Goal: Task Accomplishment & Management: Complete application form

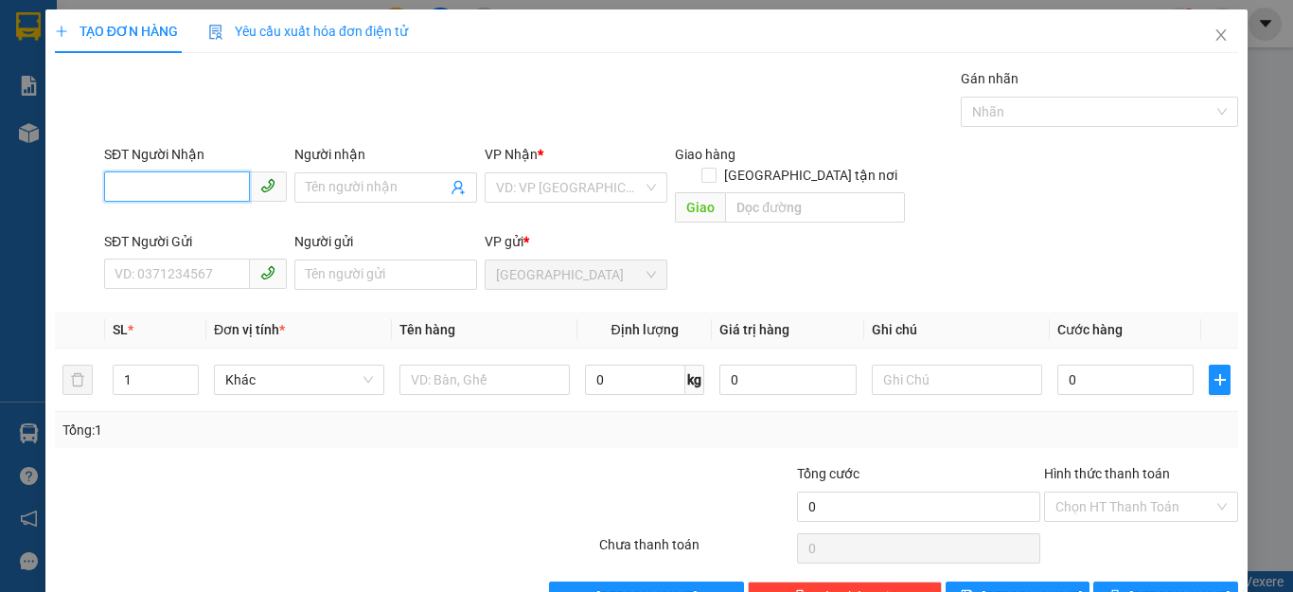
click at [107, 188] on input "SĐT Người Nhận" at bounding box center [177, 186] width 146 height 30
click at [149, 227] on div "0707908036 - MY" at bounding box center [193, 225] width 157 height 21
type input "0707908036"
type input "MY"
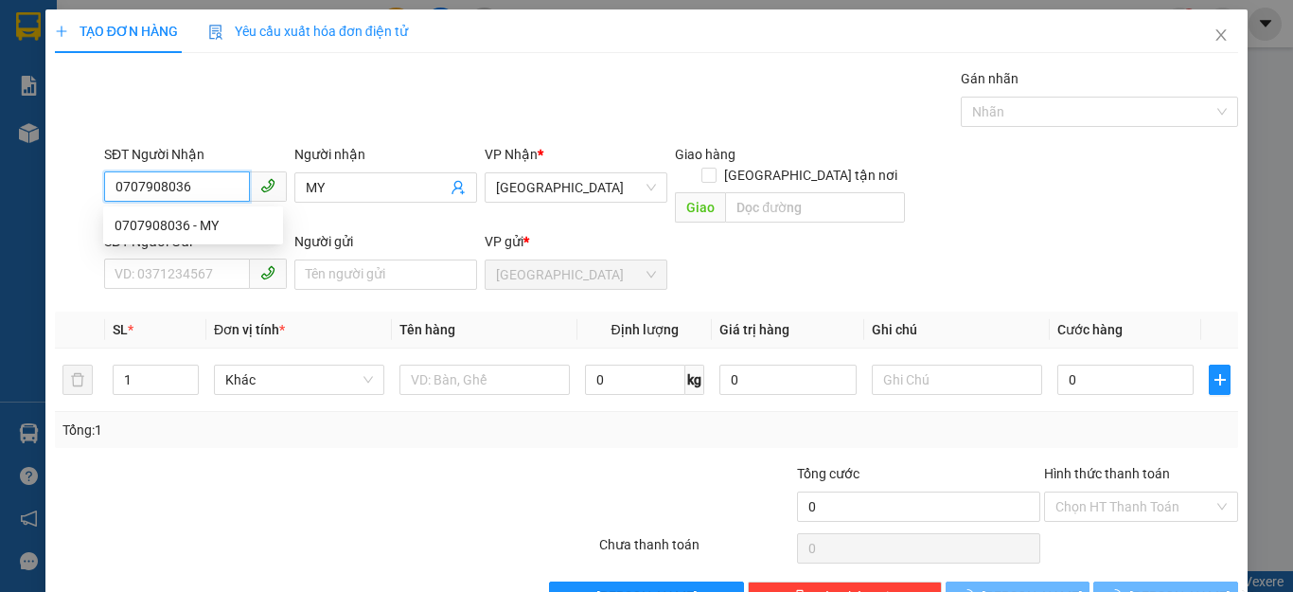
type input "140.000"
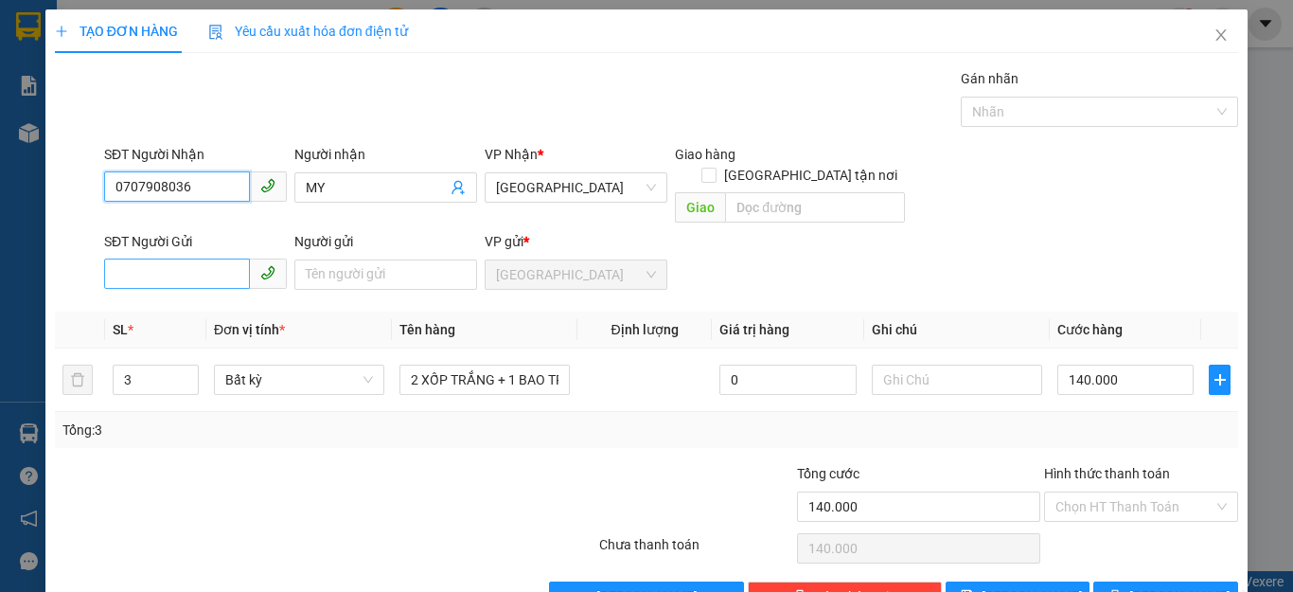
type input "0707908036"
click at [121, 258] on input "SĐT Người Gửi" at bounding box center [177, 273] width 146 height 30
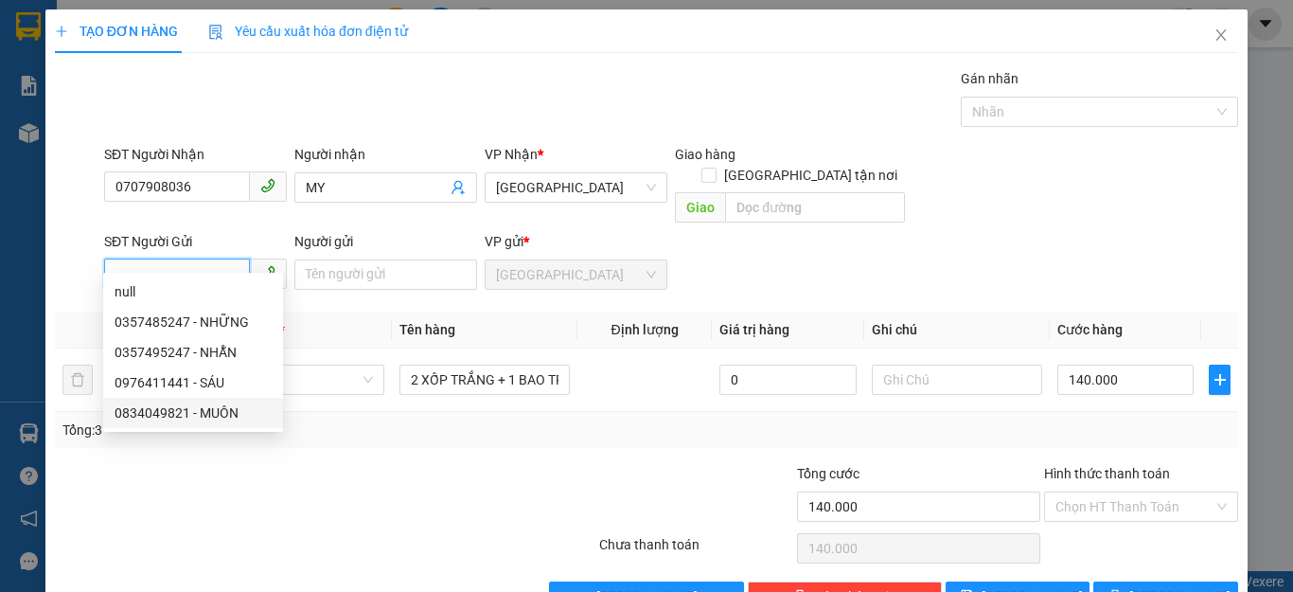
click at [170, 415] on div "0834049821 - MUÔN" at bounding box center [193, 412] width 157 height 21
type input "0834049821"
type input "MUÔN"
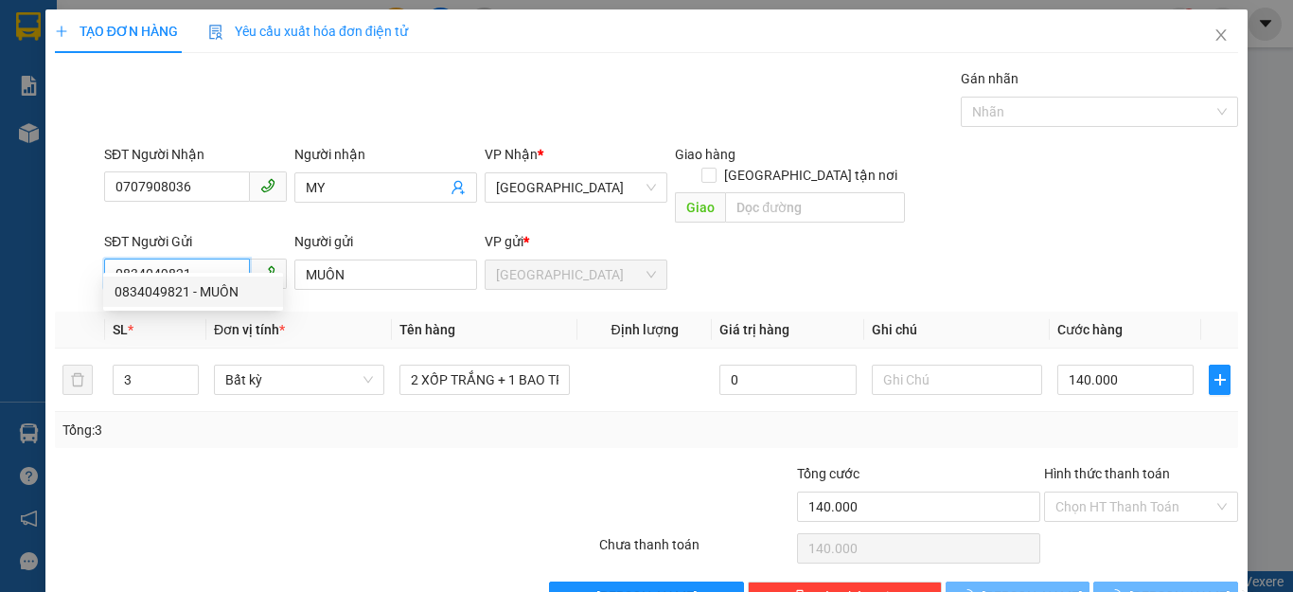
type input "50.000"
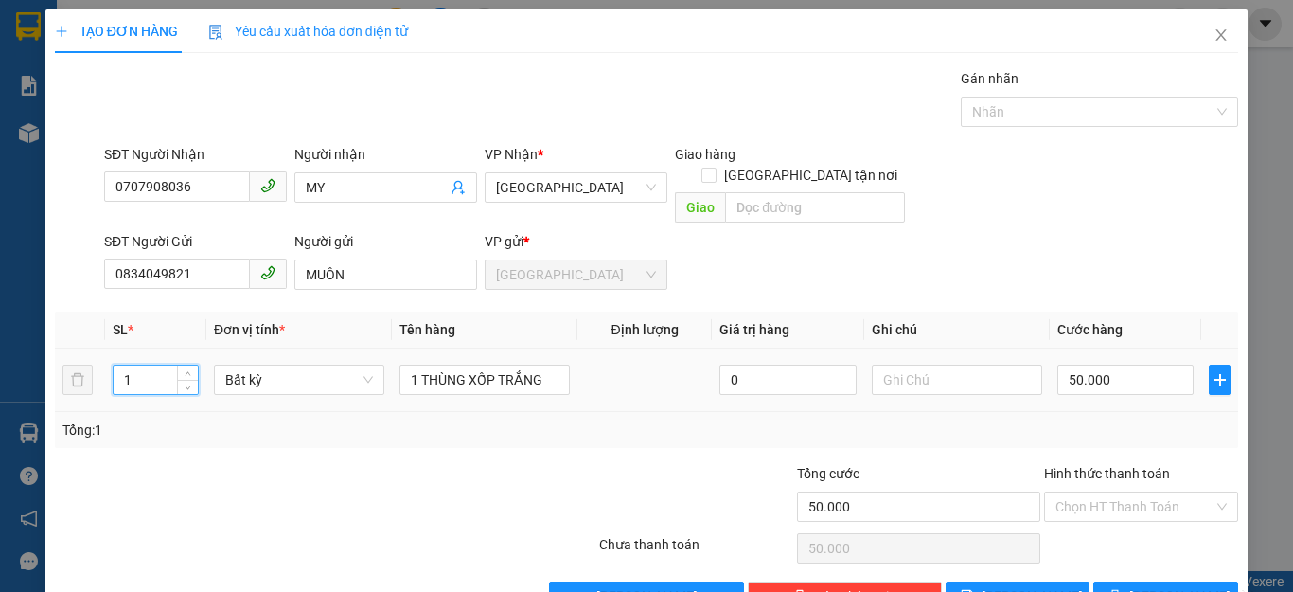
click at [132, 365] on input "1" at bounding box center [156, 379] width 84 height 28
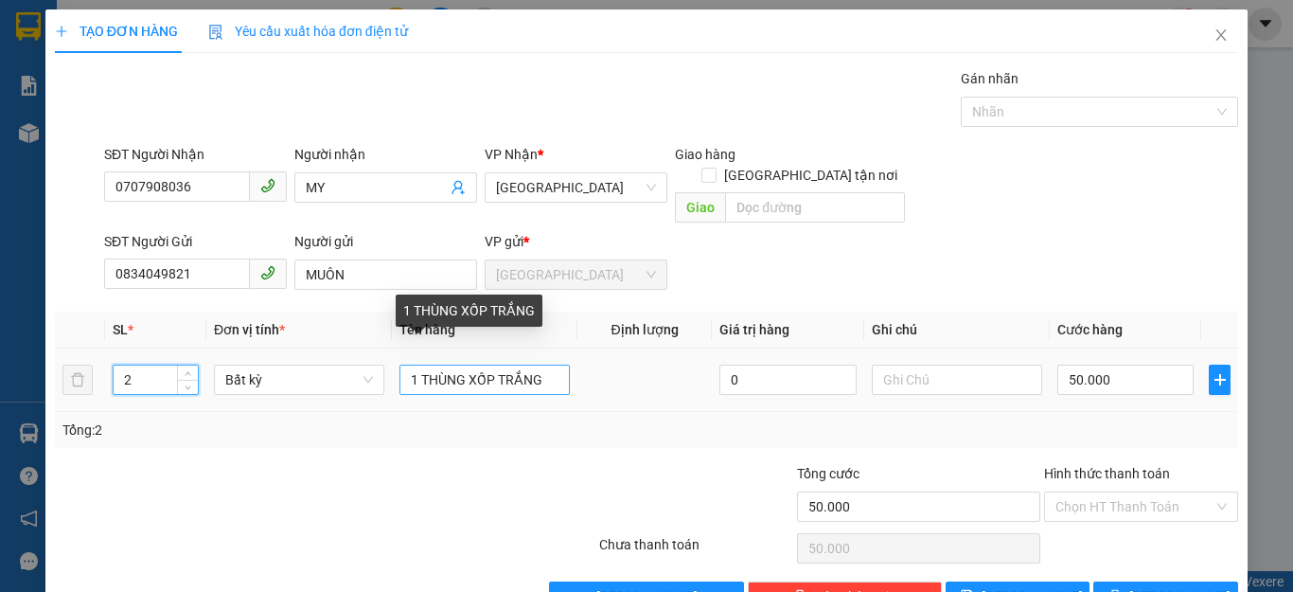
type input "2"
click at [542, 364] on input "1 THÙNG XỐP TRẮNG" at bounding box center [484, 379] width 170 height 30
type input "1 THÙNG XỐP TRẮN"
type input "0"
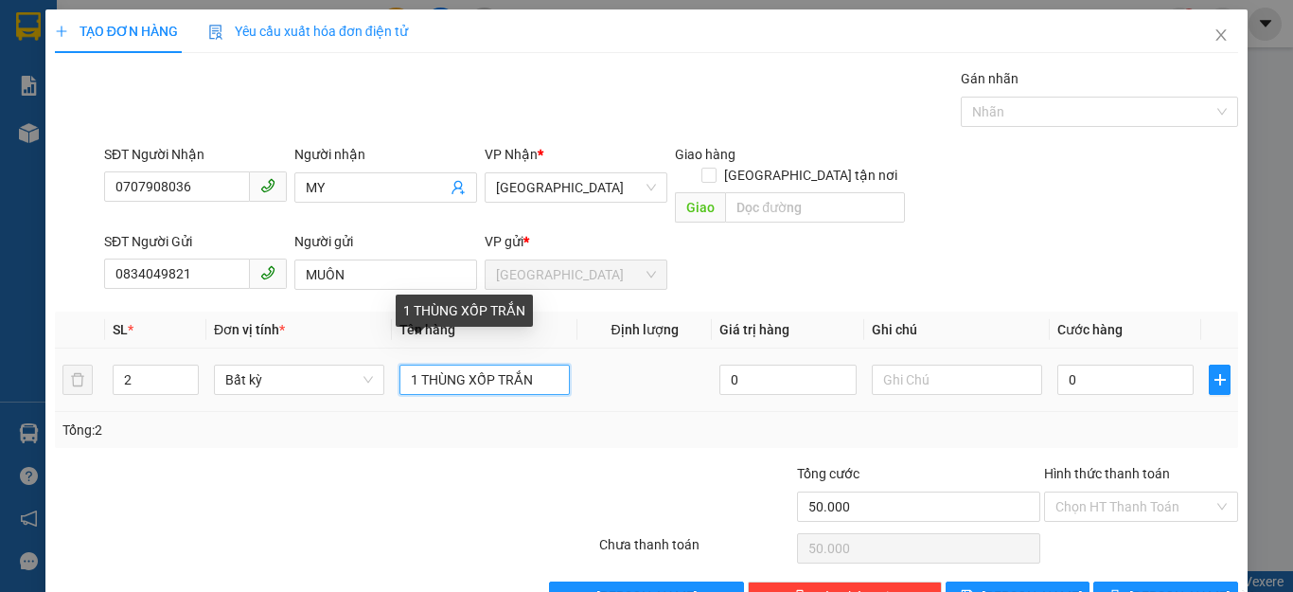
type input "0"
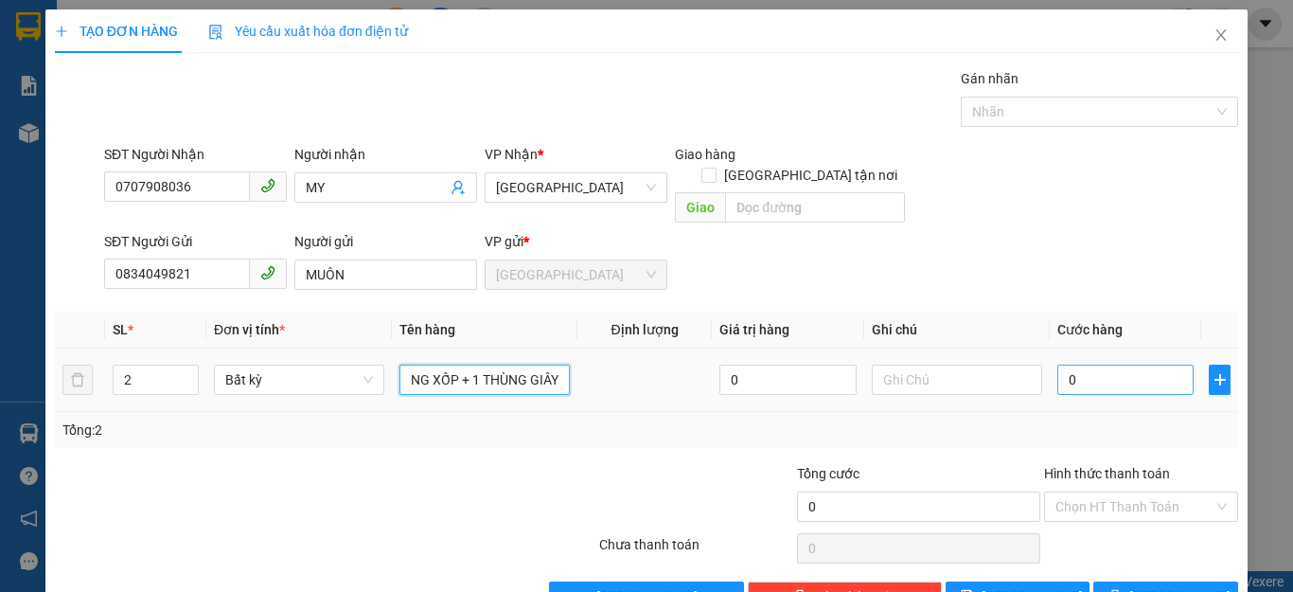
type input "1 THÙNG XỐP + 1 THÙNG GIÂY"
click at [1097, 365] on input "0" at bounding box center [1125, 379] width 136 height 30
type input "9"
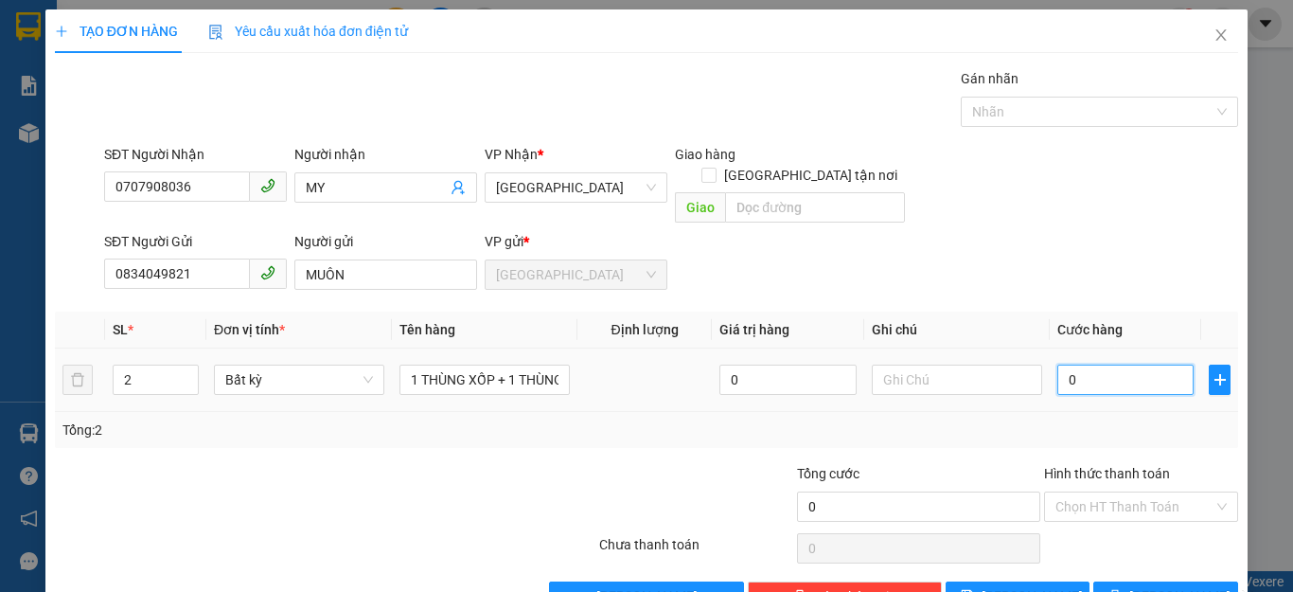
type input "9"
type input "90"
type input "90.000"
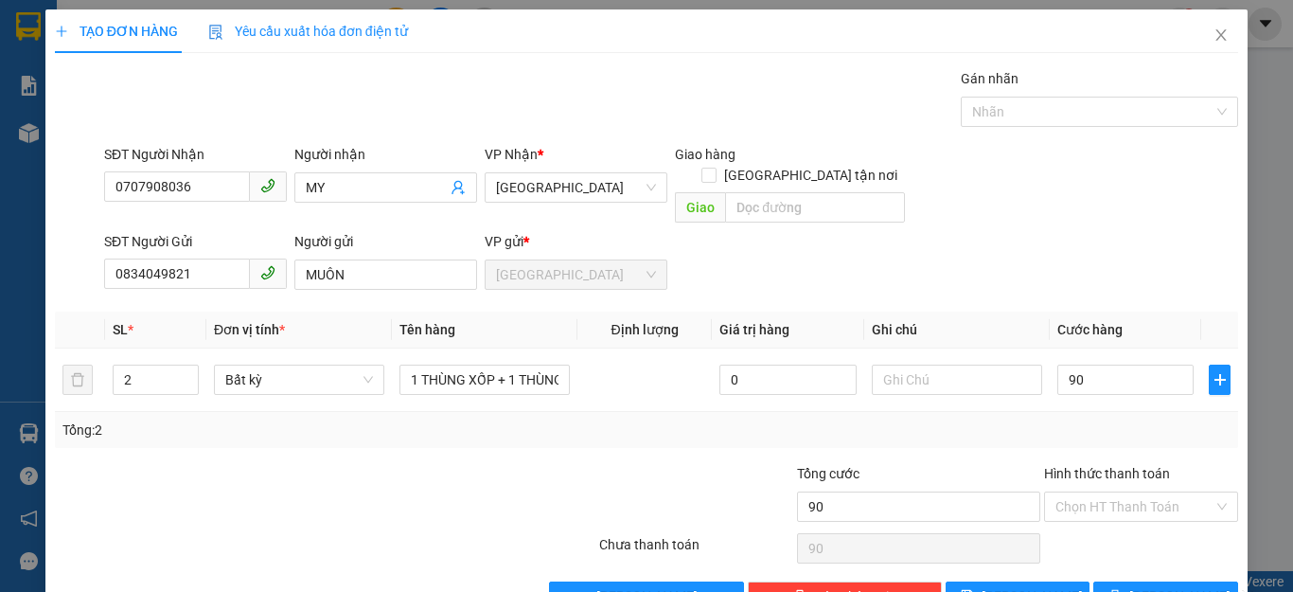
type input "90.000"
click at [1136, 419] on div "Tổng: 2" at bounding box center [646, 429] width 1168 height 21
click at [1130, 492] on input "Hình thức thanh toán" at bounding box center [1134, 506] width 158 height 28
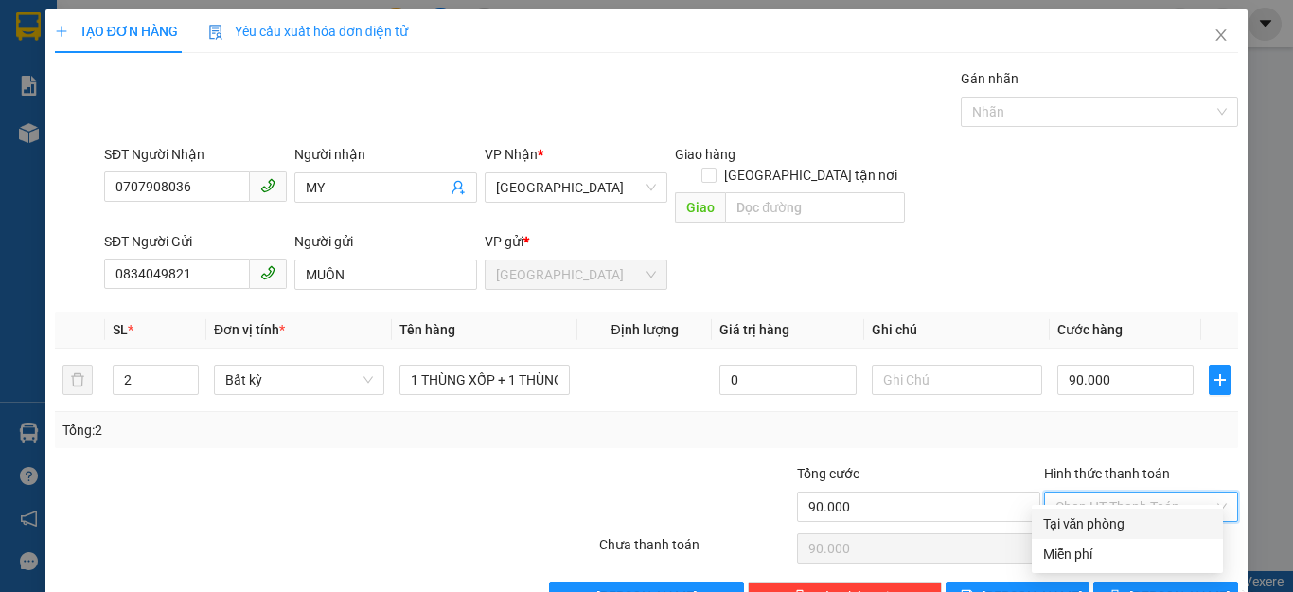
click at [1104, 523] on div "Tại văn phòng" at bounding box center [1127, 523] width 168 height 21
type input "0"
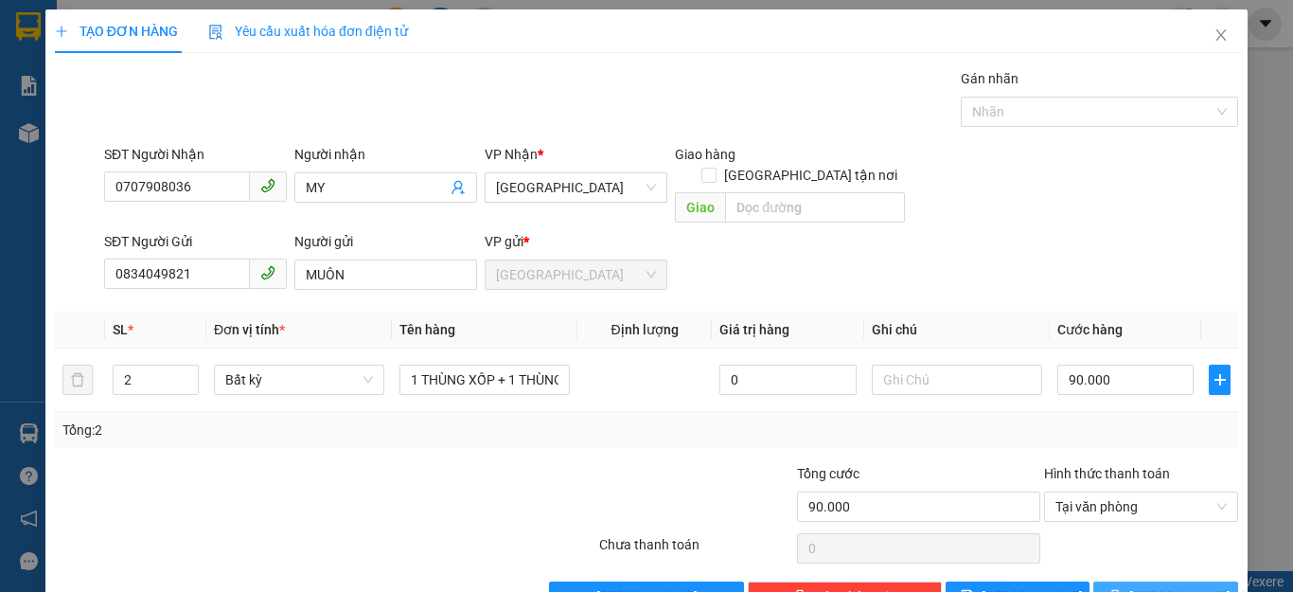
click at [1133, 581] on button "[PERSON_NAME] và In" at bounding box center [1165, 596] width 145 height 30
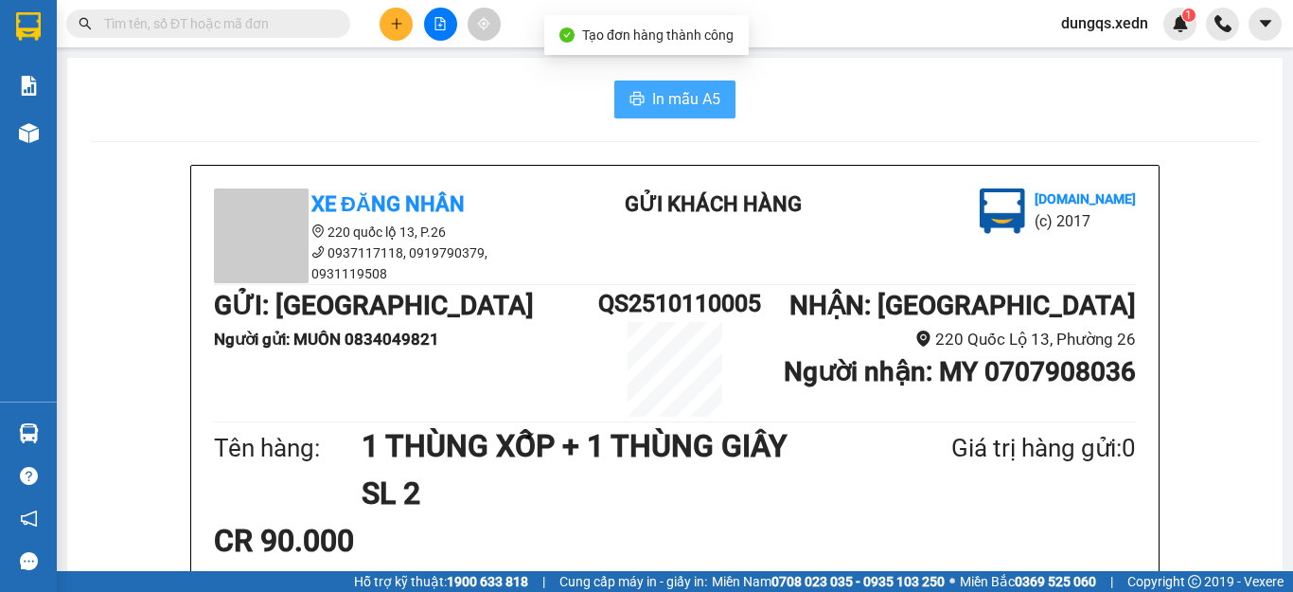
click at [652, 103] on span "In mẫu A5" at bounding box center [686, 99] width 68 height 24
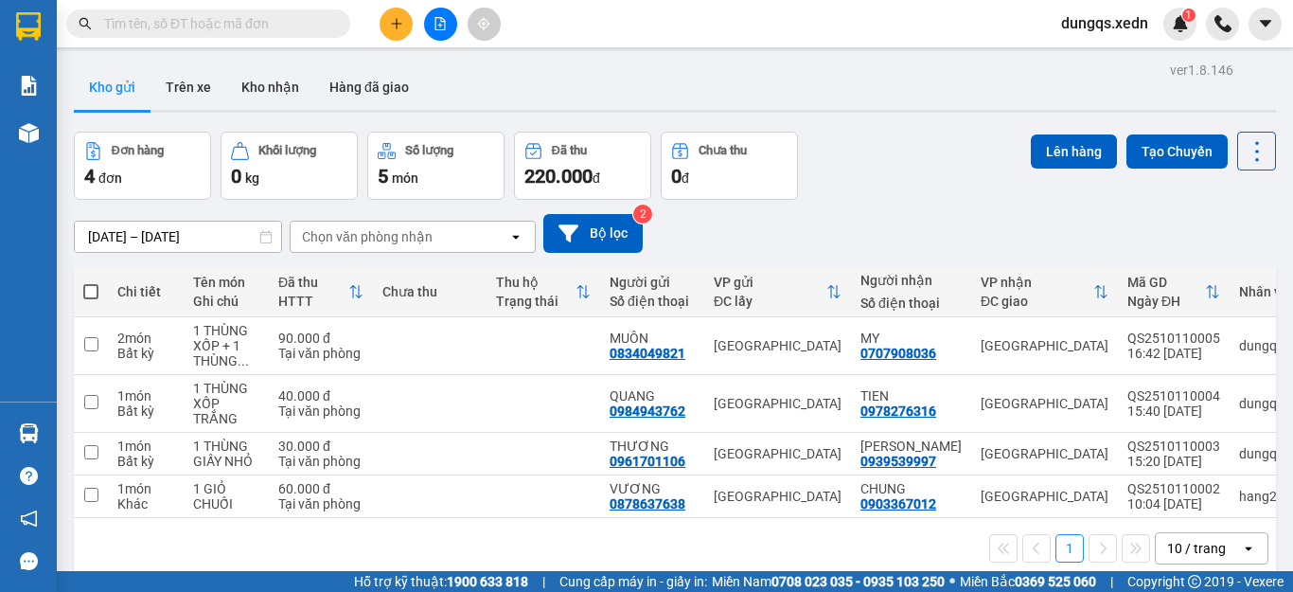
click at [393, 22] on icon "plus" at bounding box center [396, 23] width 13 height 13
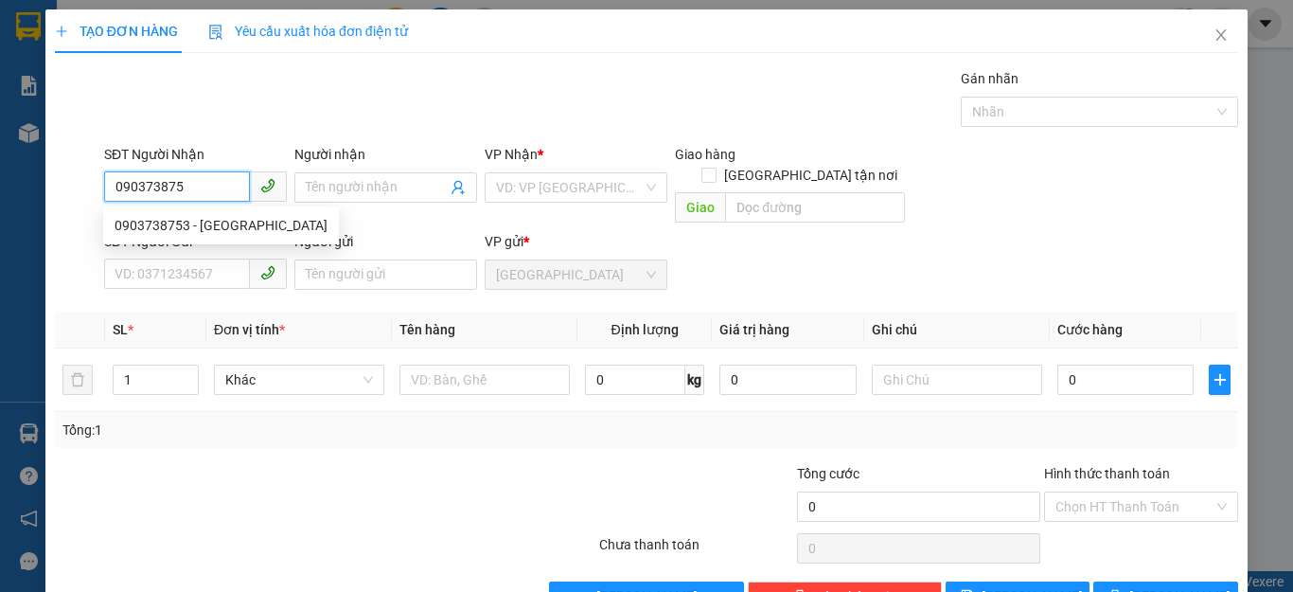
type input "0903738753"
click at [150, 227] on div "0903738753 - [GEOGRAPHIC_DATA]" at bounding box center [221, 225] width 213 height 21
type input "ĐỨC"
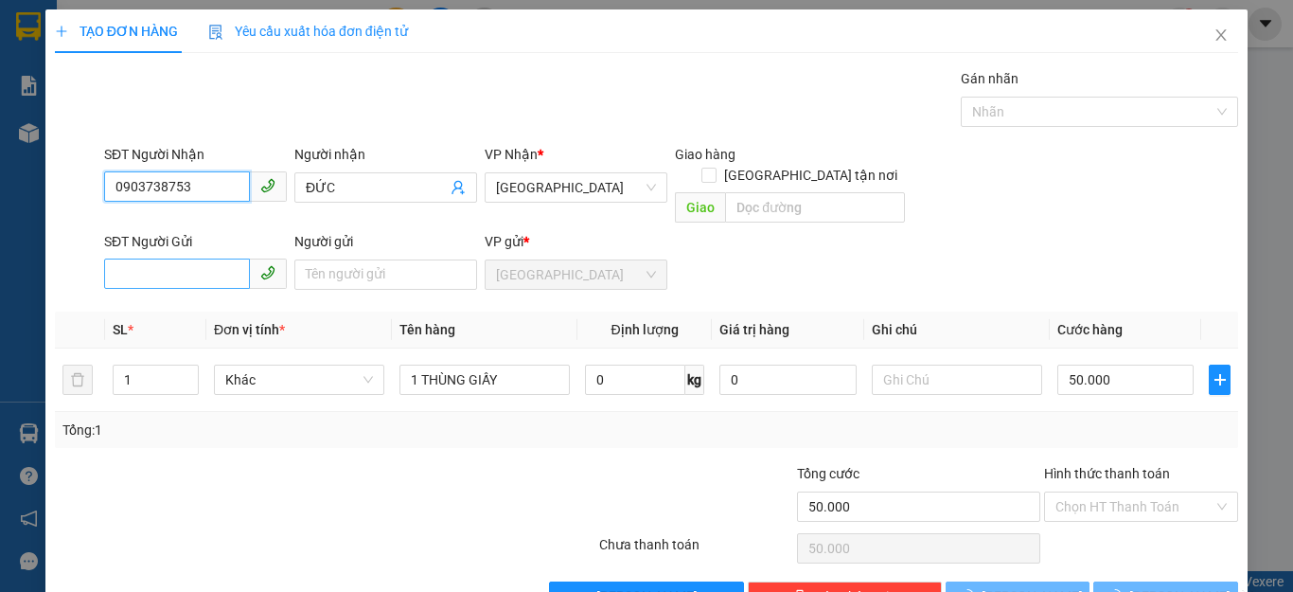
type input "50.000"
type input "0903738753"
drag, startPoint x: 120, startPoint y: 260, endPoint x: 117, endPoint y: 250, distance: 10.8
click at [119, 258] on input "SĐT Người Gửi" at bounding box center [177, 273] width 146 height 30
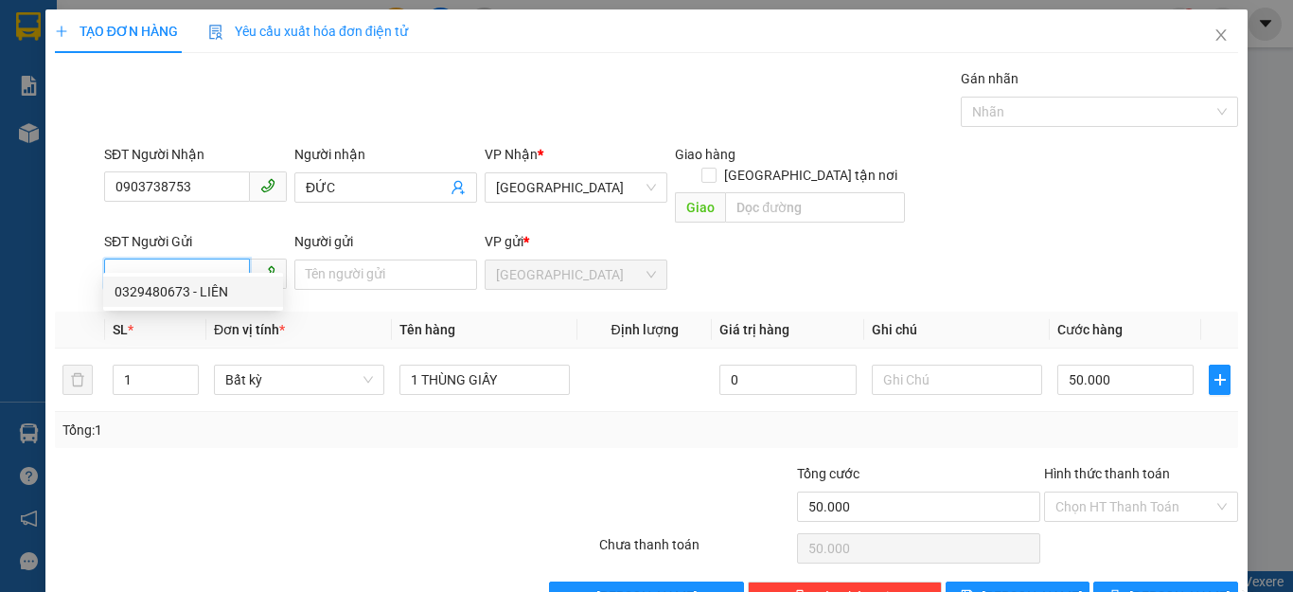
click at [157, 290] on div "0329480673 - LIÊN" at bounding box center [193, 291] width 157 height 21
type input "0329480673"
type input "LIÊN"
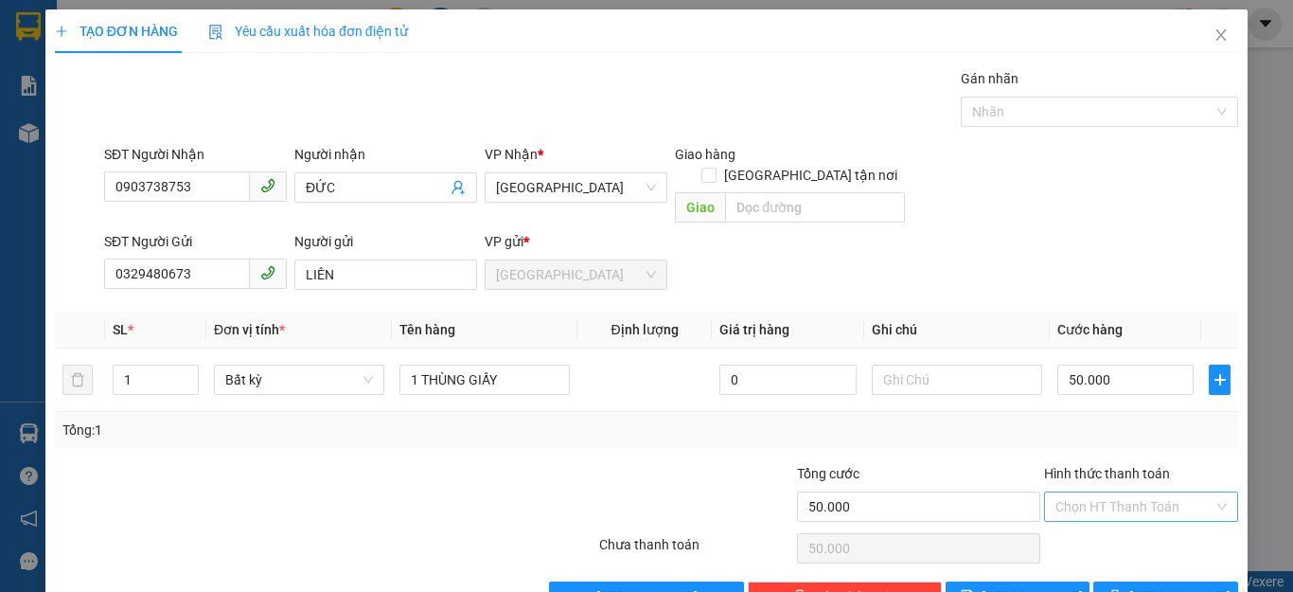
click at [1131, 492] on input "Hình thức thanh toán" at bounding box center [1134, 506] width 158 height 28
click at [1095, 523] on div "Tại văn phòng" at bounding box center [1127, 523] width 168 height 21
type input "0"
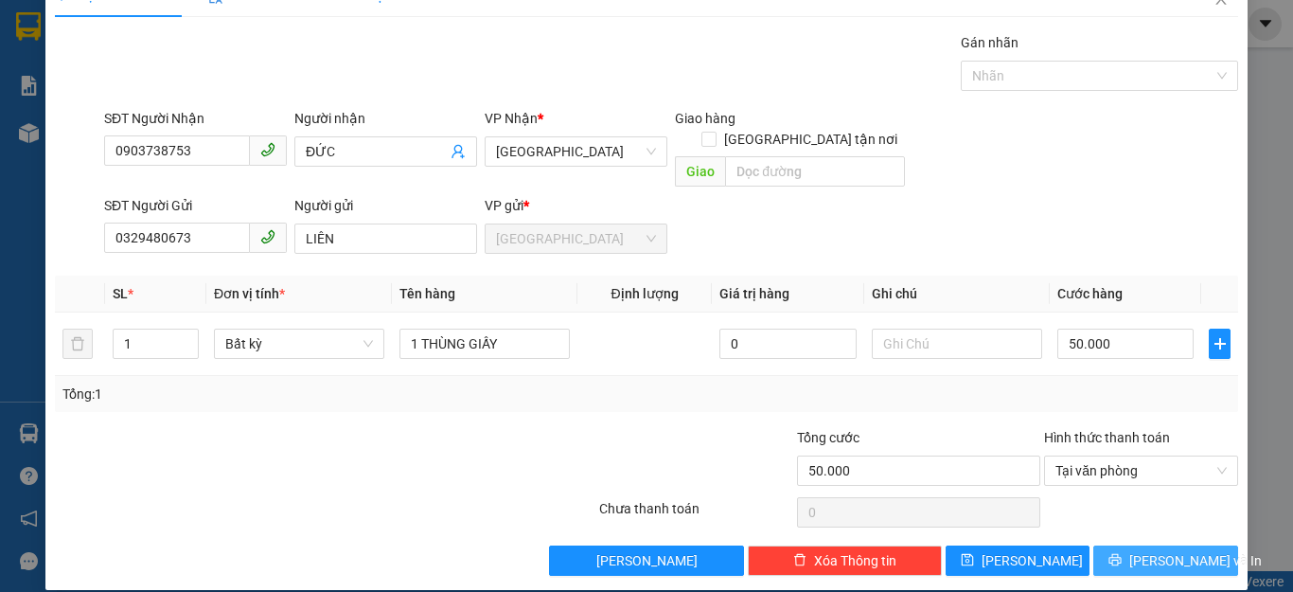
click at [1137, 550] on span "[PERSON_NAME] và In" at bounding box center [1195, 560] width 133 height 21
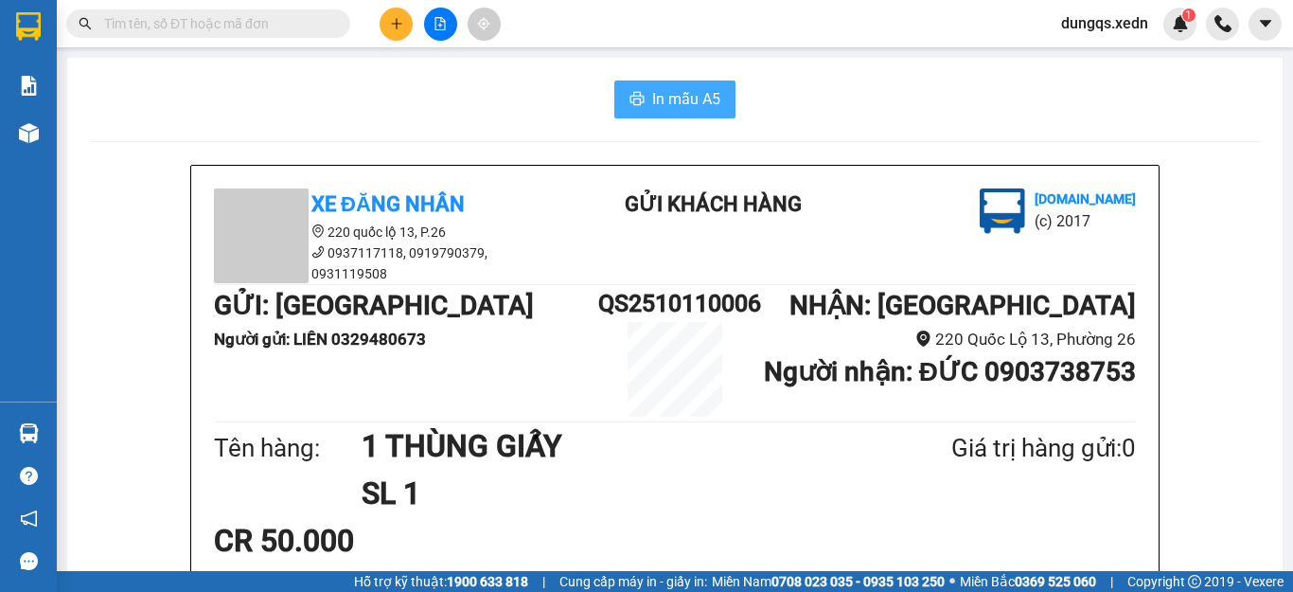
click at [652, 94] on span "In mẫu A5" at bounding box center [686, 99] width 68 height 24
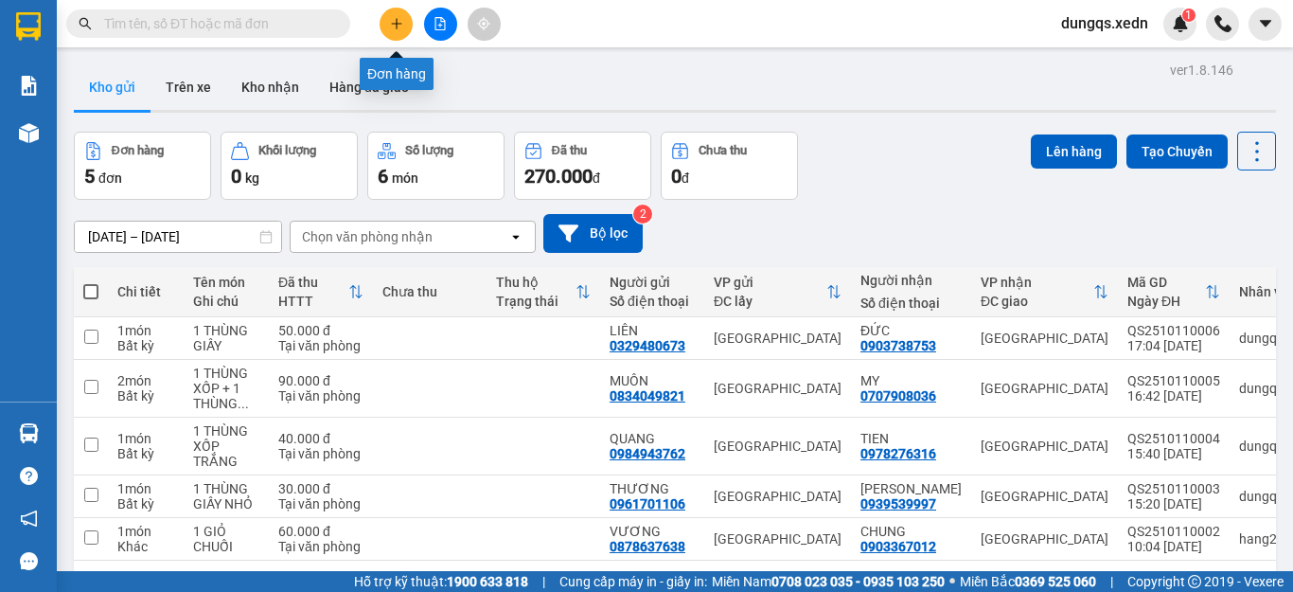
click at [390, 23] on icon "plus" at bounding box center [396, 23] width 13 height 13
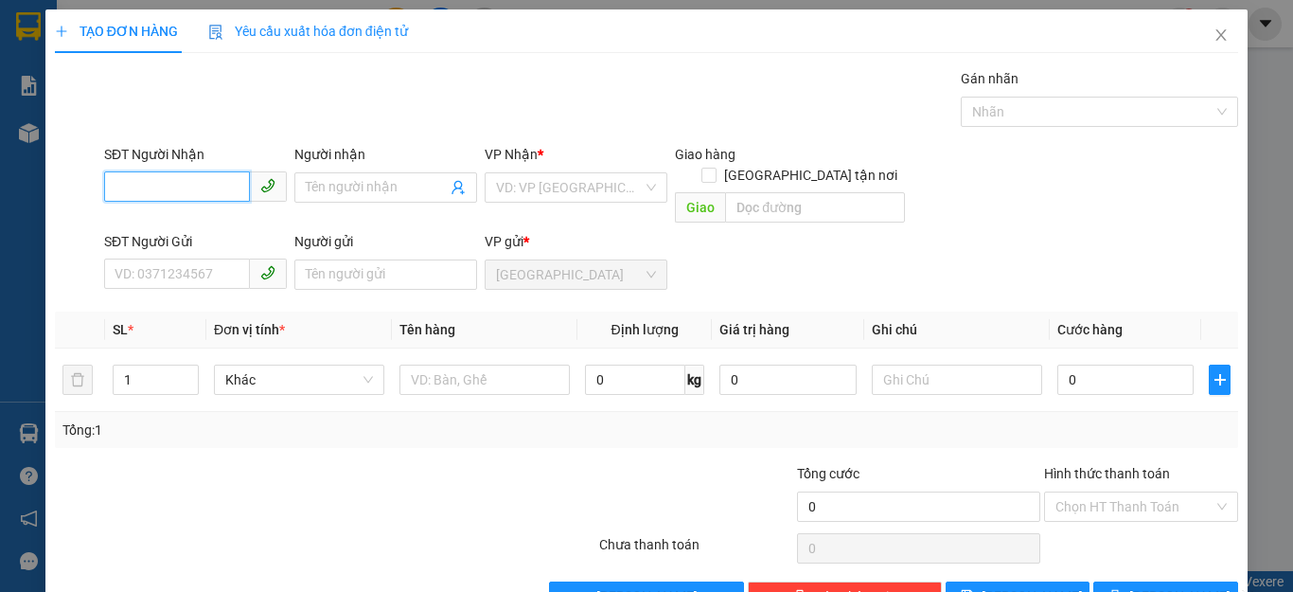
click at [111, 193] on input "SĐT Người Nhận" at bounding box center [177, 186] width 146 height 30
type input "0989011219"
click at [156, 224] on div "0989011219 - SANG" at bounding box center [193, 225] width 157 height 21
type input "SANG"
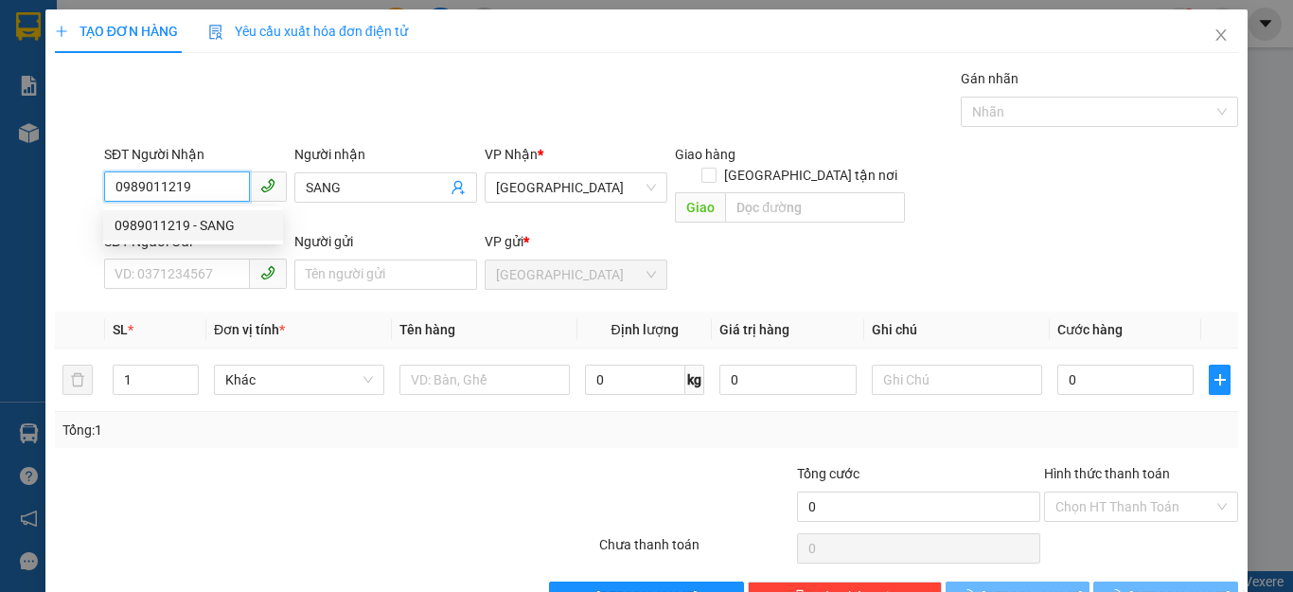
type input "100.000"
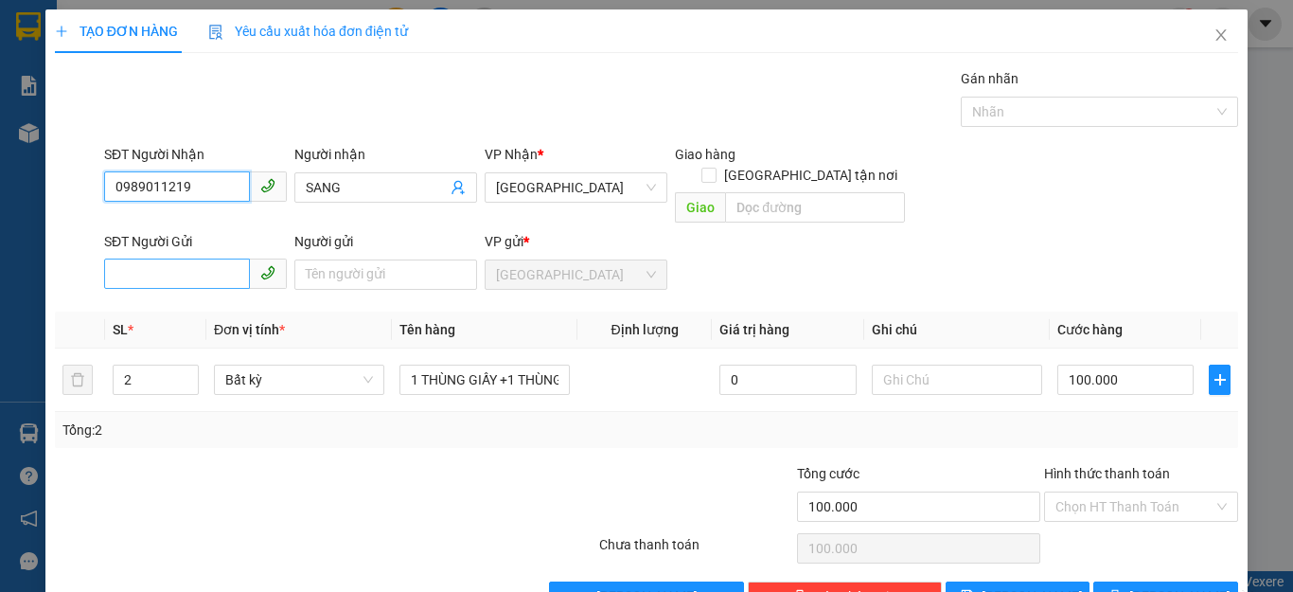
type input "0989011219"
click at [122, 258] on input "SĐT Người Gửi" at bounding box center [177, 273] width 146 height 30
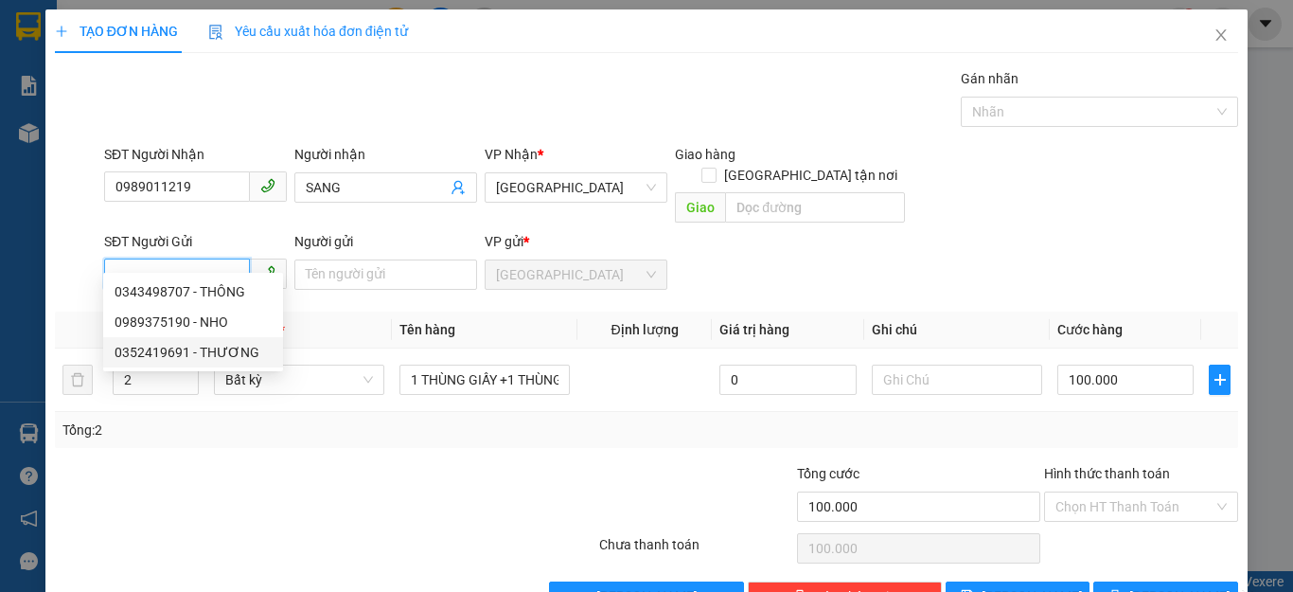
click at [174, 353] on div "0352419691 - THƯƠNG" at bounding box center [193, 352] width 157 height 21
type input "0352419691"
type input "THƯƠNG"
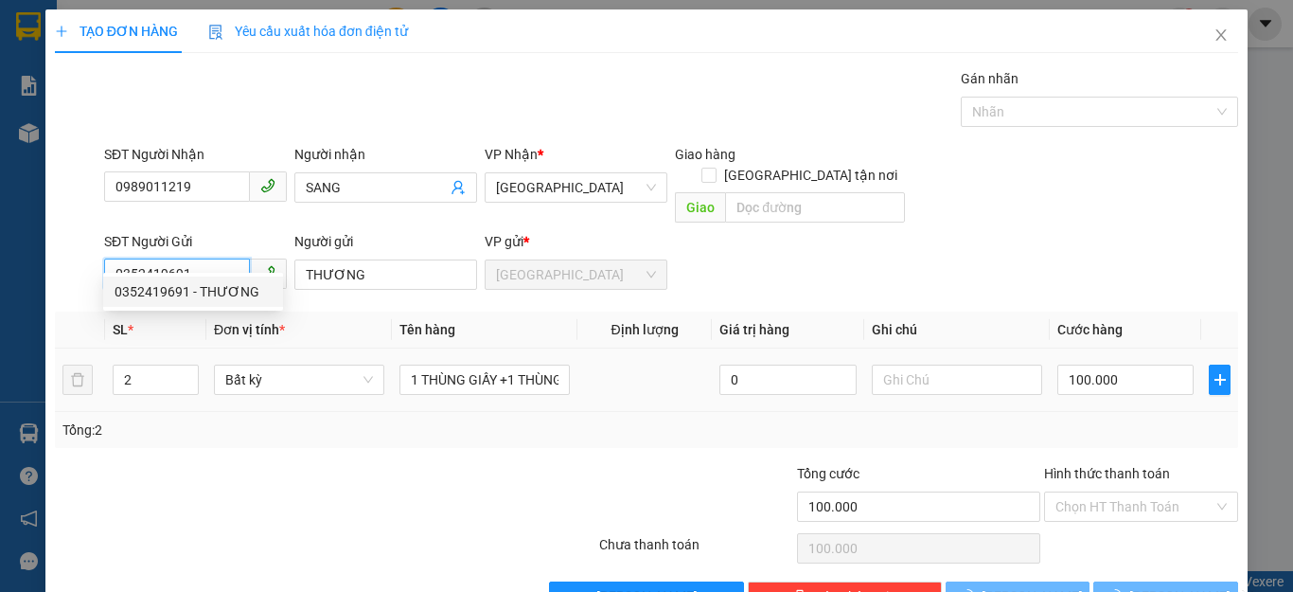
type input "30.000"
drag, startPoint x: 185, startPoint y: 254, endPoint x: 108, endPoint y: 257, distance: 76.8
click at [108, 258] on input "0352419691" at bounding box center [177, 273] width 146 height 30
click at [168, 296] on div "0352419691 - THƯƠNG" at bounding box center [193, 291] width 157 height 21
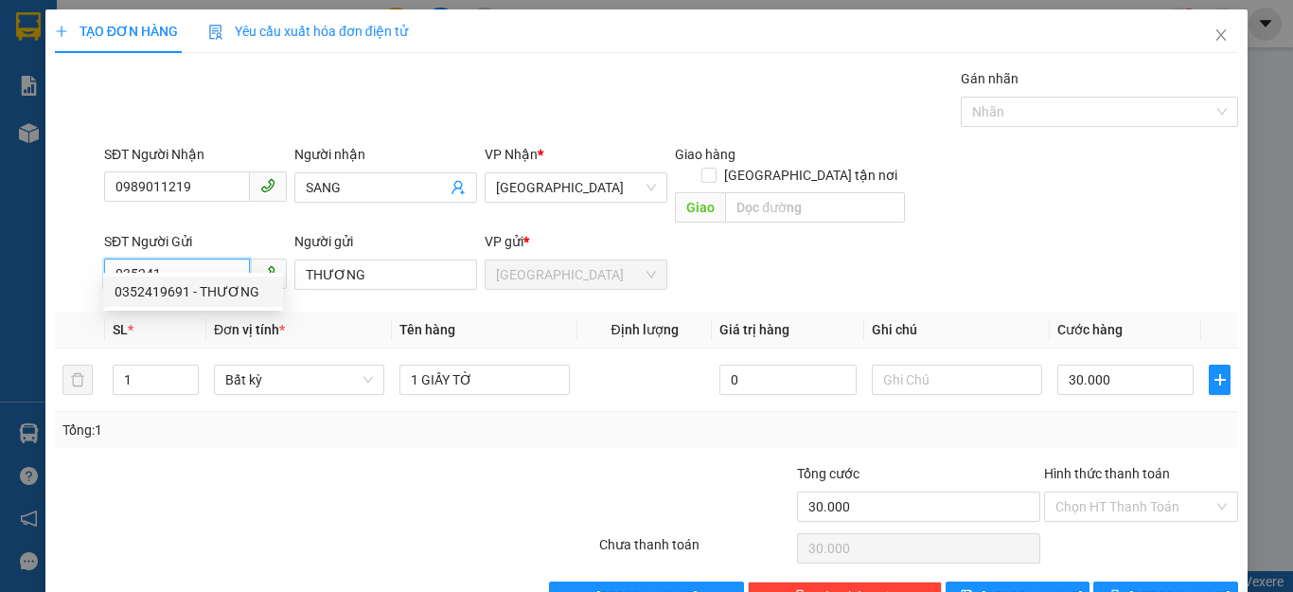
type input "0352419691"
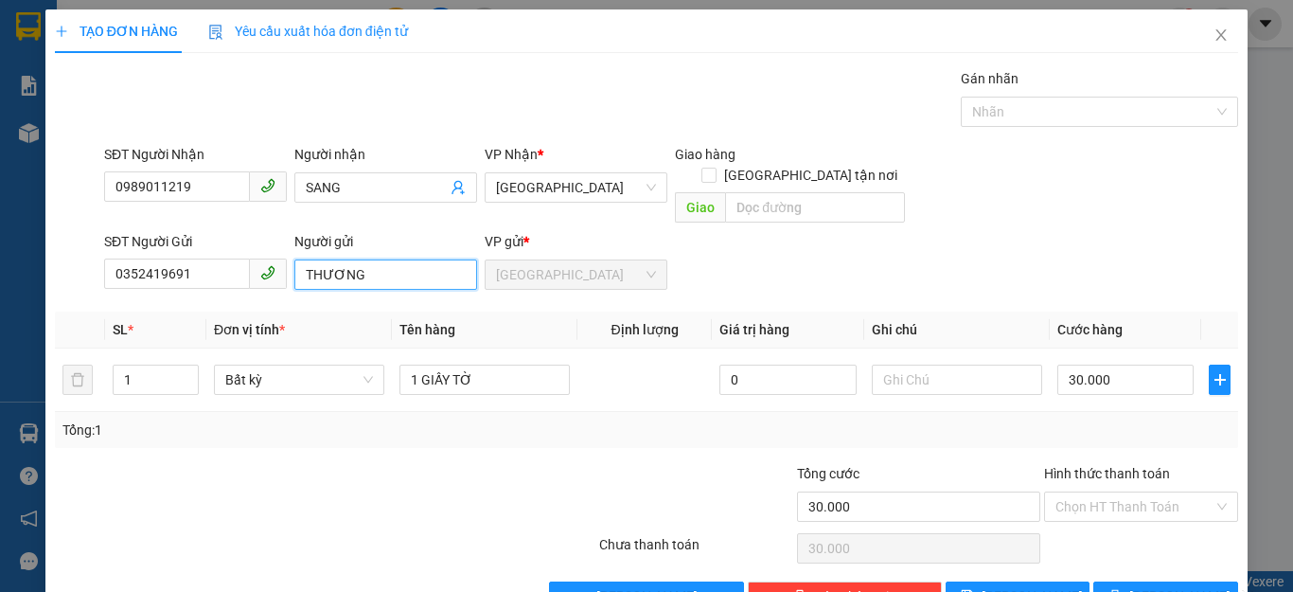
click at [306, 259] on input "THƯƠNG" at bounding box center [385, 274] width 183 height 30
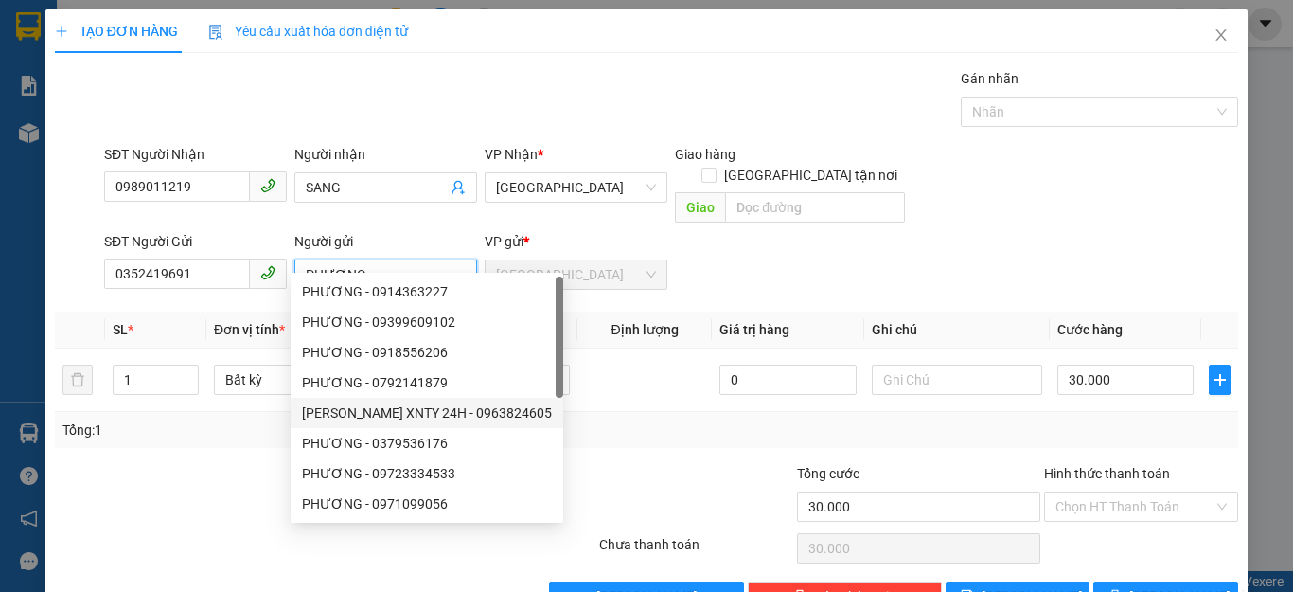
type input "PHƯƠNG"
click at [658, 463] on div at bounding box center [696, 496] width 198 height 66
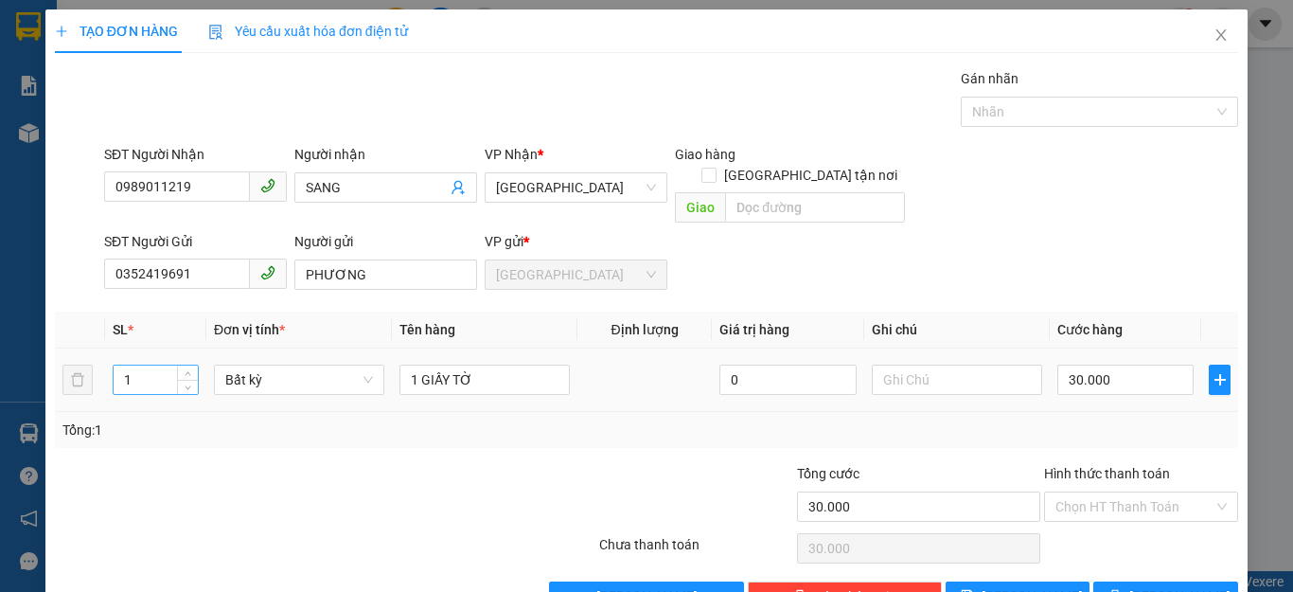
click at [133, 365] on input "1" at bounding box center [156, 379] width 84 height 28
type input "2"
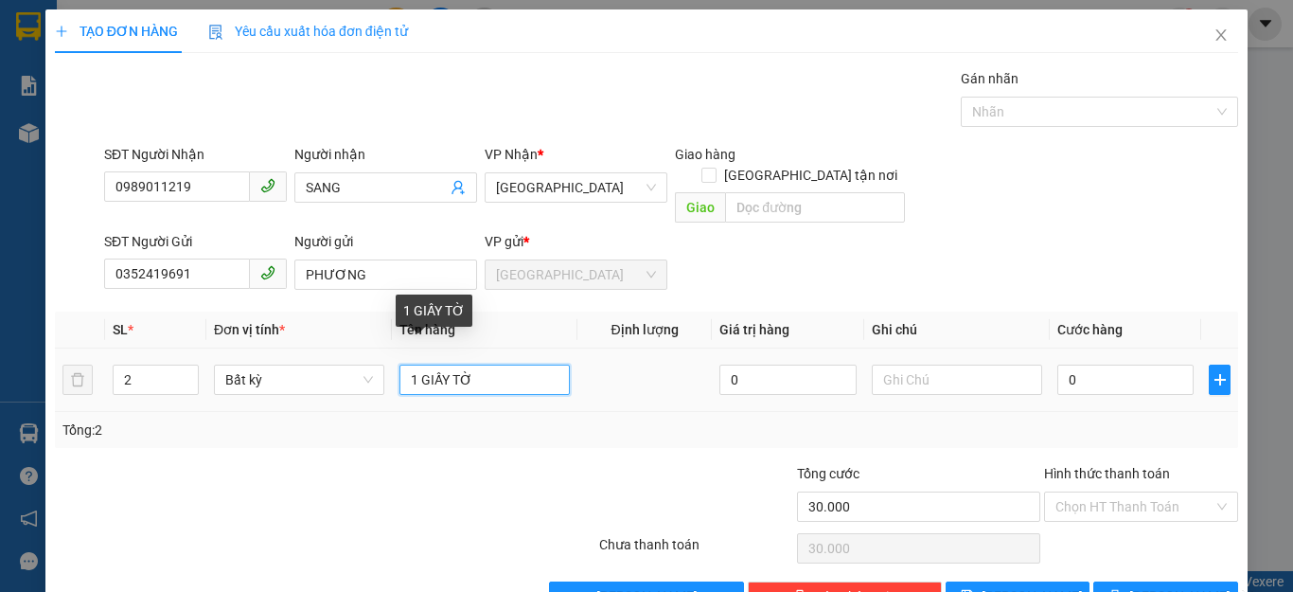
type input "0"
drag, startPoint x: 470, startPoint y: 358, endPoint x: 423, endPoint y: 352, distance: 47.7
click at [423, 364] on input "1 GIẤY TỜ" at bounding box center [484, 379] width 170 height 30
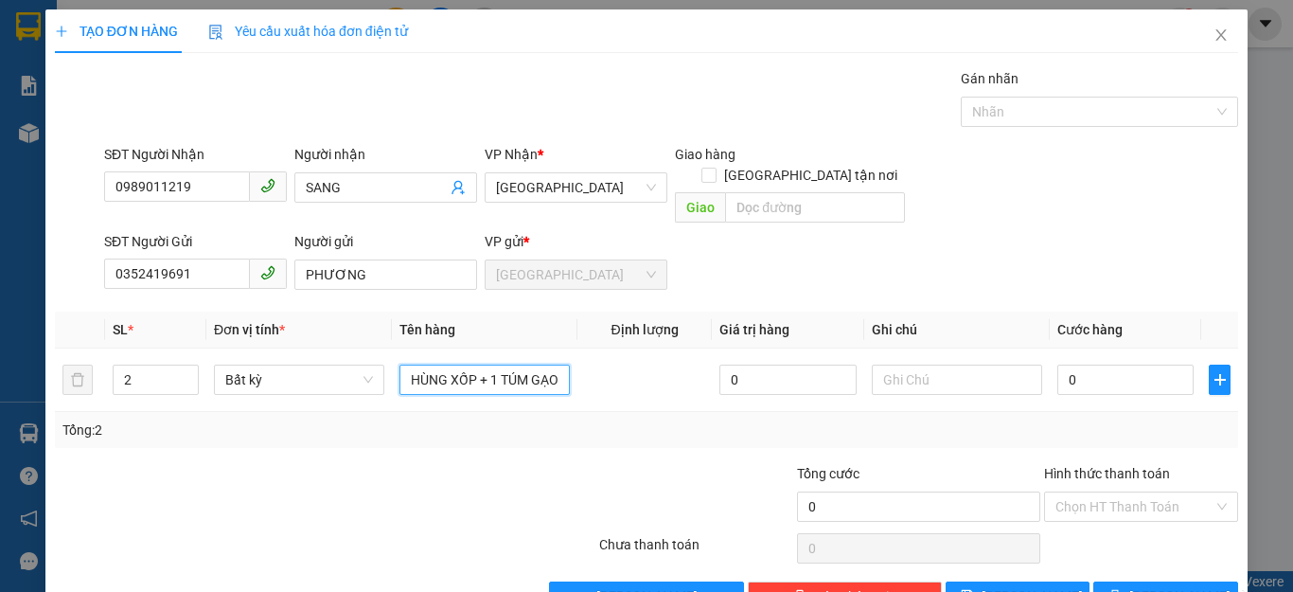
scroll to position [0, 29]
type input "1 THÙNG XỐP + 1 TÚM GẠO"
click at [1086, 366] on input "0" at bounding box center [1125, 379] width 136 height 30
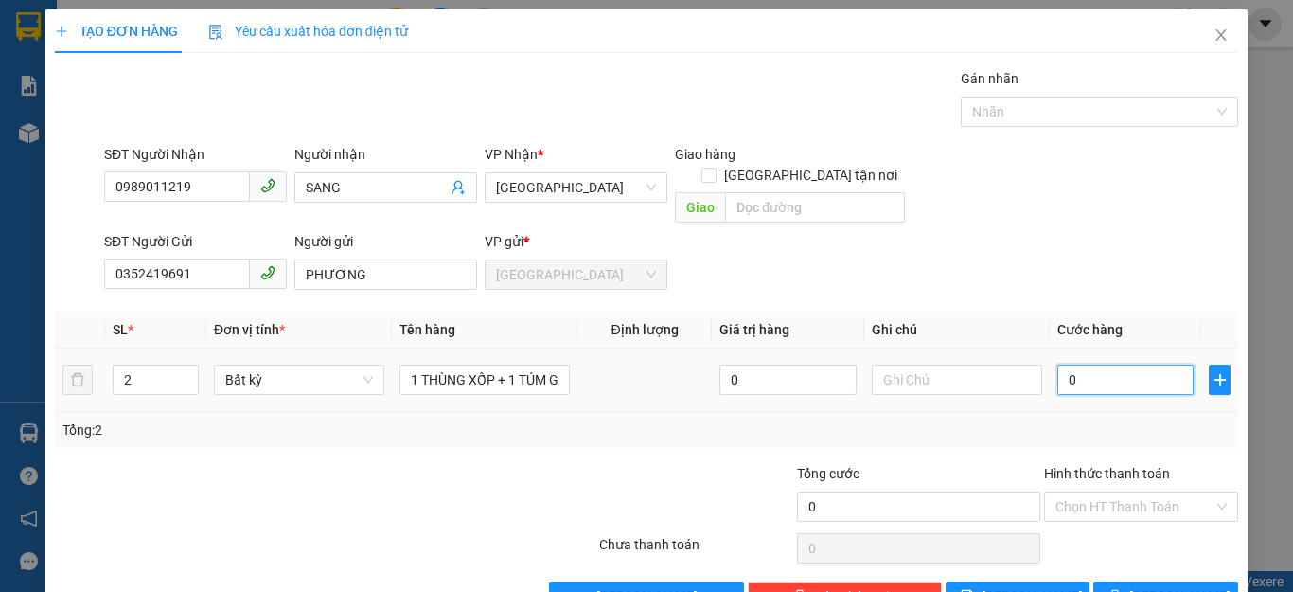
type input "1"
type input "10"
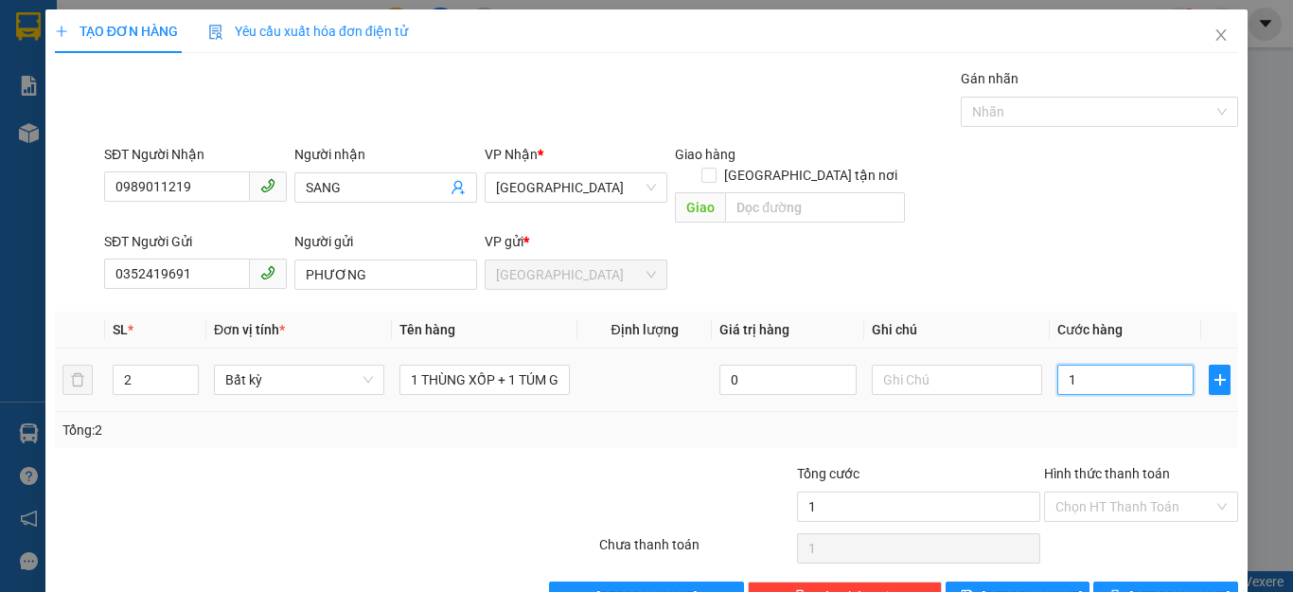
type input "10"
type input "100"
type input "100.000"
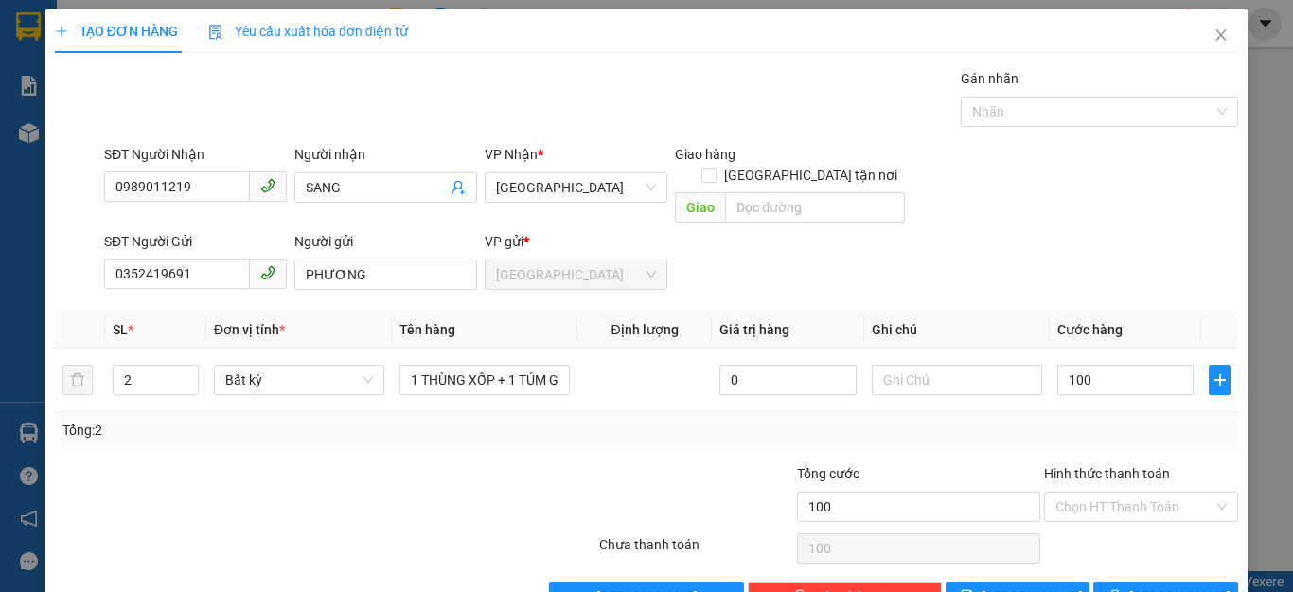
type input "100.000"
click at [1149, 419] on div "Tổng: 2" at bounding box center [646, 429] width 1168 height 21
click at [1158, 492] on input "Hình thức thanh toán" at bounding box center [1134, 506] width 158 height 28
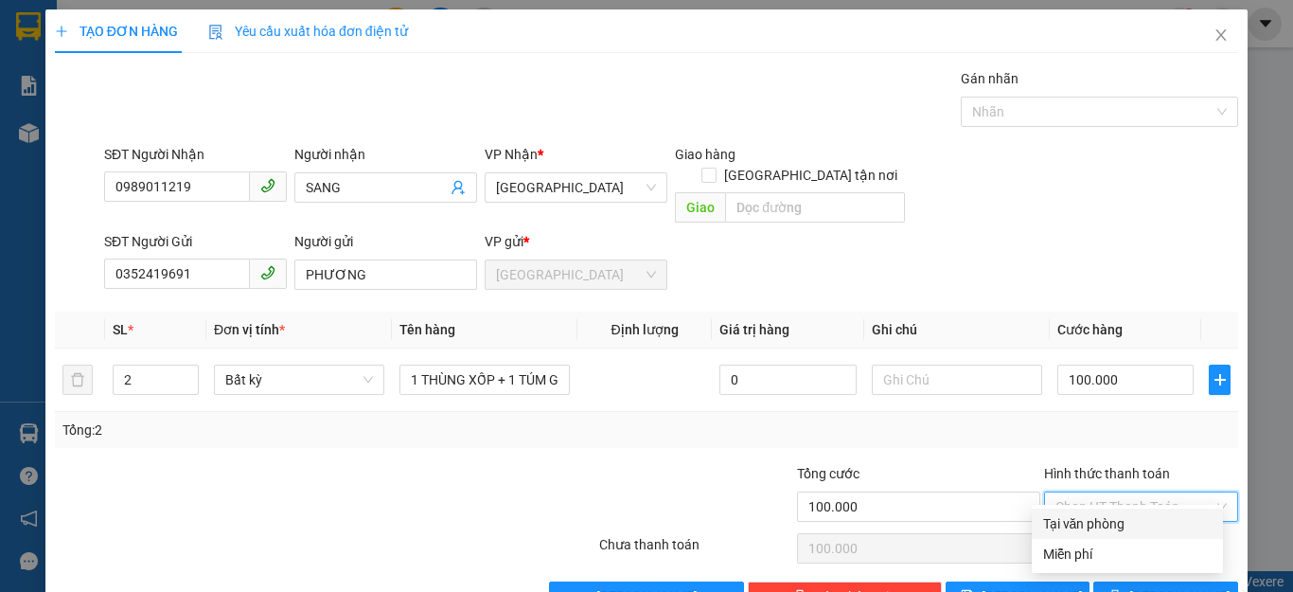
click at [1109, 527] on div "Tại văn phòng" at bounding box center [1127, 523] width 168 height 21
type input "0"
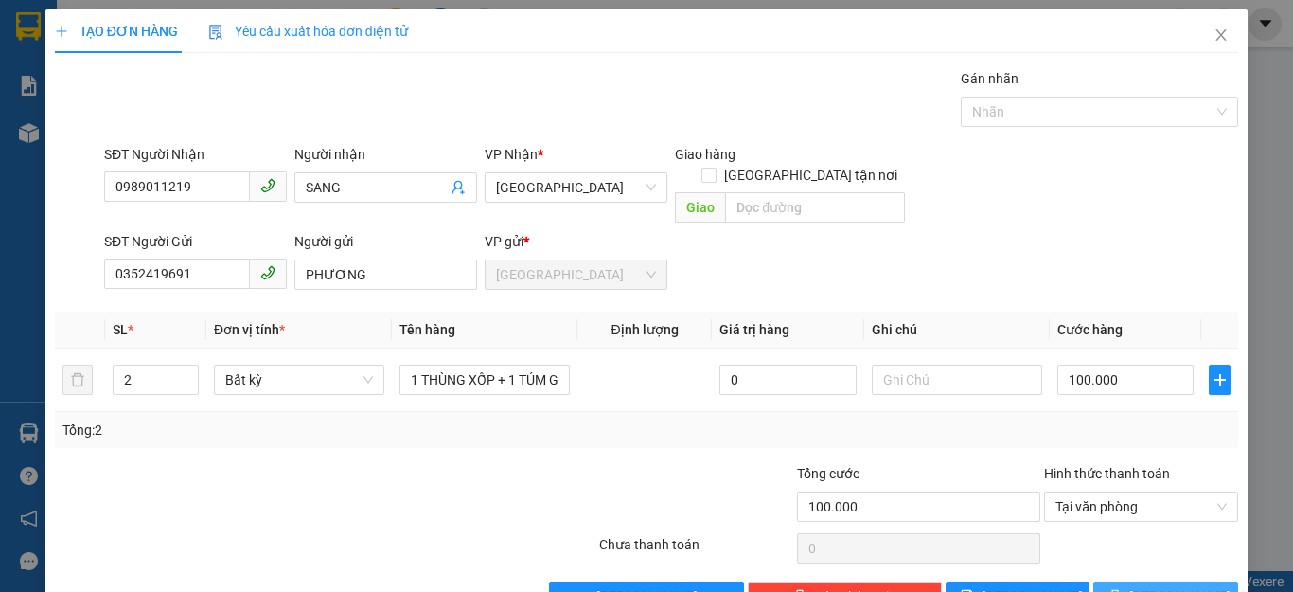
click at [1108, 581] on button "[PERSON_NAME] và In" at bounding box center [1165, 596] width 145 height 30
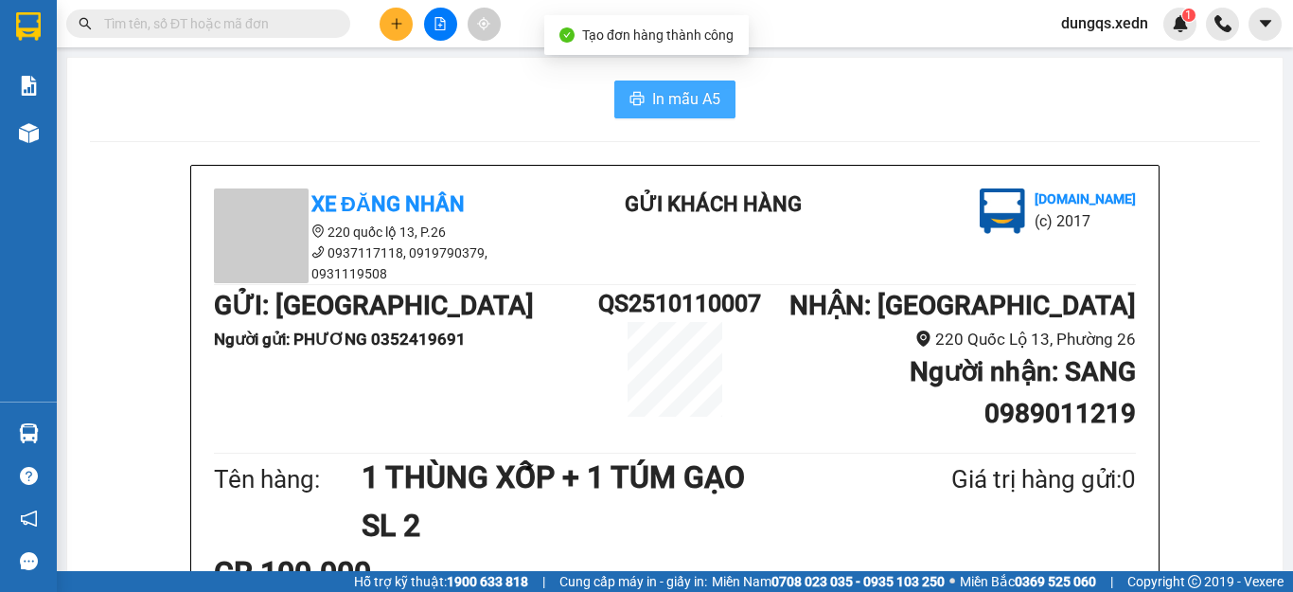
click at [663, 97] on span "In mẫu A5" at bounding box center [686, 99] width 68 height 24
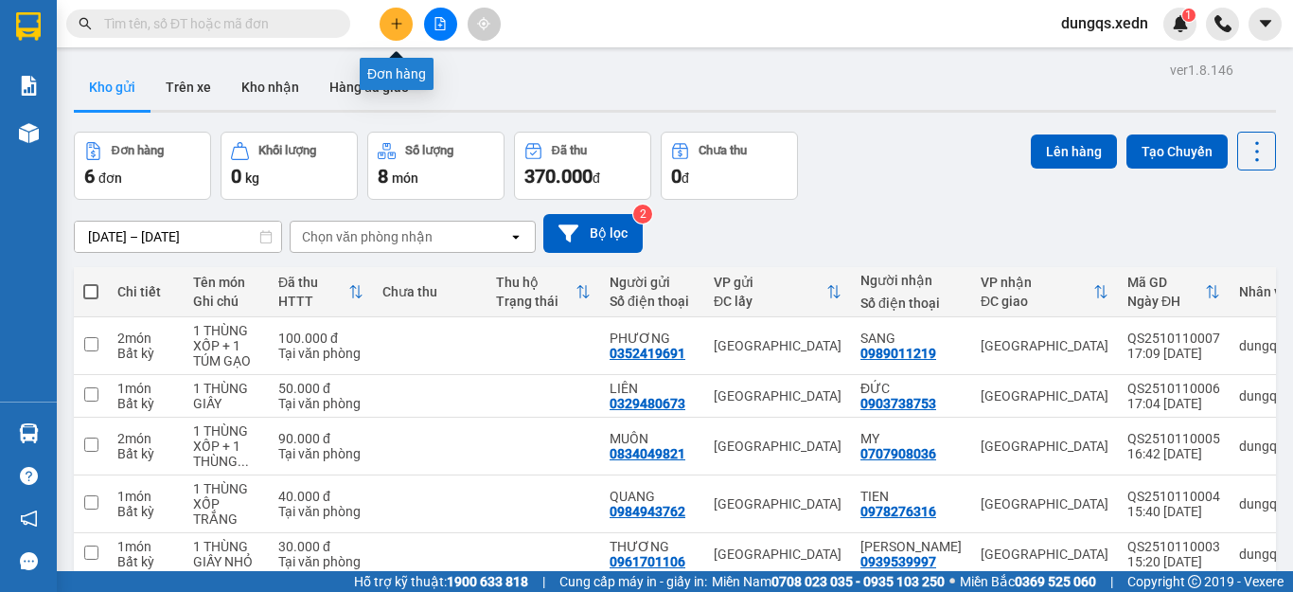
click at [396, 27] on icon "plus" at bounding box center [396, 23] width 13 height 13
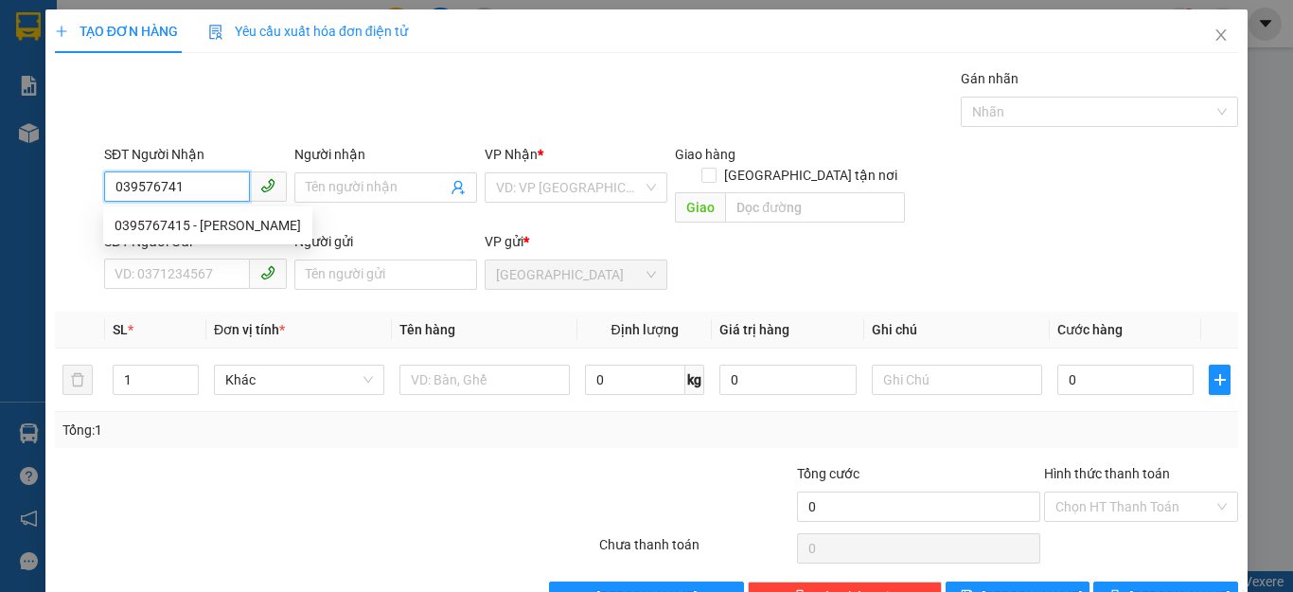
type input "0395767415"
click at [164, 229] on div "0395767415 - [PERSON_NAME]" at bounding box center [208, 225] width 186 height 21
type input "HẢI"
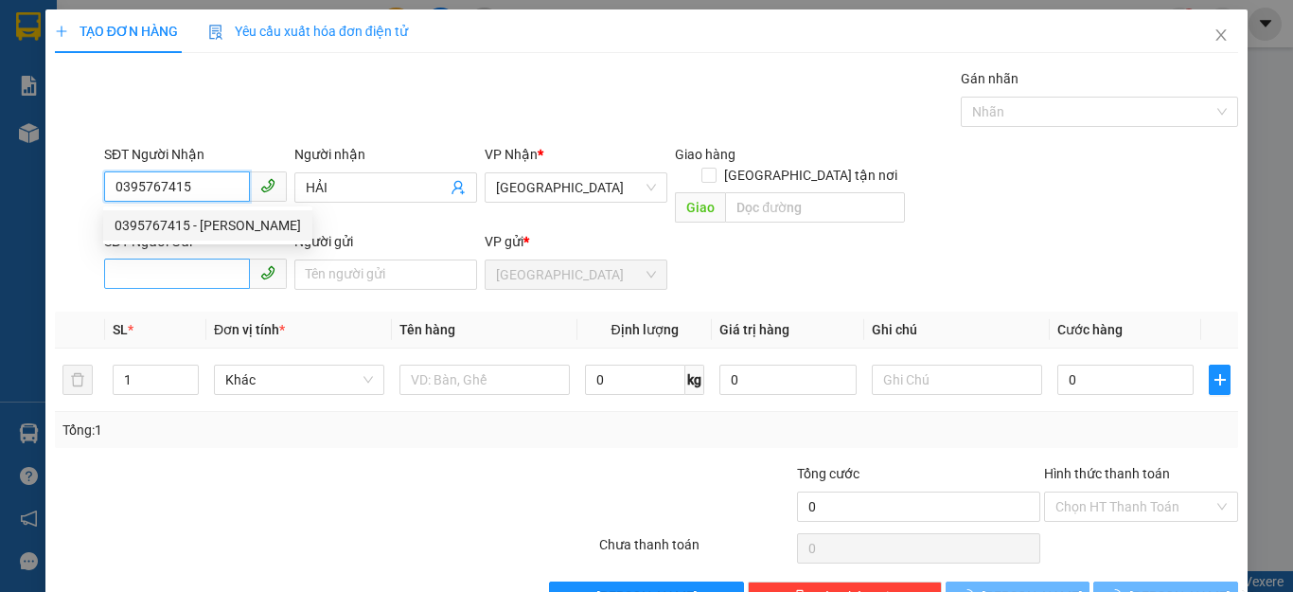
type input "50.000"
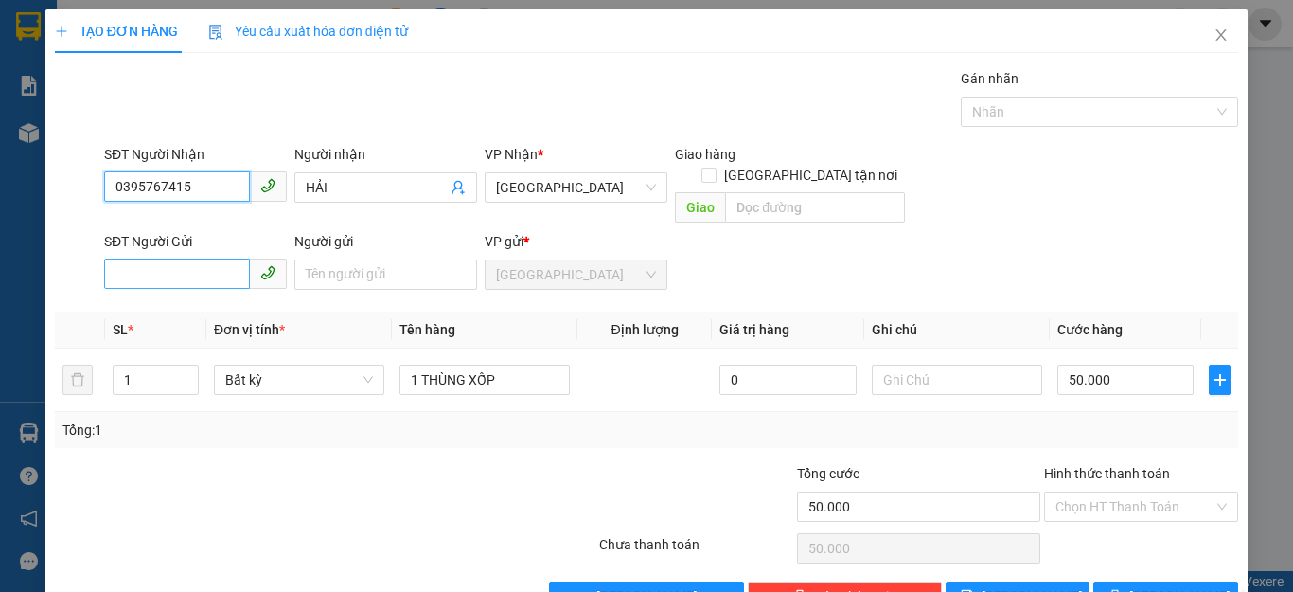
type input "0395767415"
click at [123, 258] on input "SĐT Người Gửi" at bounding box center [177, 273] width 146 height 30
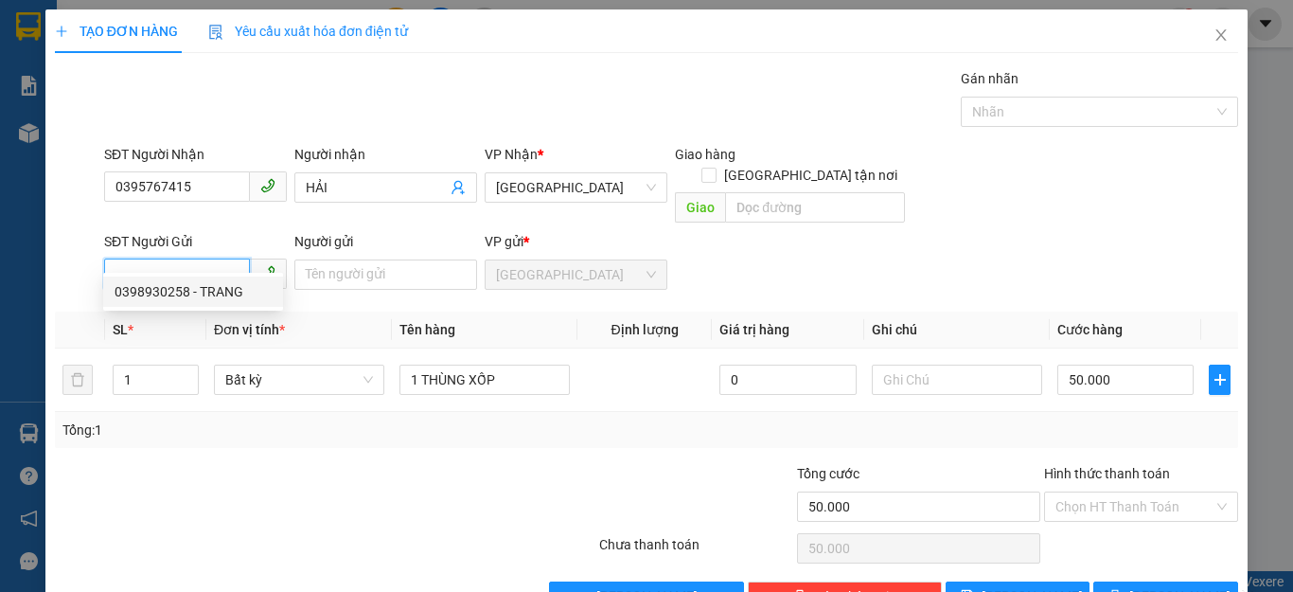
click at [150, 286] on div "0398930258 - TRANG" at bounding box center [193, 291] width 157 height 21
type input "0398930258"
type input "TRANG"
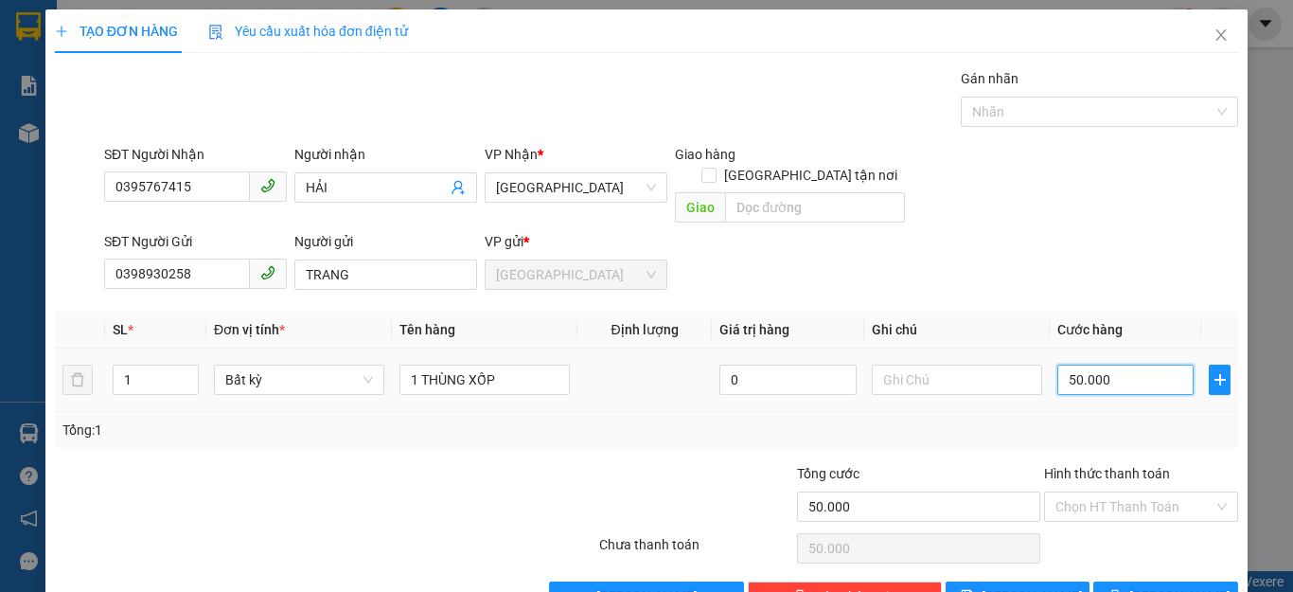
click at [1106, 364] on input "50.000" at bounding box center [1125, 379] width 136 height 30
type input "0"
type input "06"
type input "6"
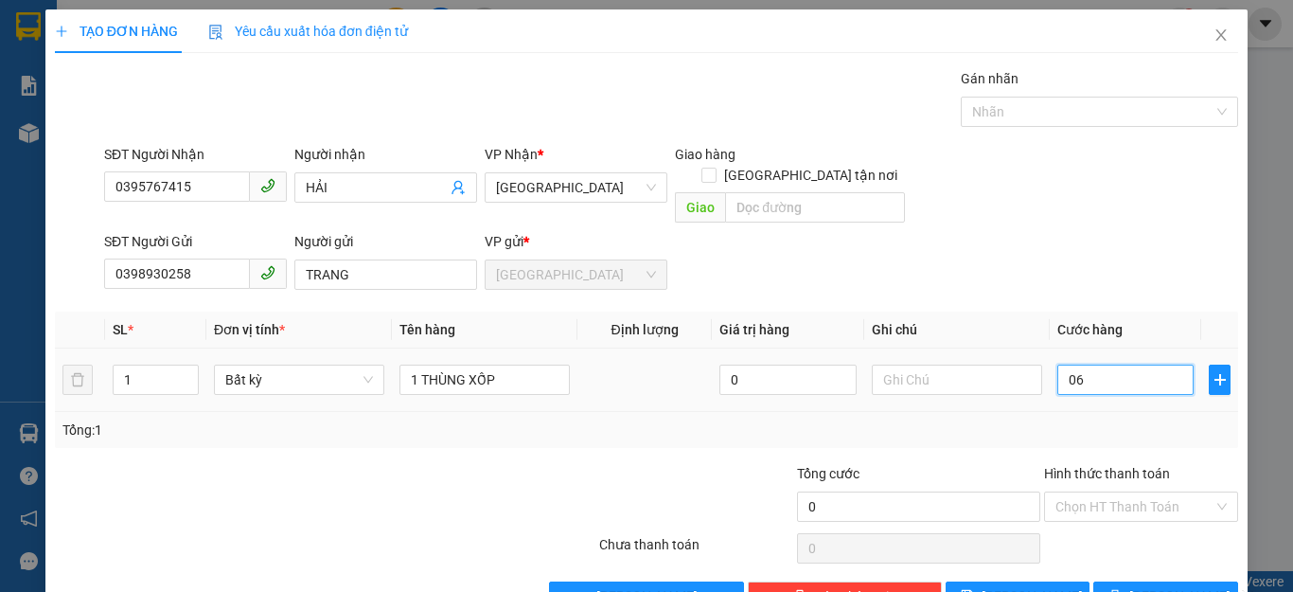
type input "6"
type input "60"
type input "060"
type input "60.000"
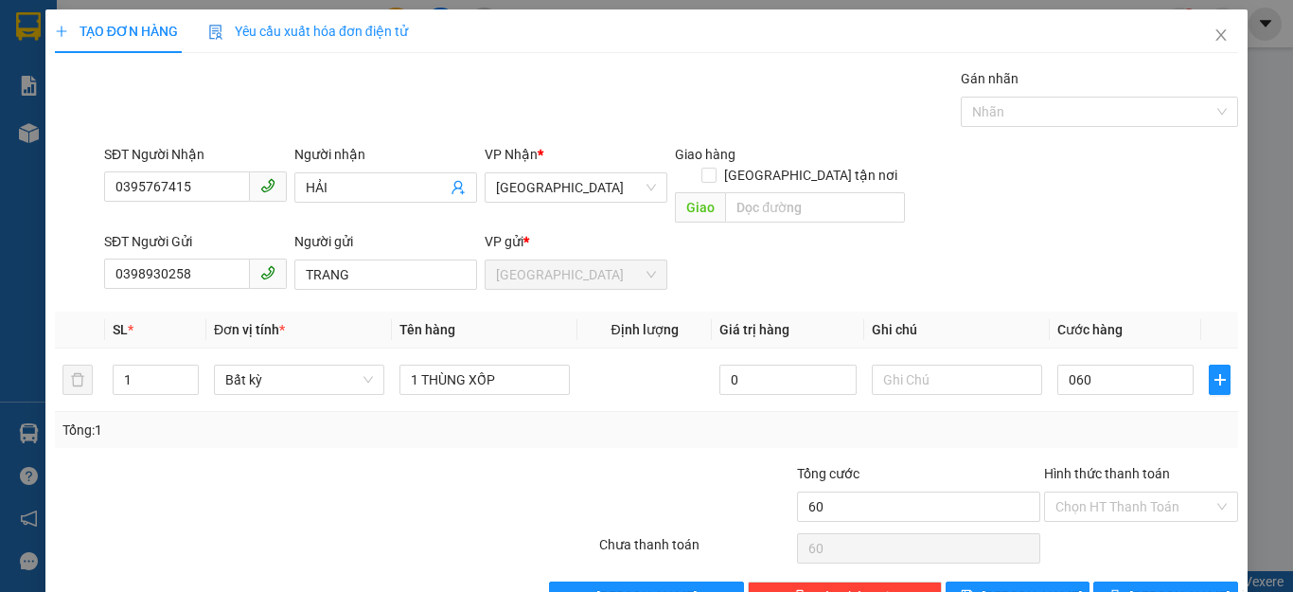
type input "60.000"
click at [1149, 424] on div "Tổng: 1" at bounding box center [646, 430] width 1183 height 36
click at [1118, 492] on input "Hình thức thanh toán" at bounding box center [1134, 506] width 158 height 28
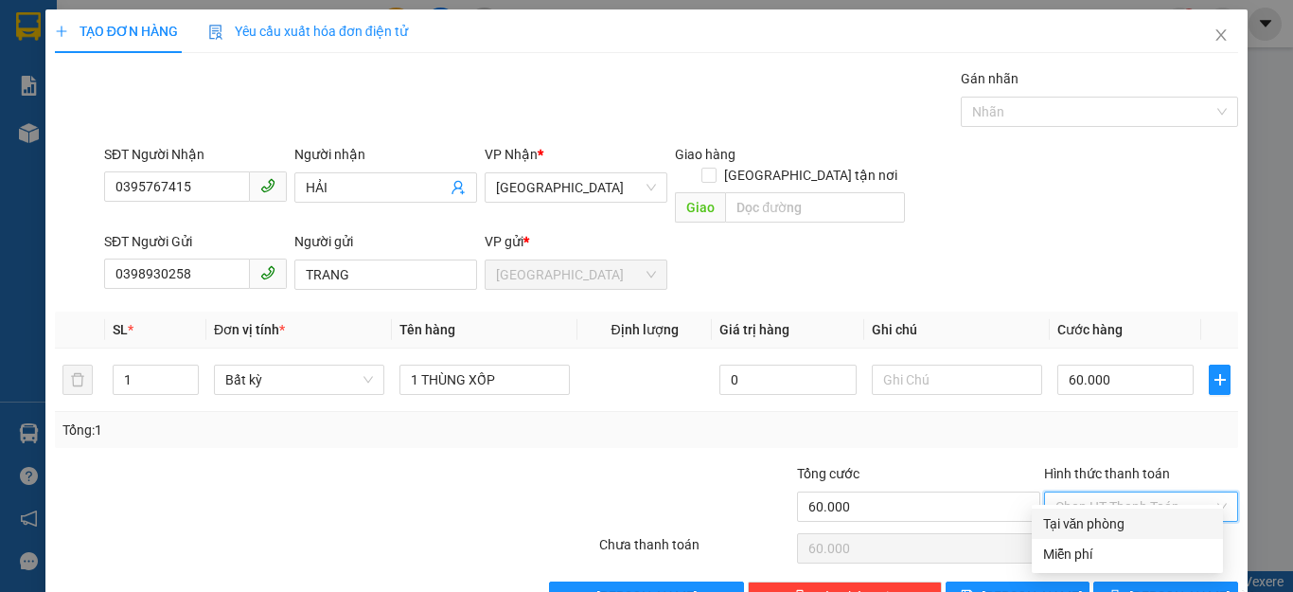
click at [1096, 523] on div "Tại văn phòng" at bounding box center [1127, 523] width 168 height 21
type input "0"
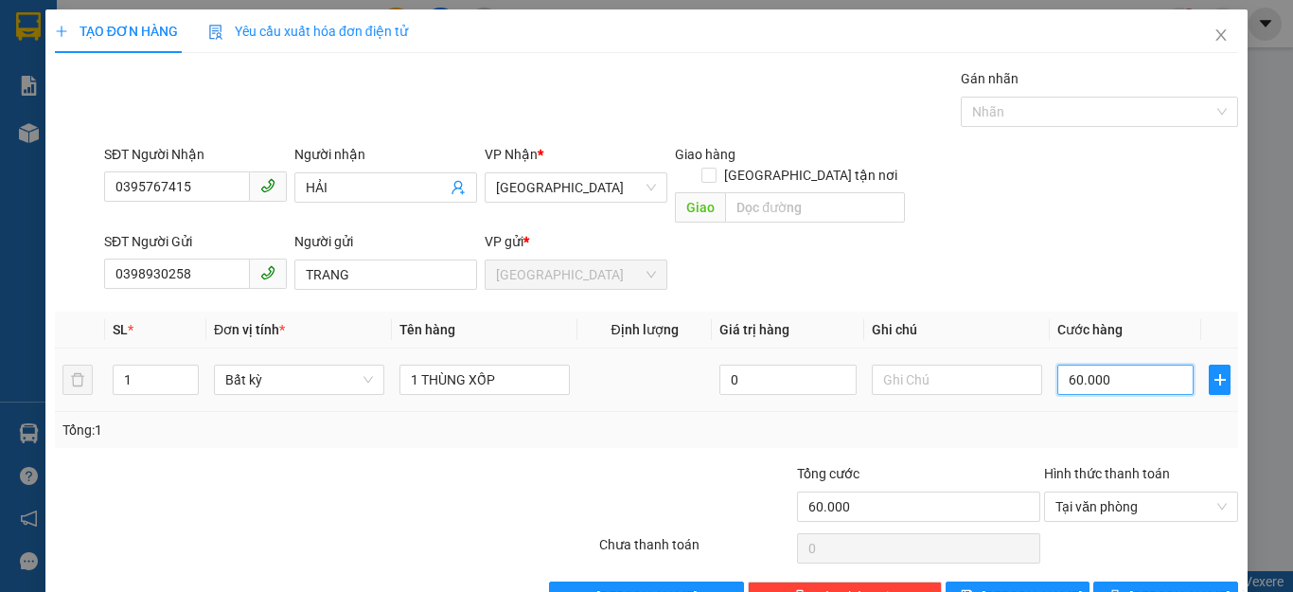
click at [1099, 364] on input "60.000" at bounding box center [1125, 379] width 136 height 30
type input "0"
type input "5"
type input "05"
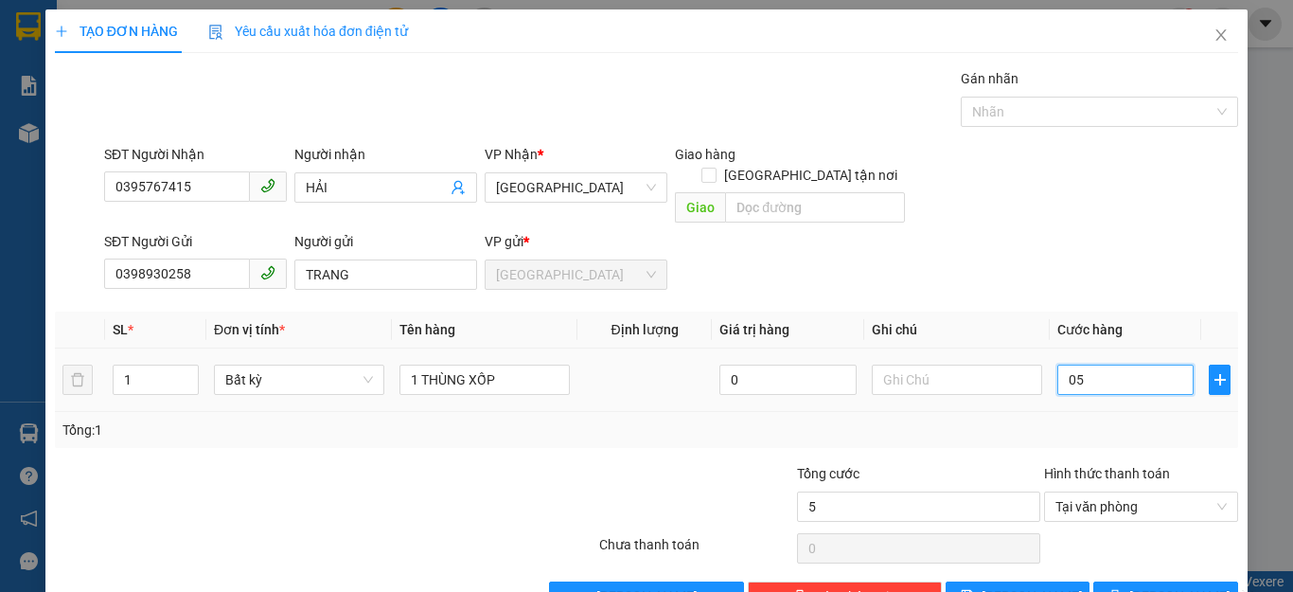
type input "55"
type input "055"
type input "550"
type input "0.550"
type input "55"
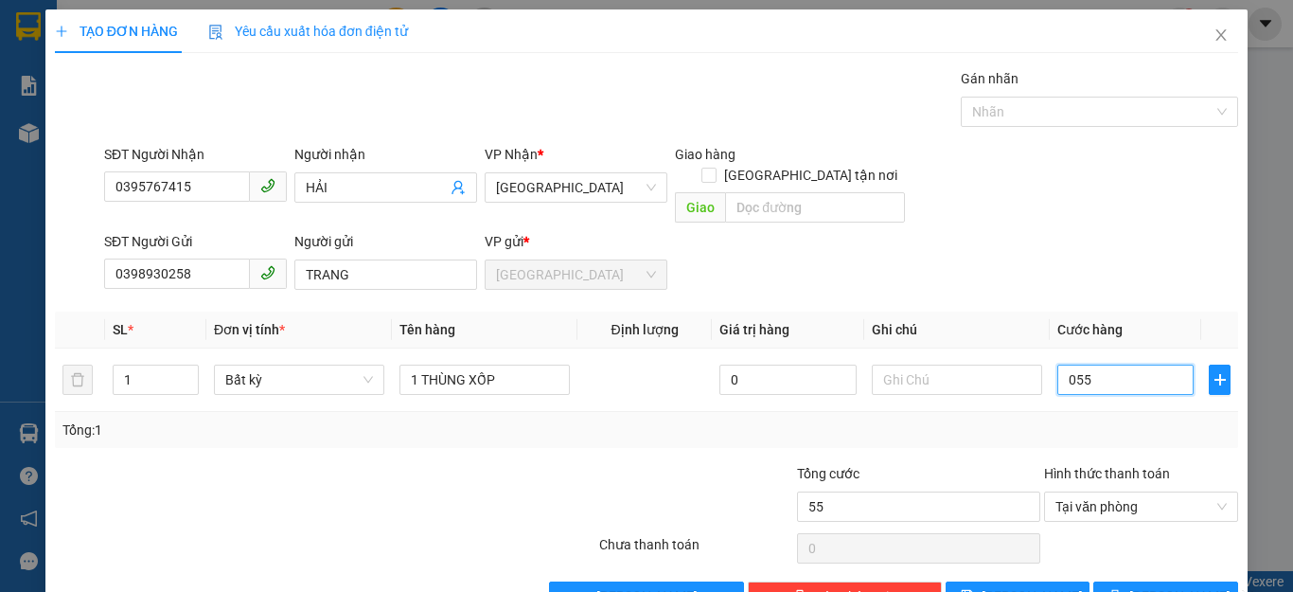
type input "055"
type input "55.000"
click at [1109, 419] on div "Tổng: 1" at bounding box center [646, 429] width 1168 height 21
click at [1136, 586] on span "[PERSON_NAME] và In" at bounding box center [1195, 596] width 133 height 21
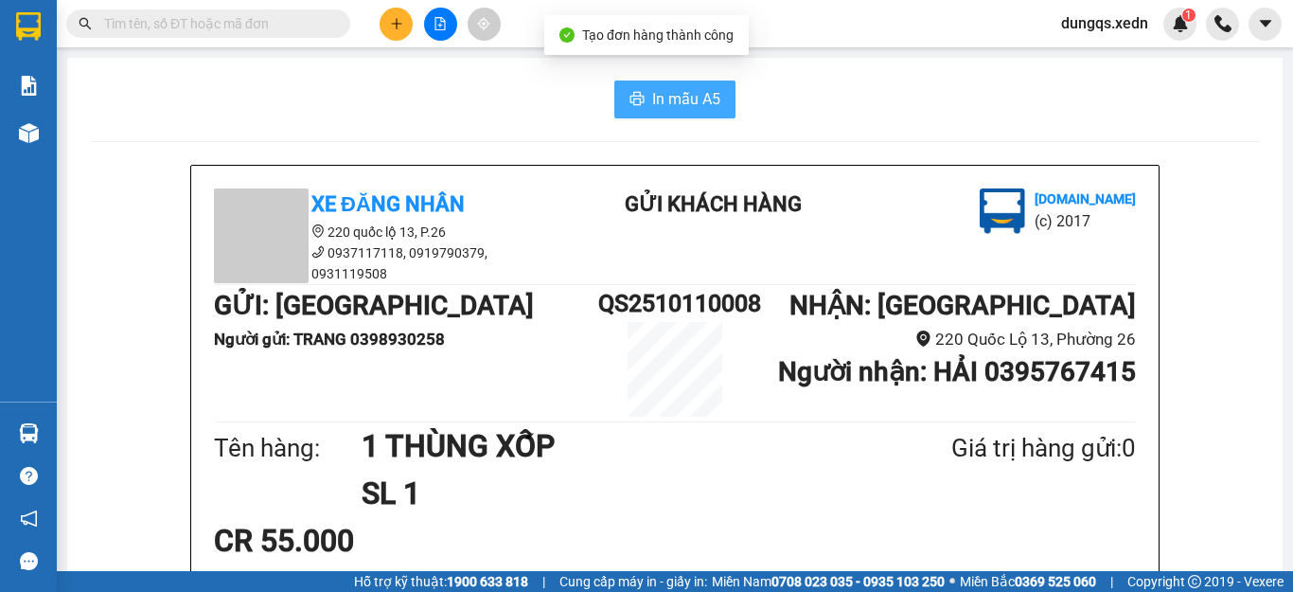
click at [672, 86] on button "In mẫu A5" at bounding box center [674, 99] width 121 height 38
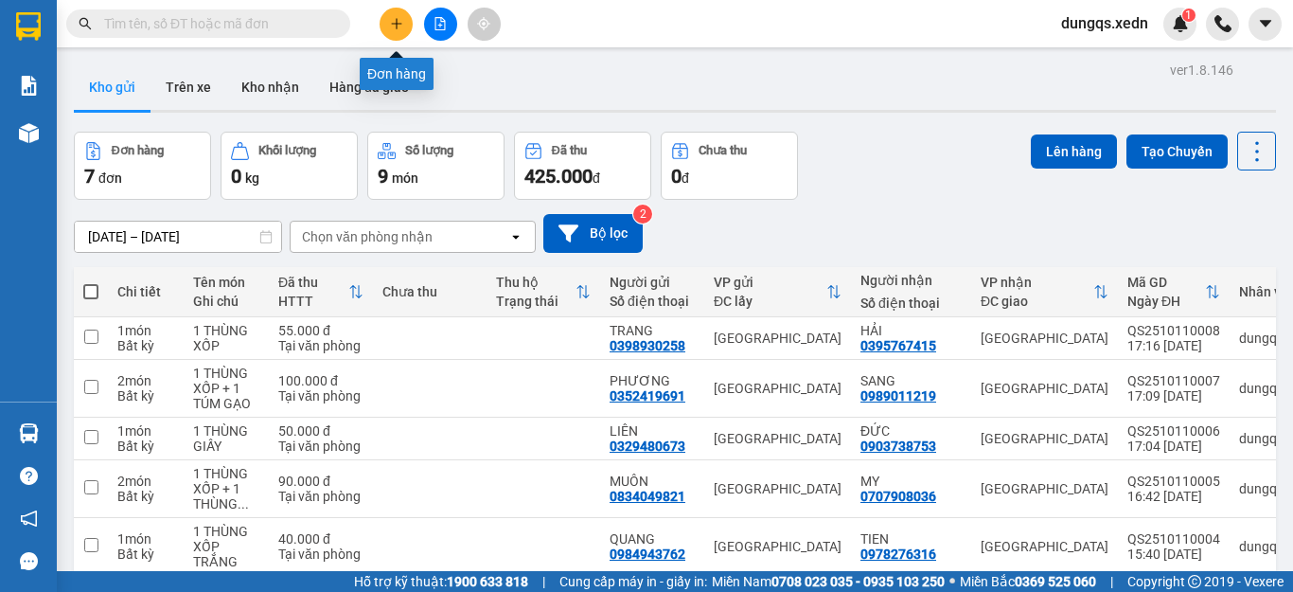
click at [398, 23] on icon "plus" at bounding box center [396, 23] width 13 height 13
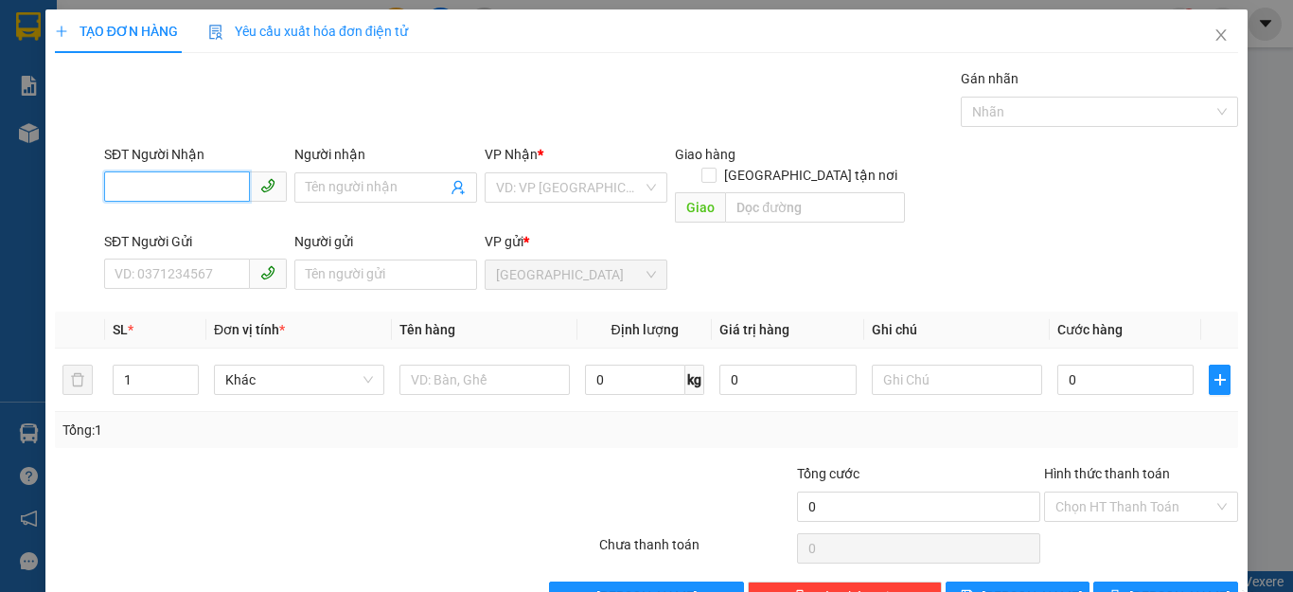
click at [115, 184] on input "SĐT Người Nhận" at bounding box center [177, 186] width 146 height 30
paste input "0967277577"
type input "0967277577"
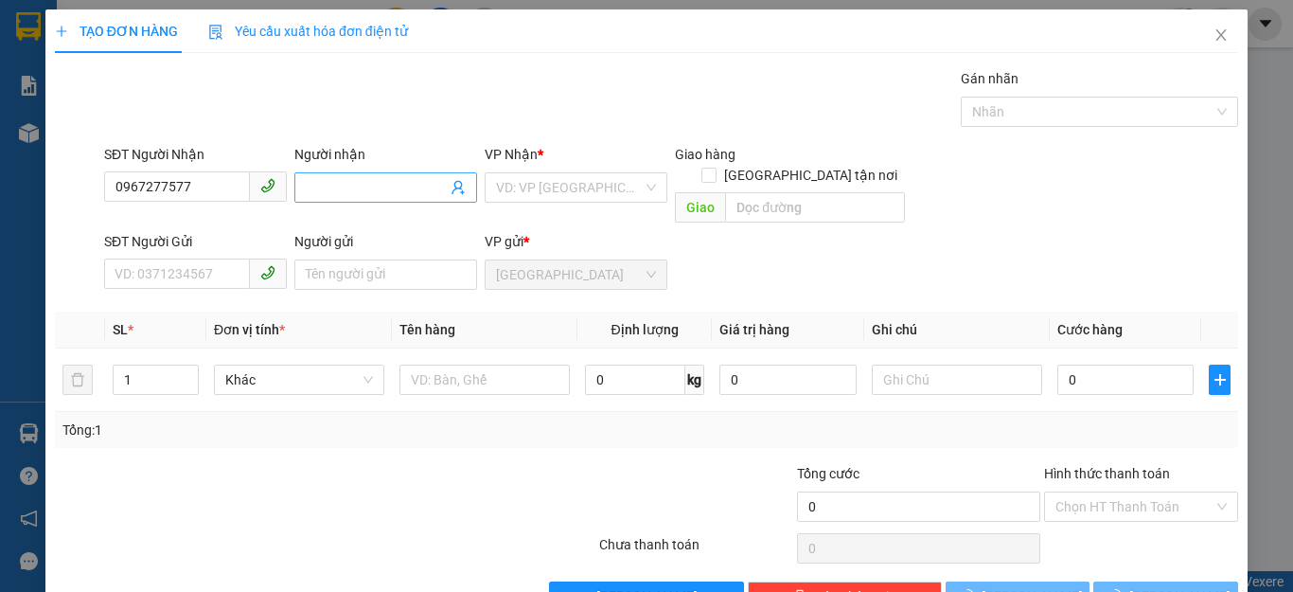
click at [312, 186] on input "Người nhận" at bounding box center [376, 187] width 141 height 21
type input "TRỨC"
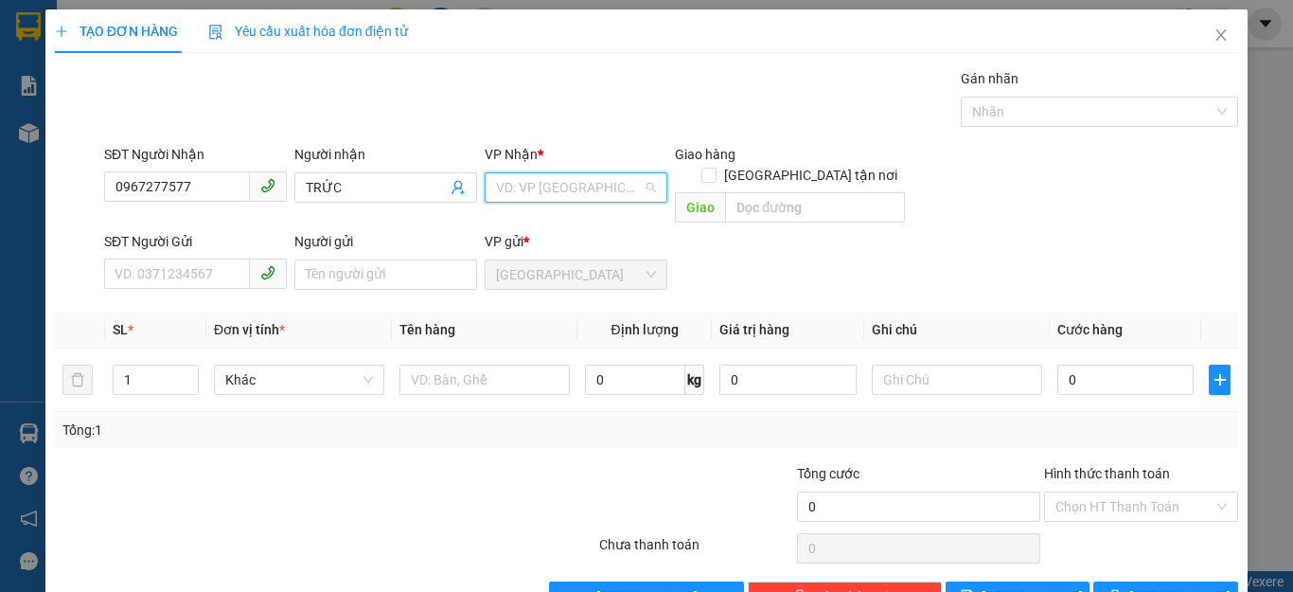
click at [611, 186] on input "search" at bounding box center [569, 187] width 147 height 28
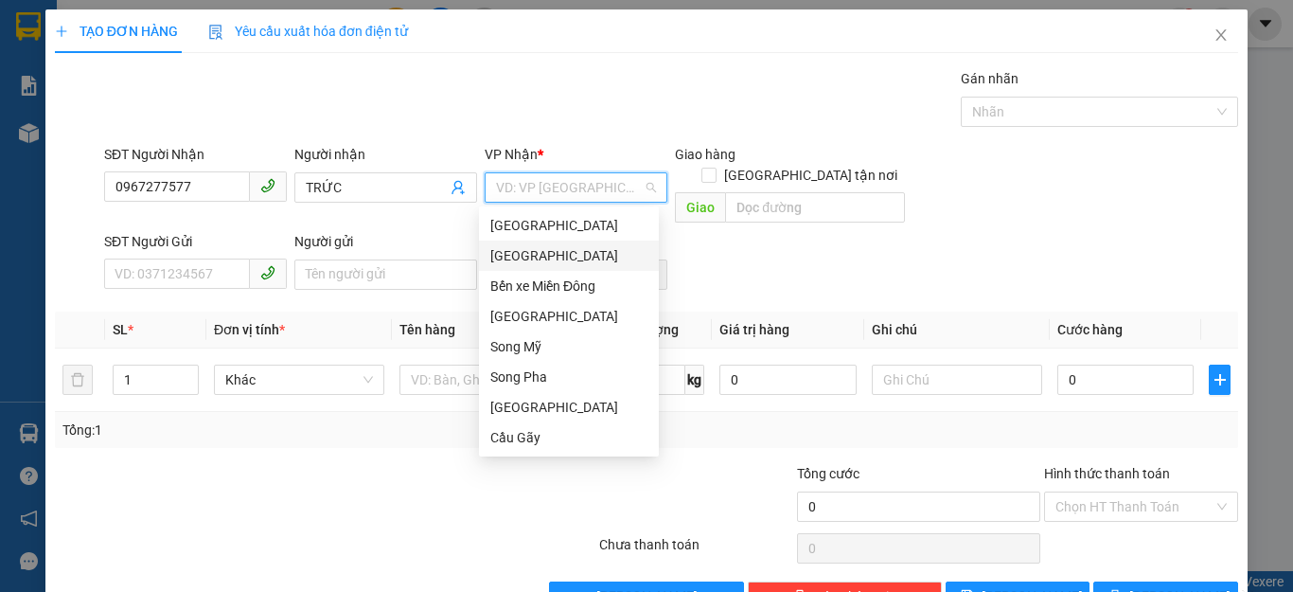
click at [525, 259] on div "[GEOGRAPHIC_DATA]" at bounding box center [568, 255] width 157 height 21
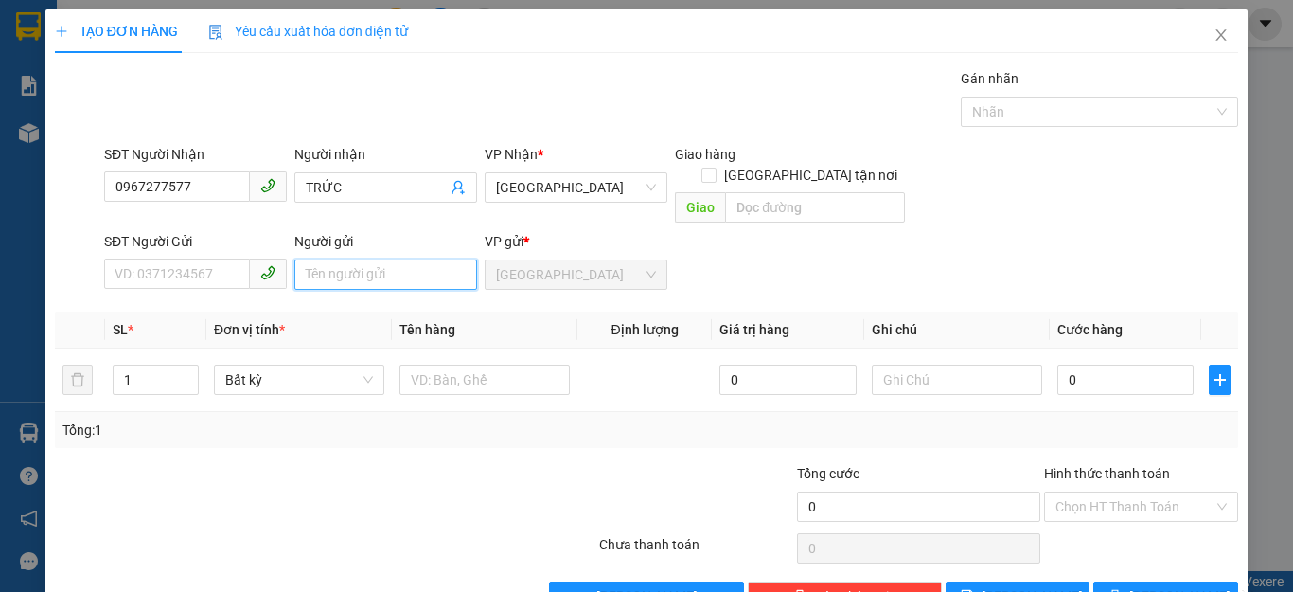
click at [310, 259] on input "Người gửi" at bounding box center [385, 274] width 183 height 30
click at [426, 259] on input "KHÁCH THEO XE 32" at bounding box center [385, 274] width 183 height 30
type input "KHÁCH THEO XE A7 A8"
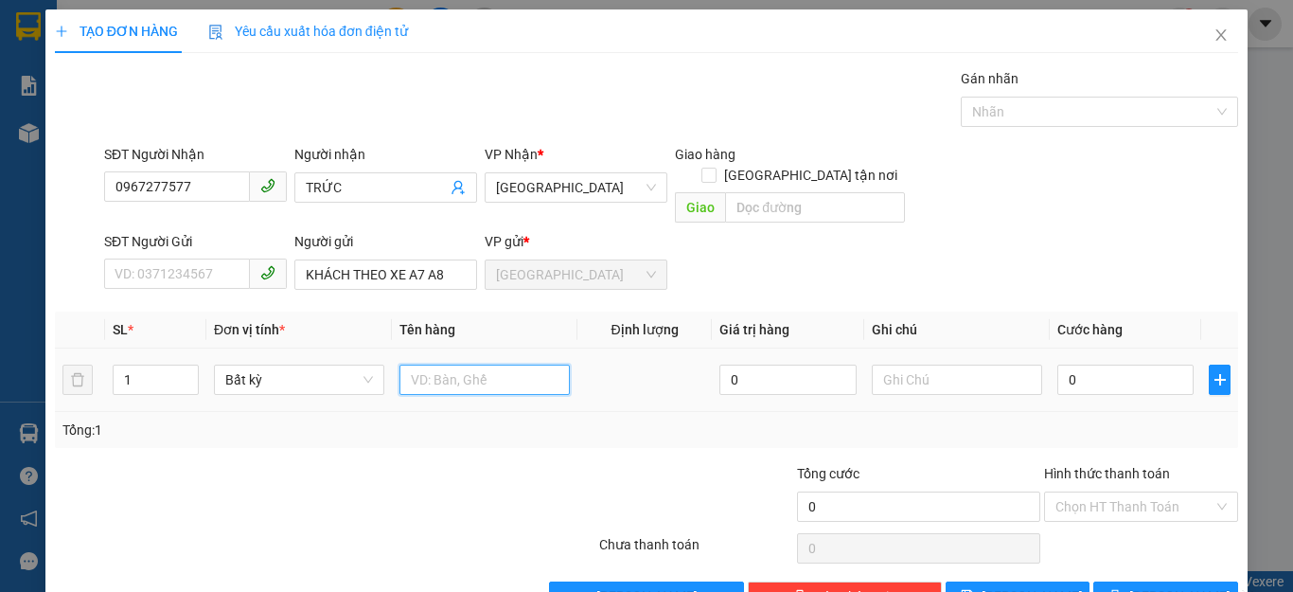
click at [412, 366] on input "text" at bounding box center [484, 379] width 170 height 30
type input "1 XE MÁY"
drag, startPoint x: 1075, startPoint y: 363, endPoint x: 1050, endPoint y: 356, distance: 26.7
click at [1074, 364] on input "0" at bounding box center [1125, 379] width 136 height 30
type input "4"
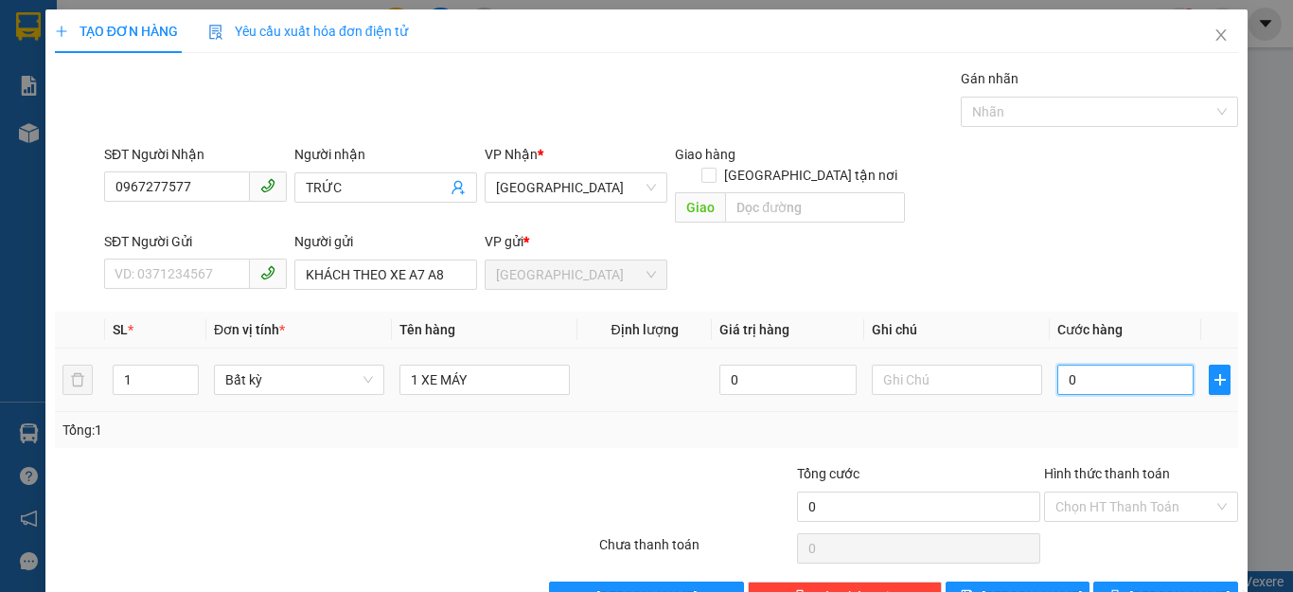
type input "4"
type input "40"
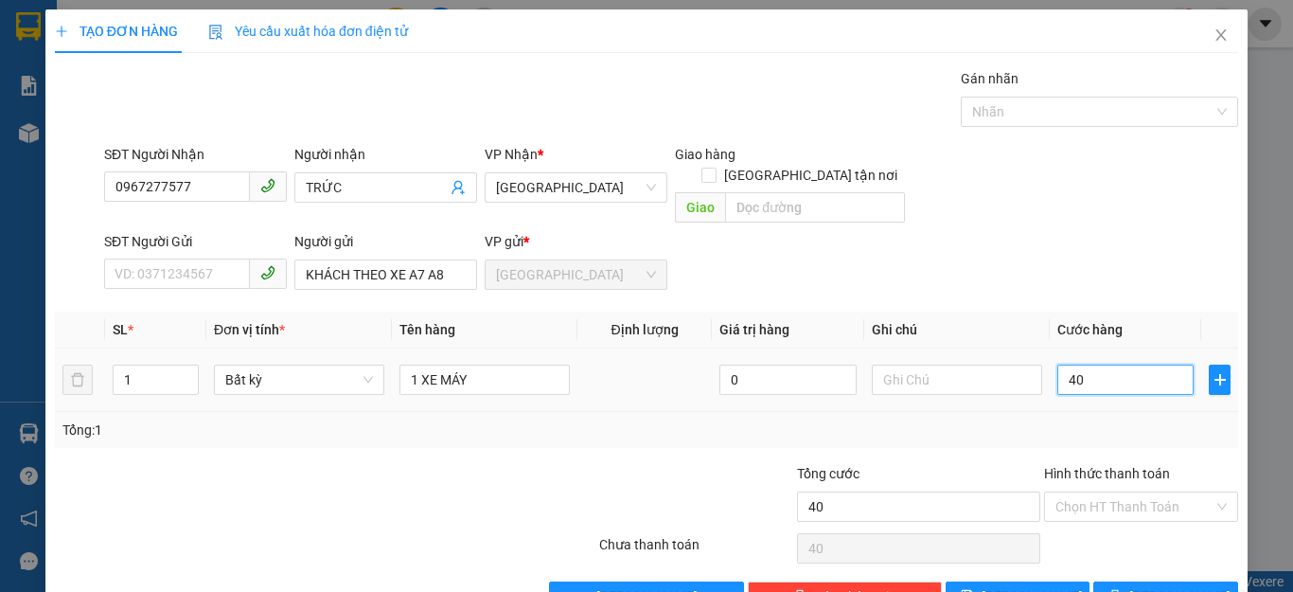
type input "400"
type input "400.000"
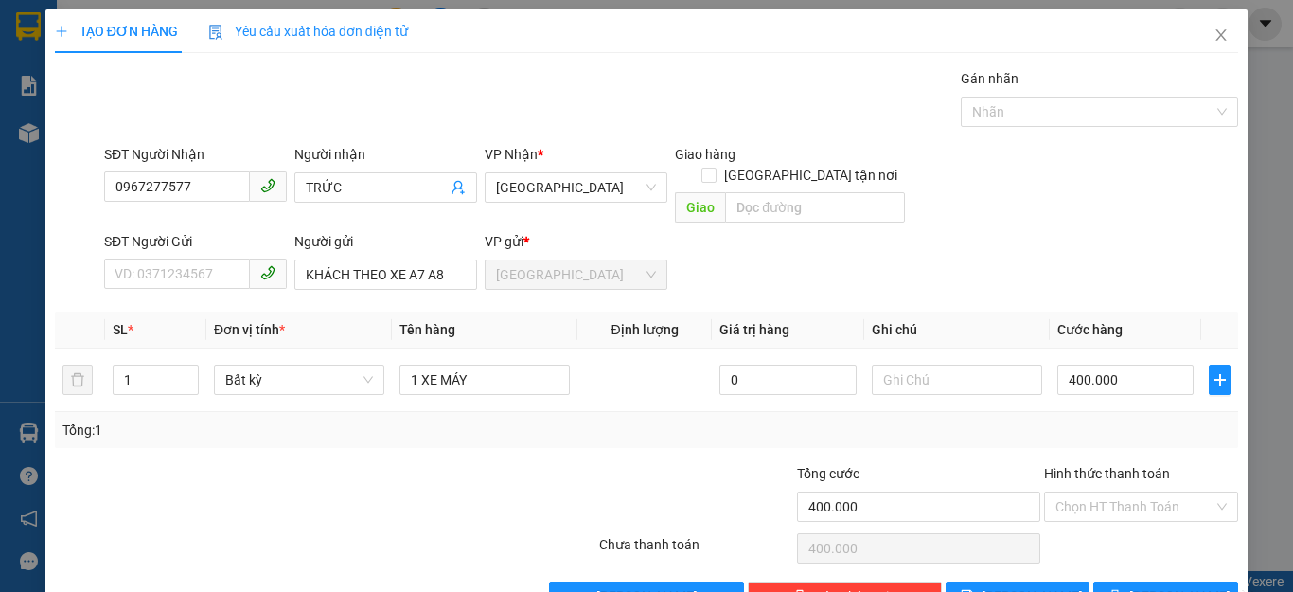
click at [1120, 419] on div "Tổng: 1" at bounding box center [646, 429] width 1168 height 21
click at [1140, 492] on input "Hình thức thanh toán" at bounding box center [1134, 506] width 158 height 28
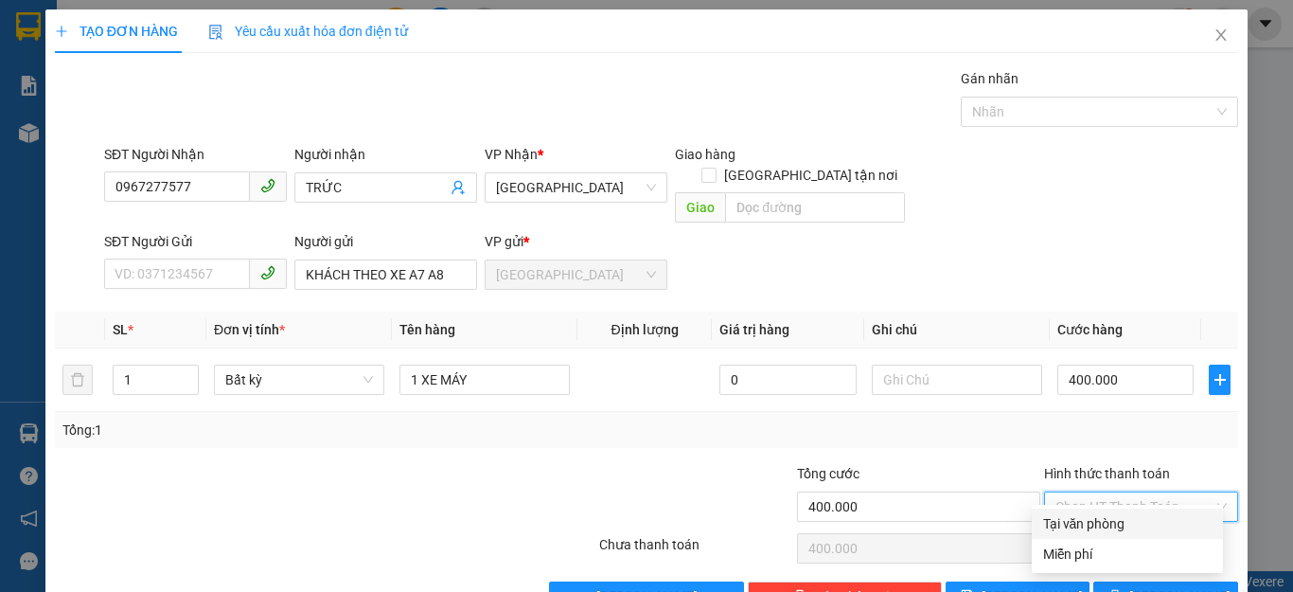
click at [1109, 523] on div "Tại văn phòng" at bounding box center [1127, 523] width 168 height 21
type input "0"
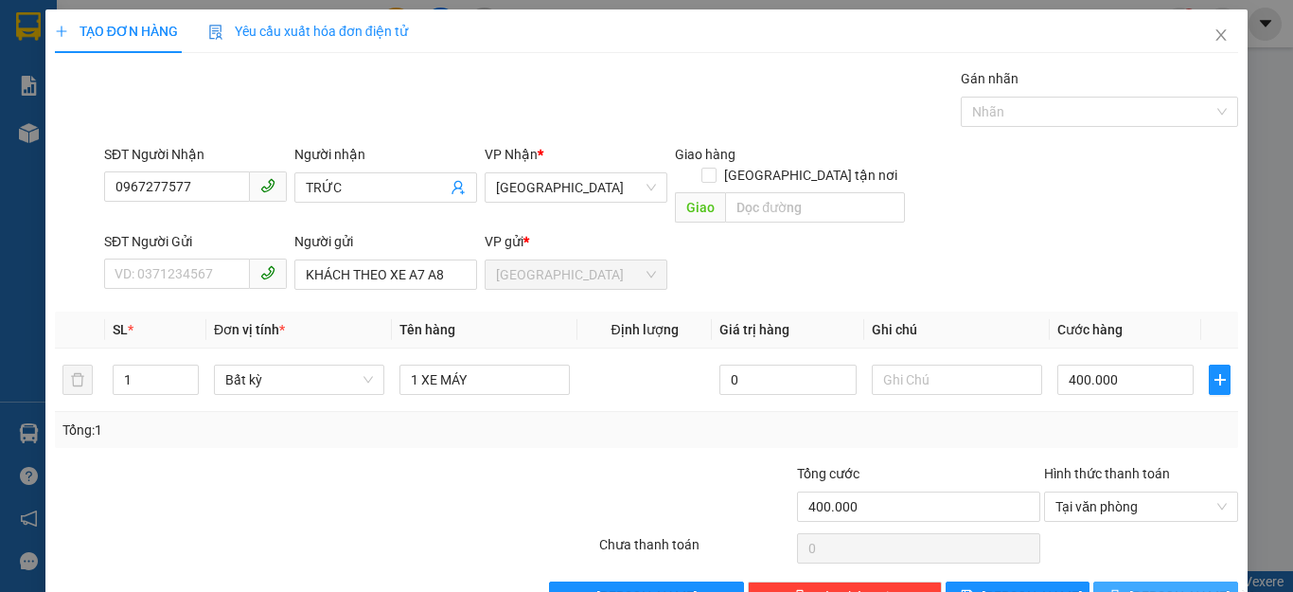
click at [1122, 589] on icon "printer" at bounding box center [1114, 595] width 13 height 13
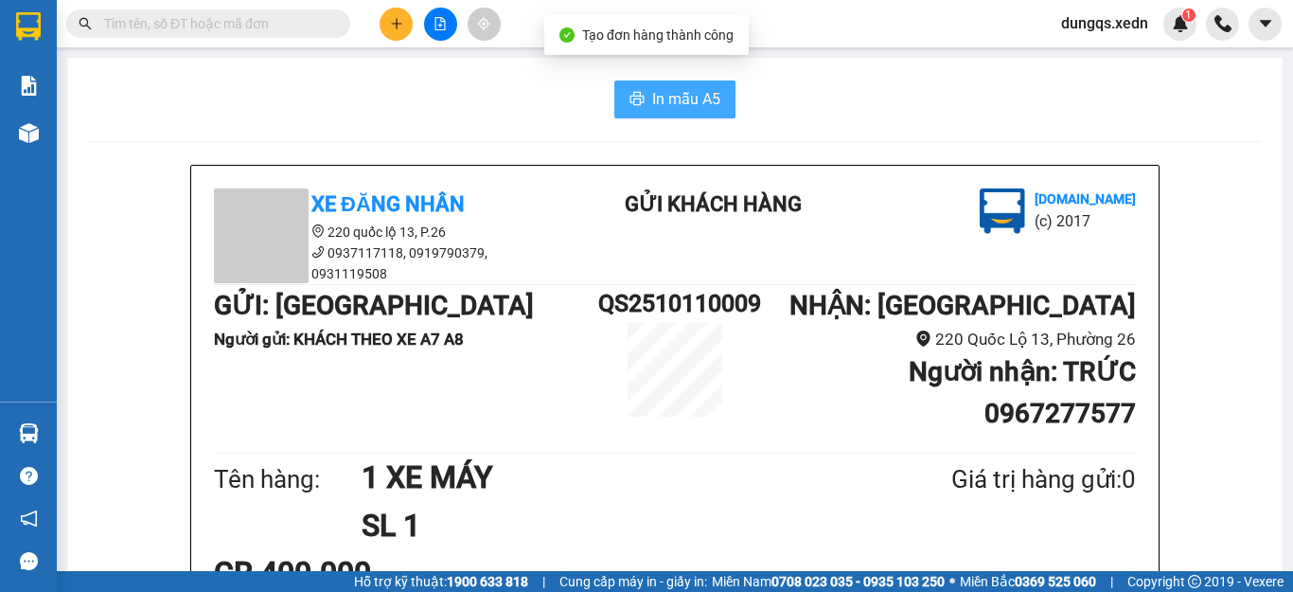
click at [664, 92] on span "In mẫu A5" at bounding box center [686, 99] width 68 height 24
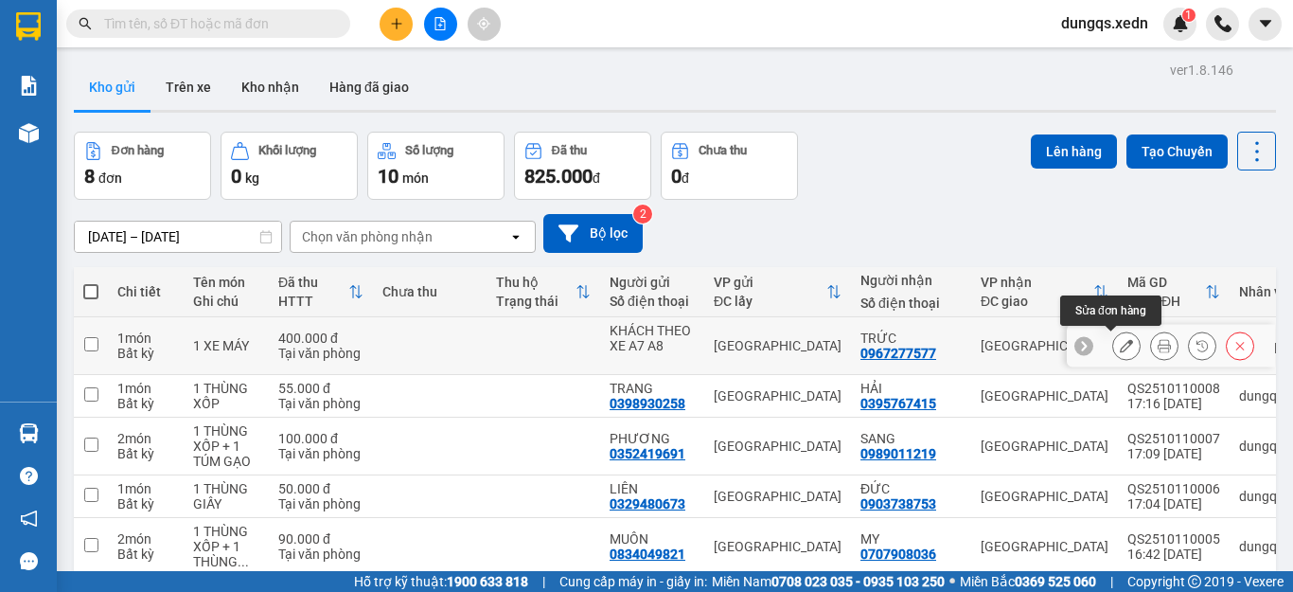
click at [1120, 346] on icon at bounding box center [1126, 345] width 13 height 13
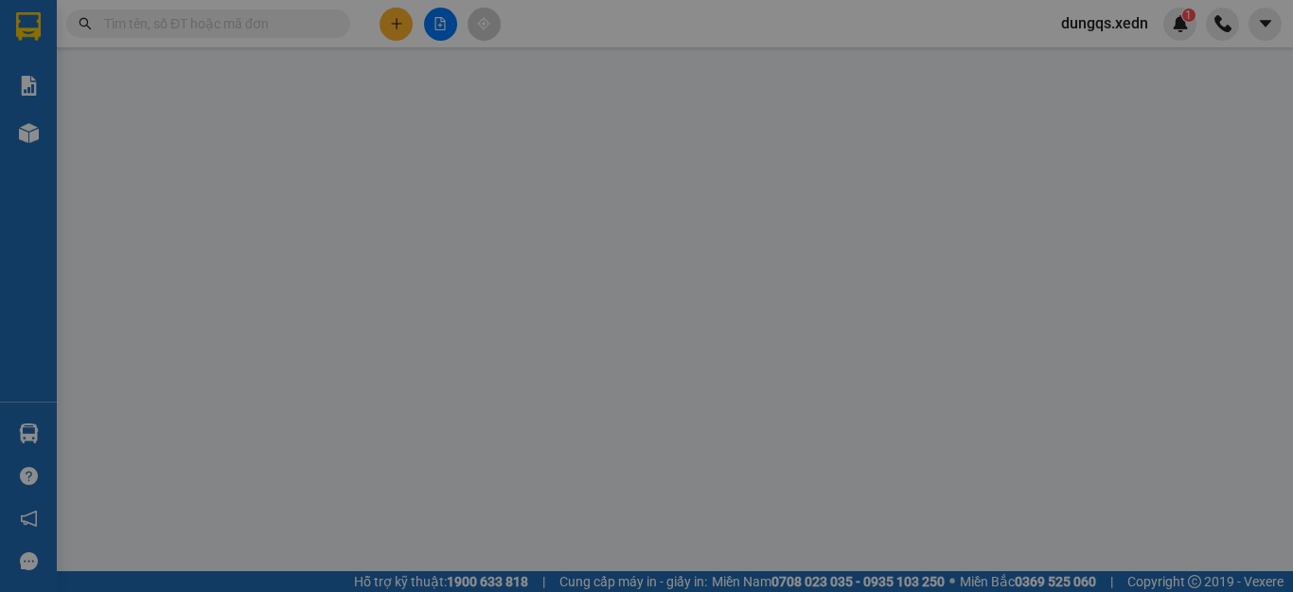
type input "0967277577"
type input "TRỨC"
type input "KHÁCH THEO XE A7 A8"
type input "400.000"
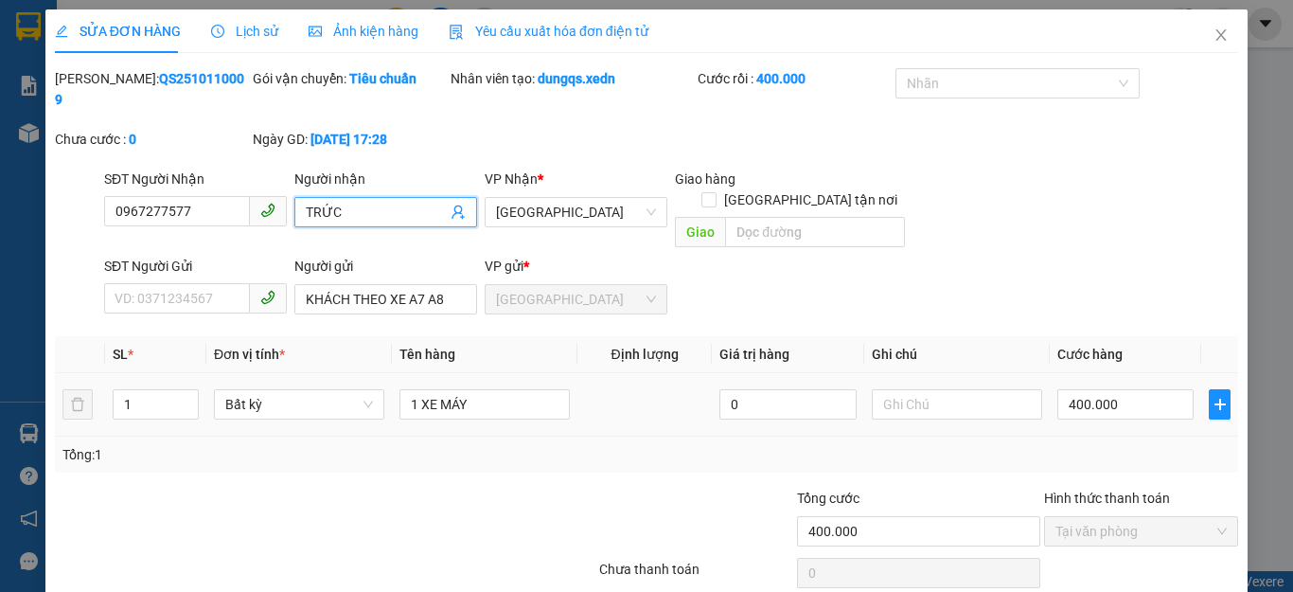
click at [326, 202] on input "TRỨC" at bounding box center [376, 212] width 141 height 21
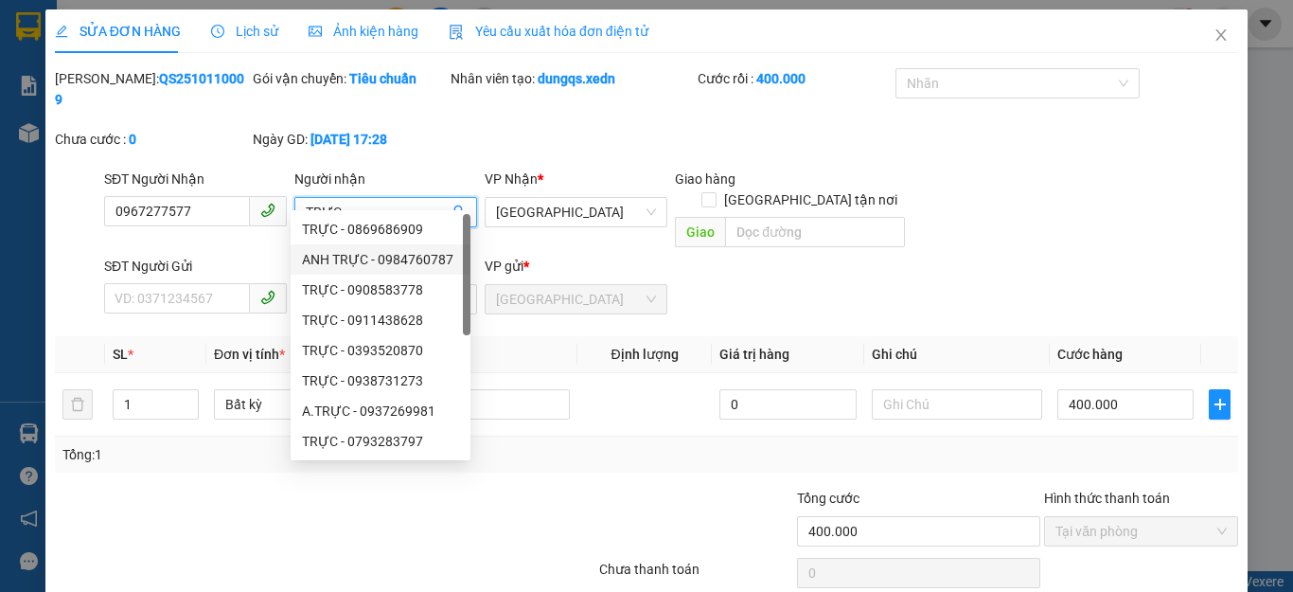
scroll to position [40, 0]
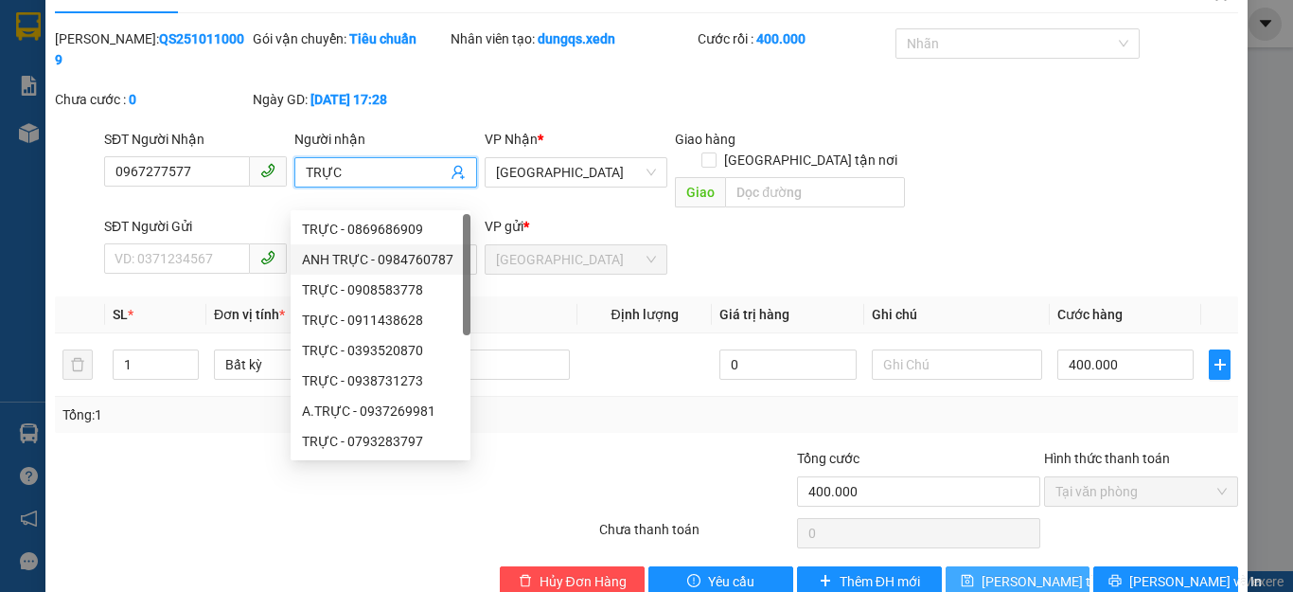
type input "TRỰC"
click at [989, 571] on span "[PERSON_NAME] thay đổi" at bounding box center [1057, 581] width 151 height 21
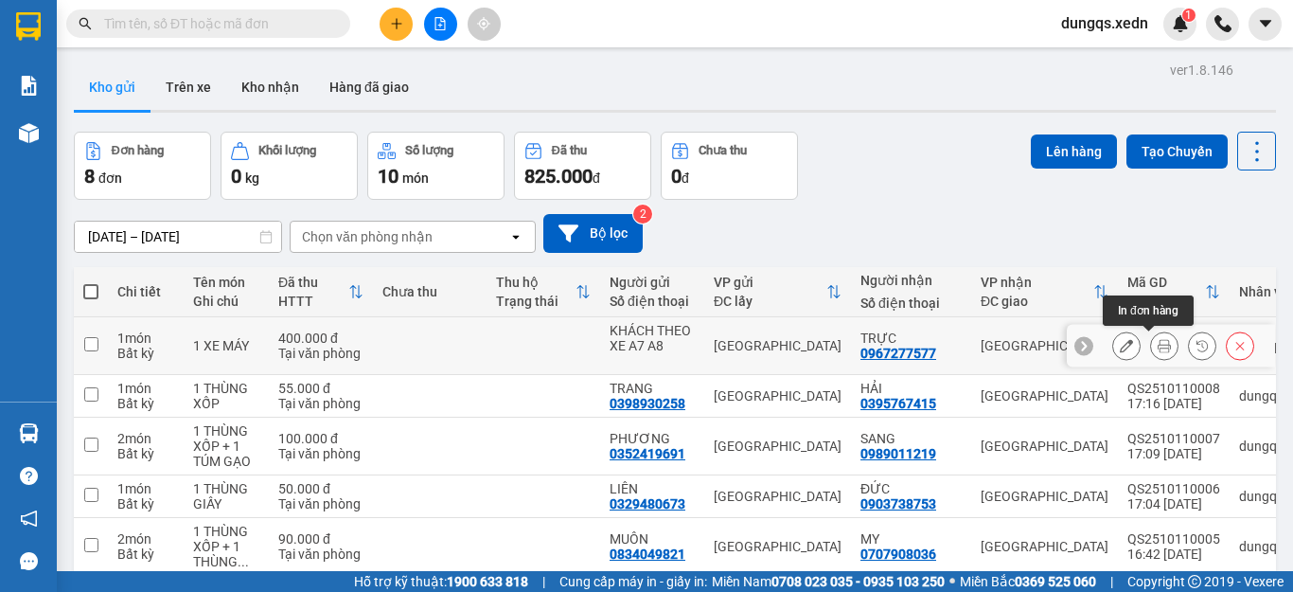
click at [1158, 342] on icon at bounding box center [1164, 345] width 13 height 13
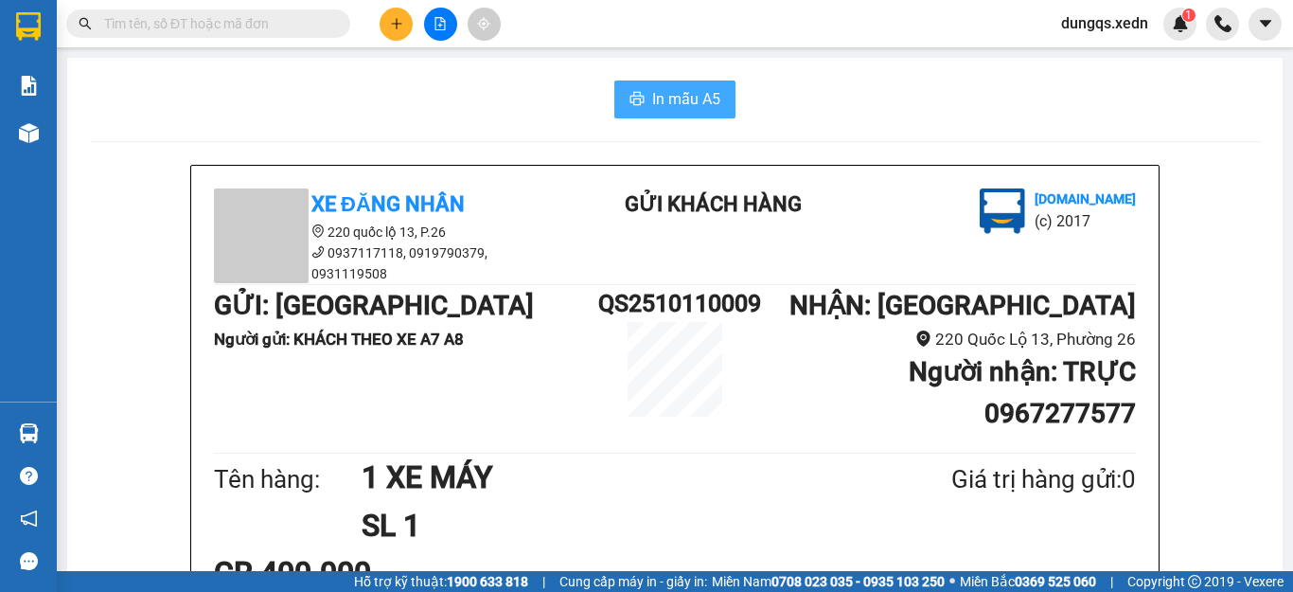
click at [680, 106] on span "In mẫu A5" at bounding box center [686, 99] width 68 height 24
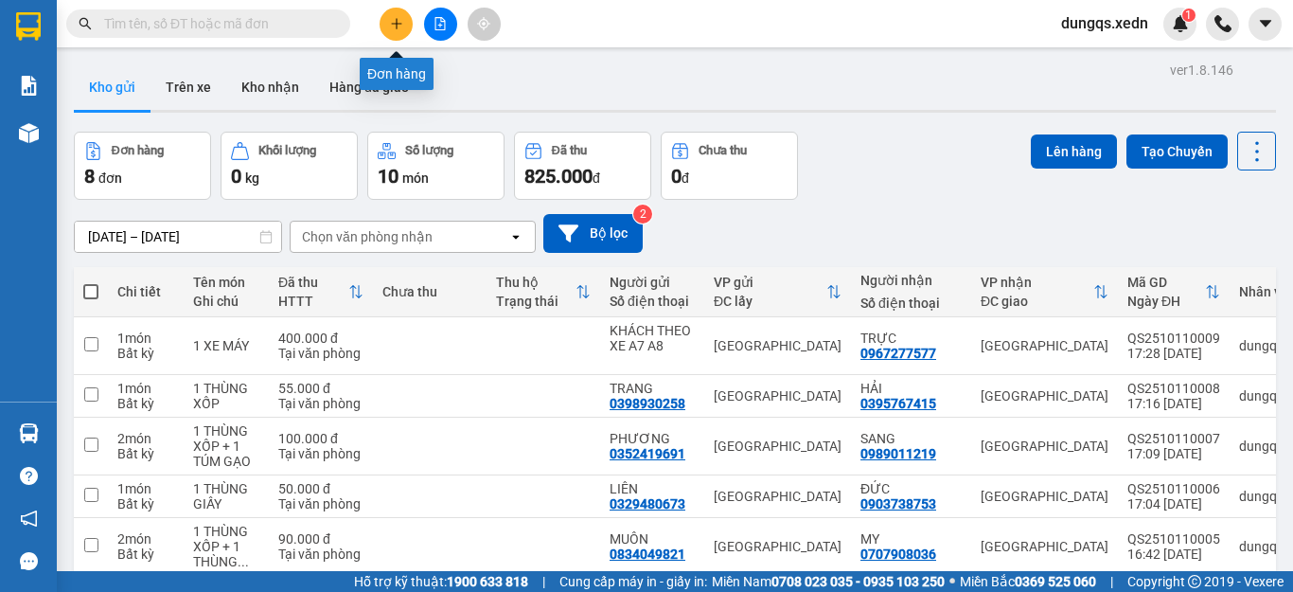
click at [398, 28] on icon "plus" at bounding box center [396, 23] width 13 height 13
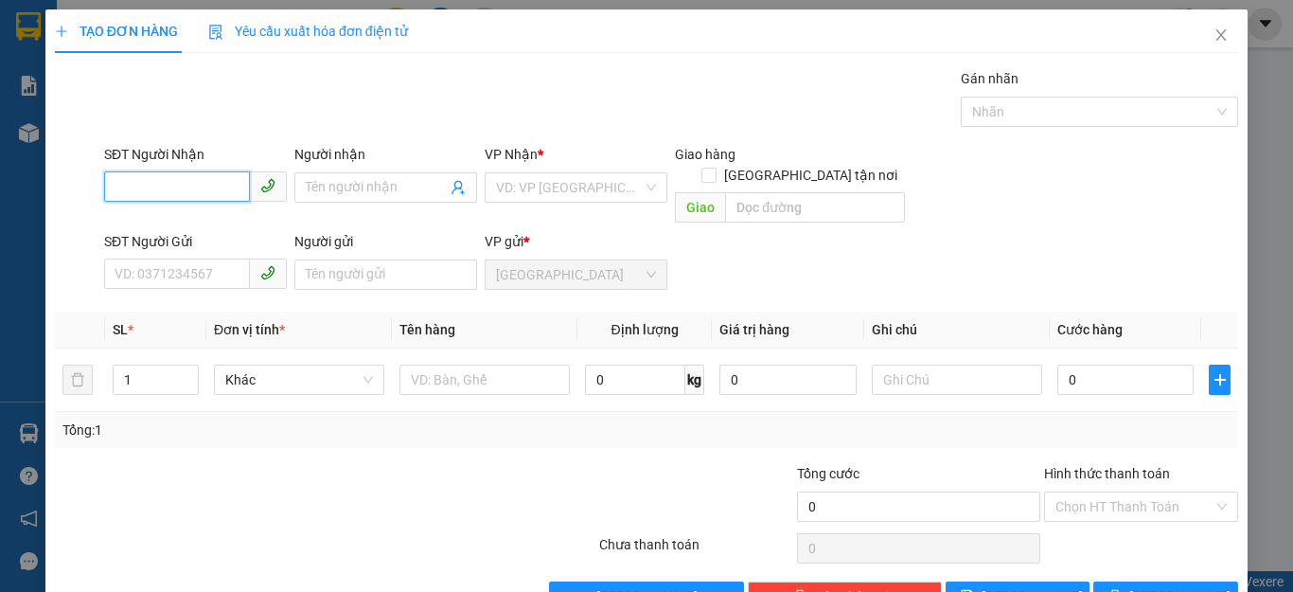
drag, startPoint x: 115, startPoint y: 186, endPoint x: 123, endPoint y: 171, distance: 16.9
click at [116, 186] on input "SĐT Người Nhận" at bounding box center [177, 186] width 146 height 30
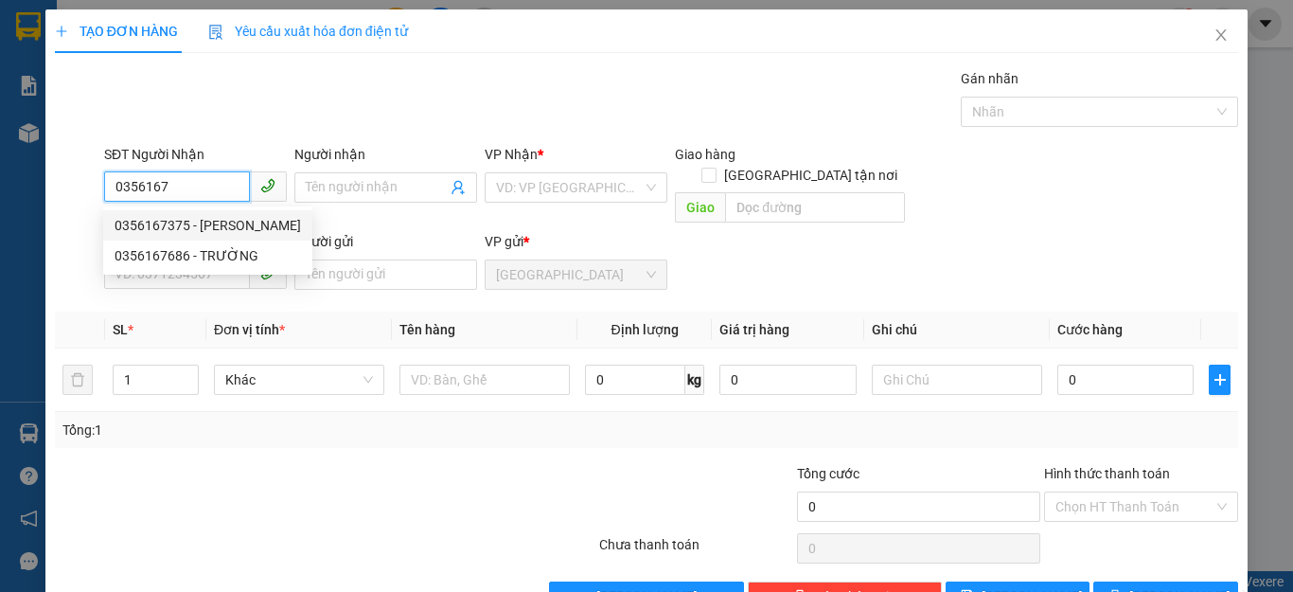
click at [173, 225] on div "0356167375 - [PERSON_NAME]" at bounding box center [208, 225] width 186 height 21
type input "0356167375"
type input "[PERSON_NAME]"
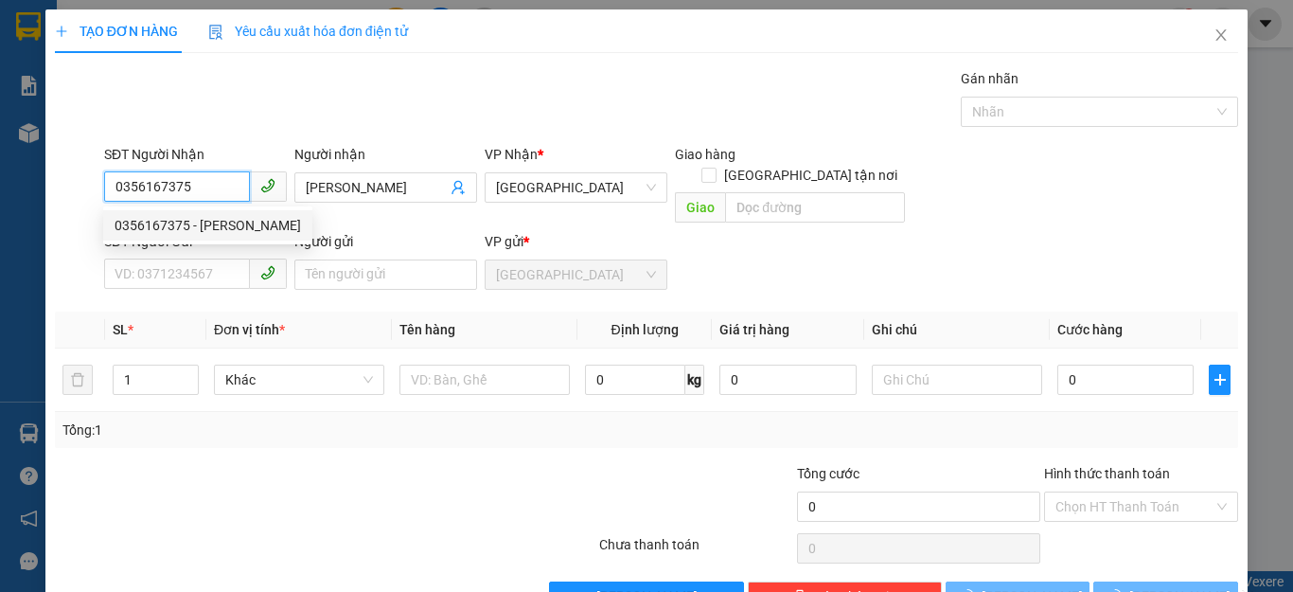
type input "50.000"
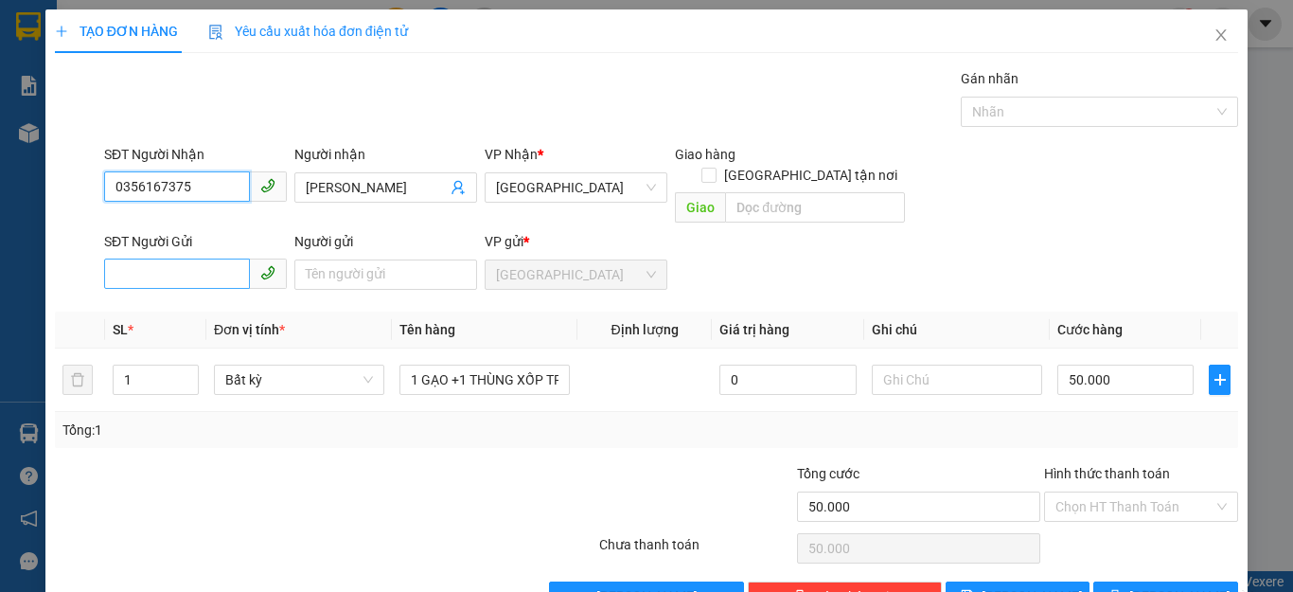
type input "0356167375"
click at [129, 258] on input "SĐT Người Gửi" at bounding box center [177, 273] width 146 height 30
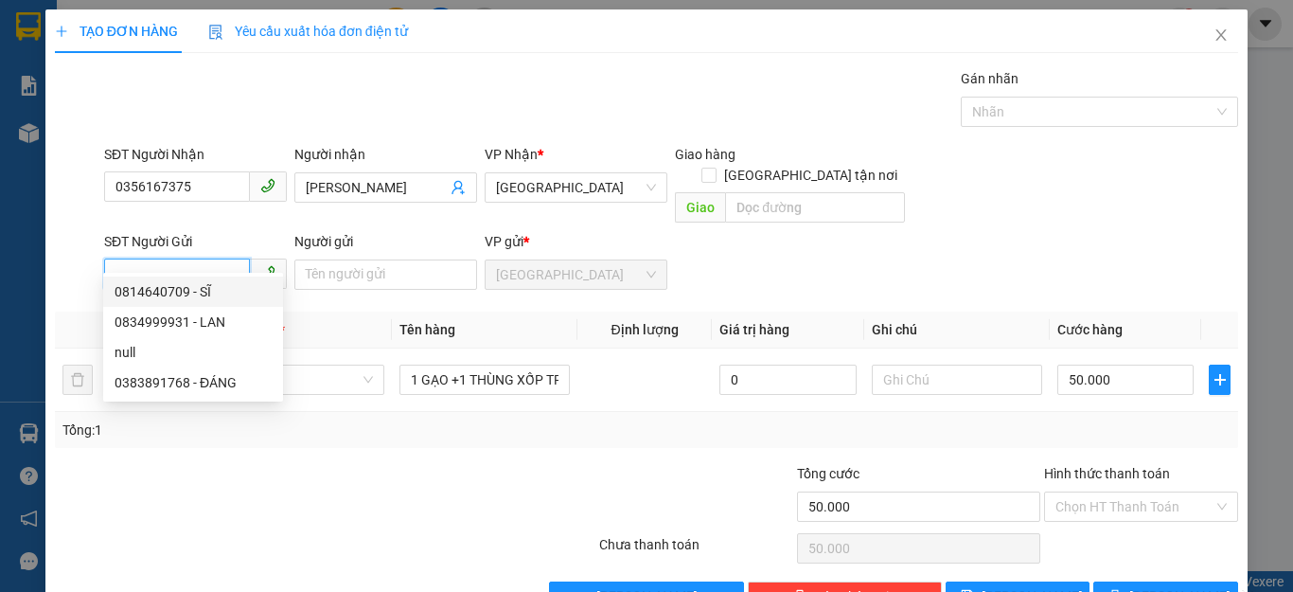
click at [141, 292] on div "0814640709 - SĨ" at bounding box center [193, 291] width 157 height 21
type input "0814640709"
type input "SĨ"
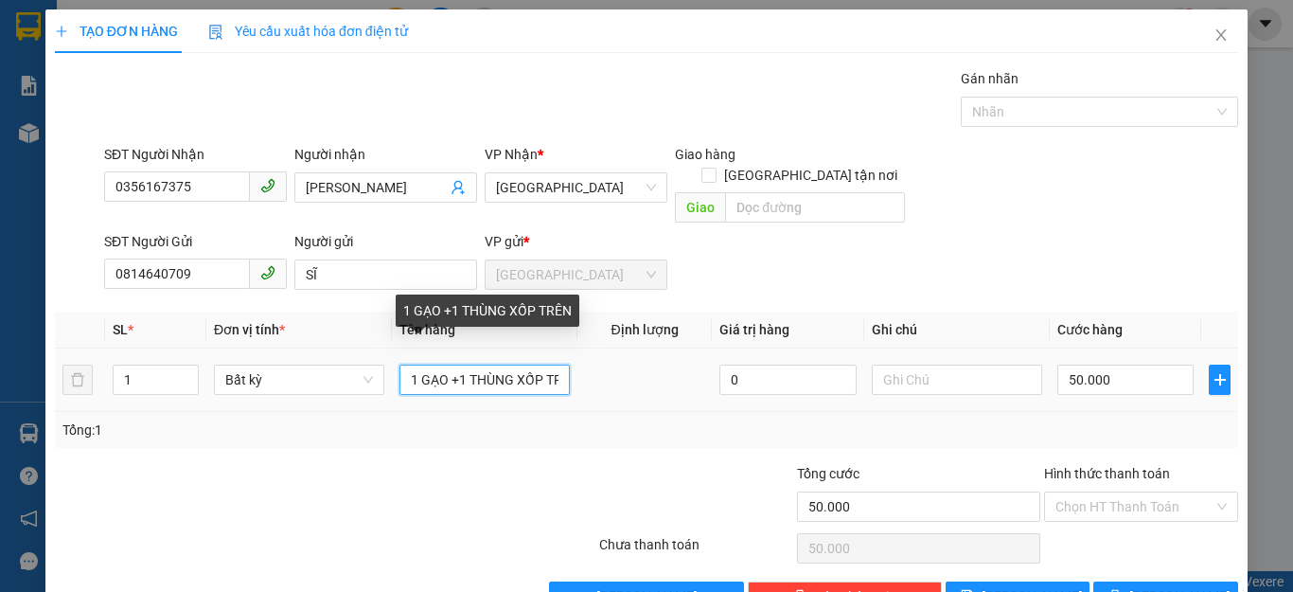
drag, startPoint x: 455, startPoint y: 358, endPoint x: 401, endPoint y: 358, distance: 54.0
click at [401, 364] on input "1 GẠO +1 THÙNG XỐP TRÊN" at bounding box center [484, 379] width 170 height 30
drag, startPoint x: 536, startPoint y: 356, endPoint x: 497, endPoint y: 347, distance: 39.7
click at [497, 364] on input "1 THÙNG XỐP TRÊN" at bounding box center [484, 379] width 170 height 30
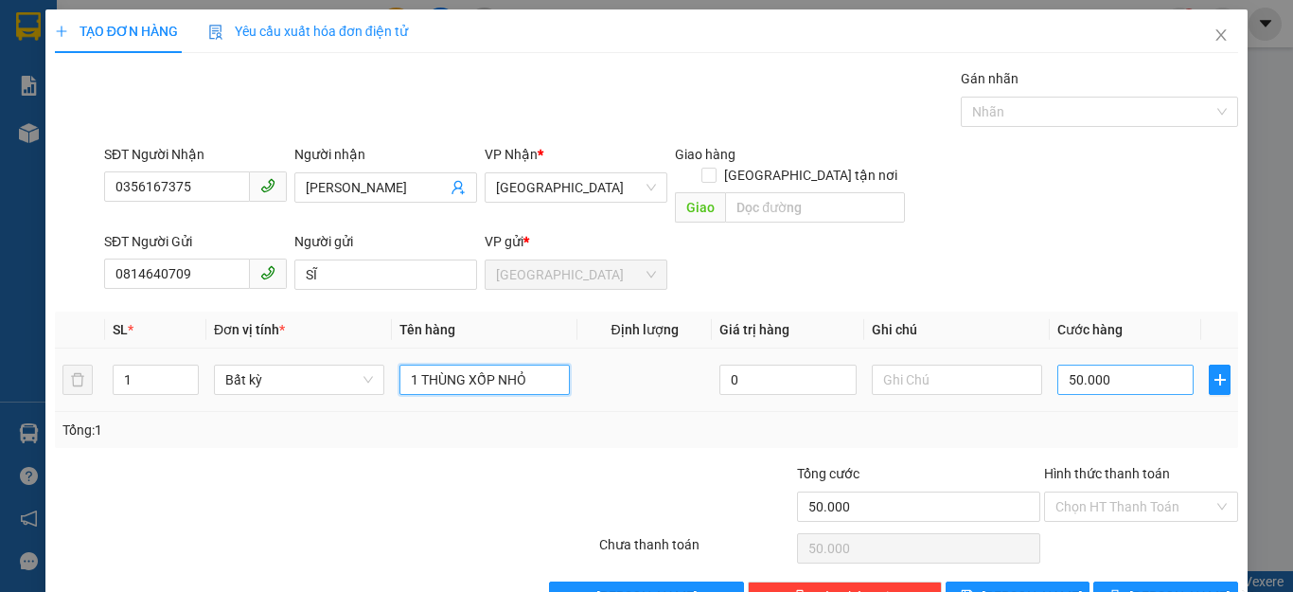
type input "1 THÙNG XỐP NHỎ"
click at [1104, 364] on input "50.000" at bounding box center [1125, 379] width 136 height 30
type input "0"
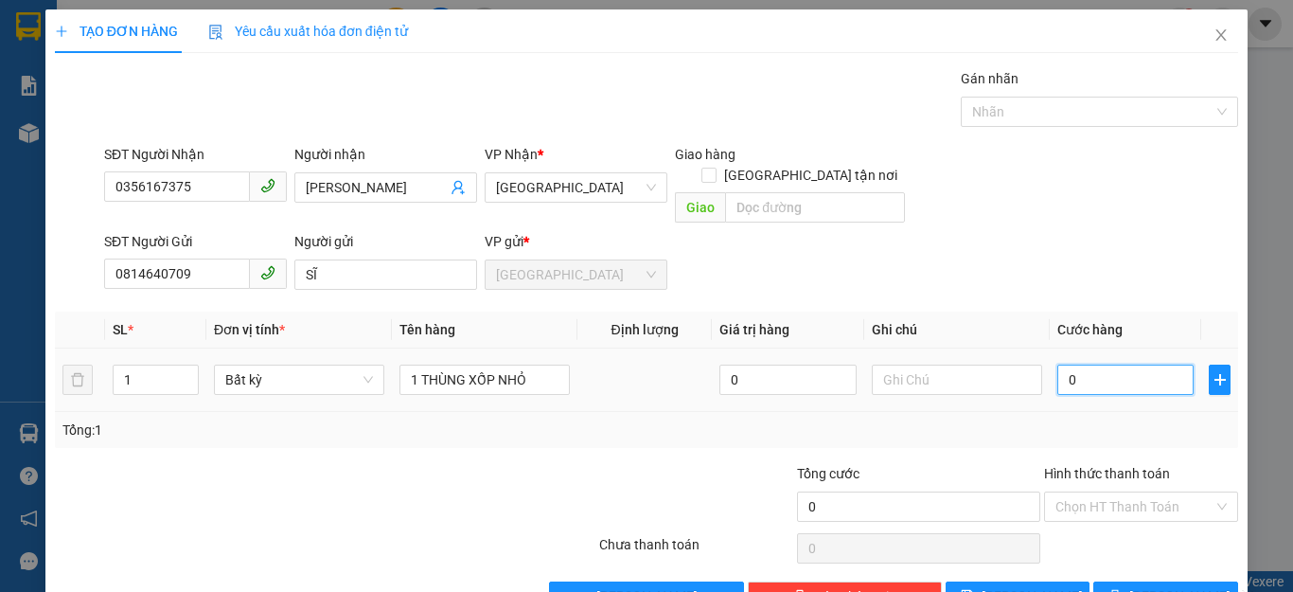
type input "3"
type input "03"
type input "30"
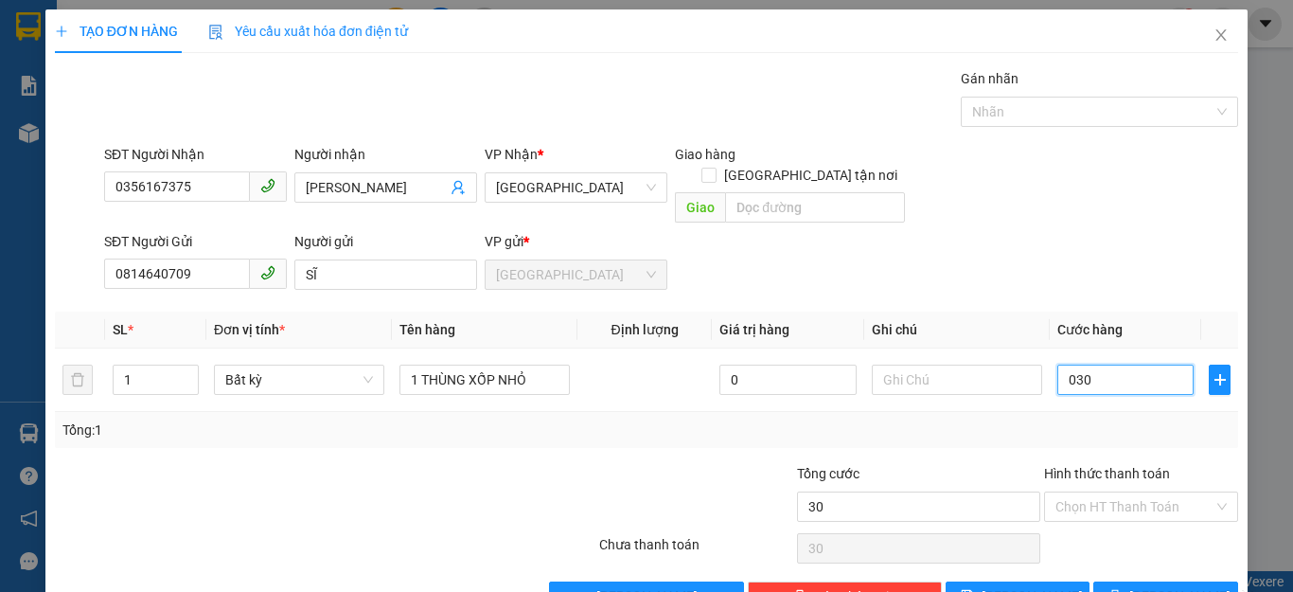
type input "030"
type input "30.000"
click at [1106, 419] on div "Tổng: 1" at bounding box center [646, 429] width 1168 height 21
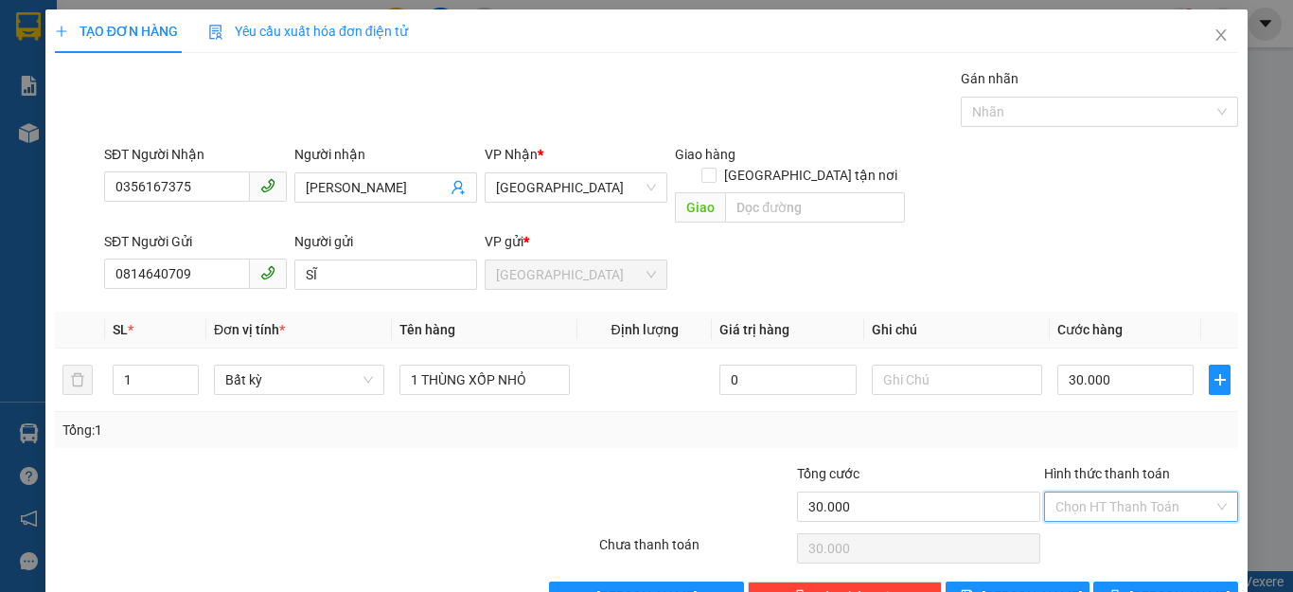
click at [1124, 492] on input "Hình thức thanh toán" at bounding box center [1134, 506] width 158 height 28
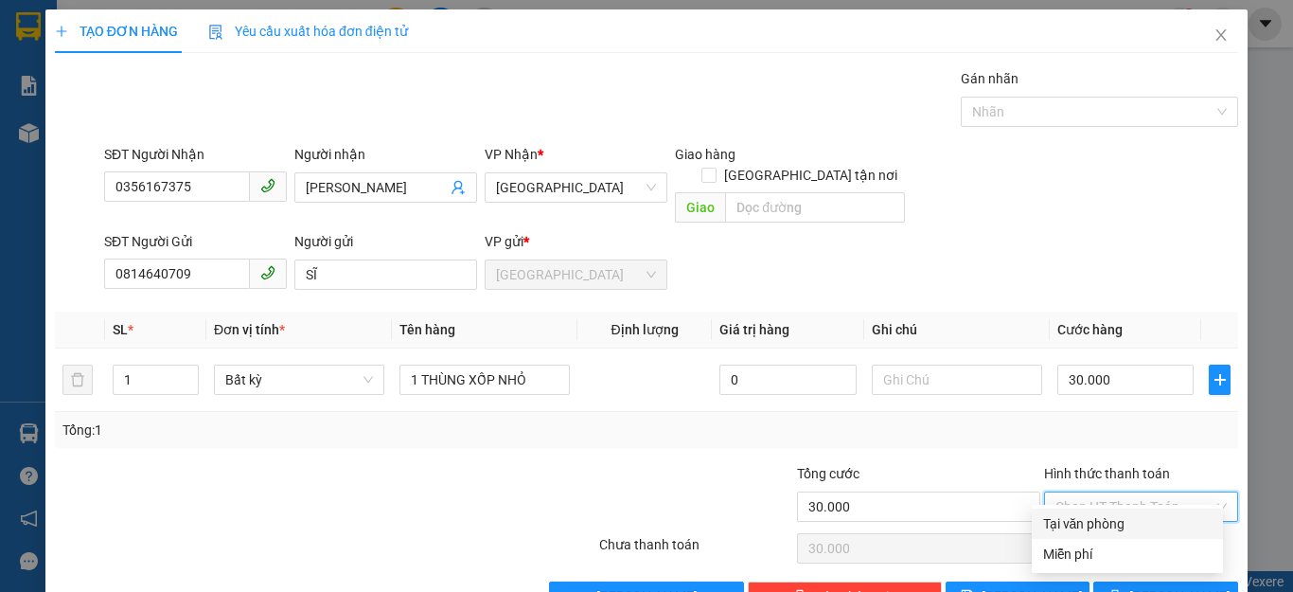
click at [1110, 524] on div "Tại văn phòng" at bounding box center [1127, 523] width 168 height 21
type input "0"
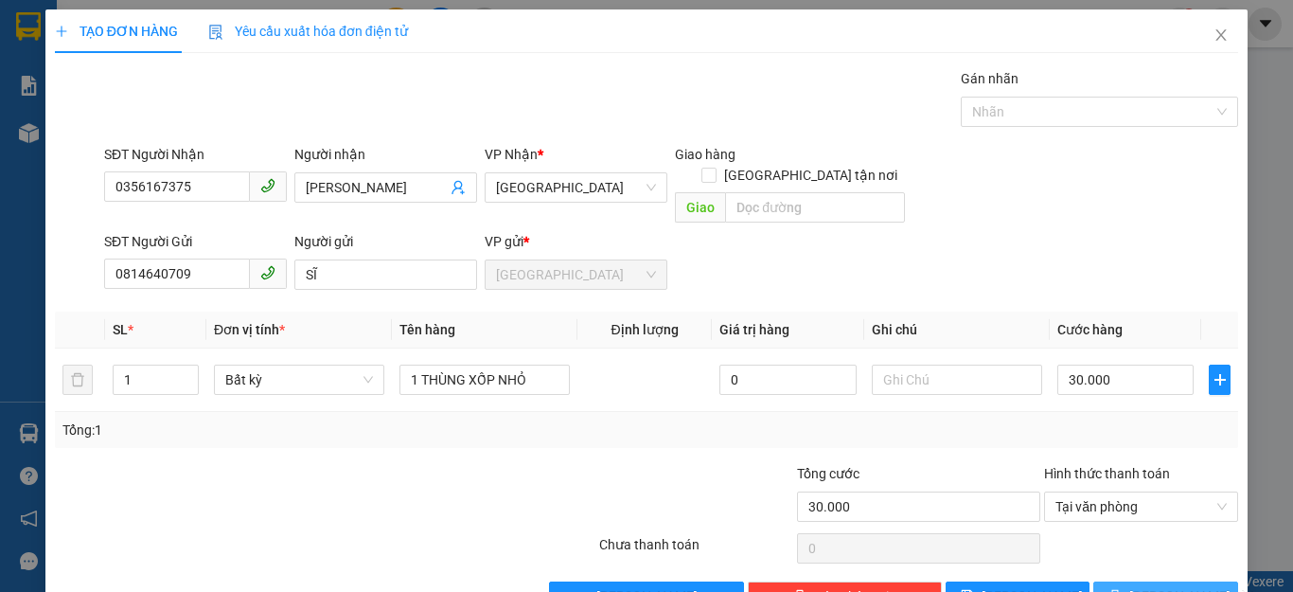
click at [1156, 586] on span "[PERSON_NAME] và In" at bounding box center [1195, 596] width 133 height 21
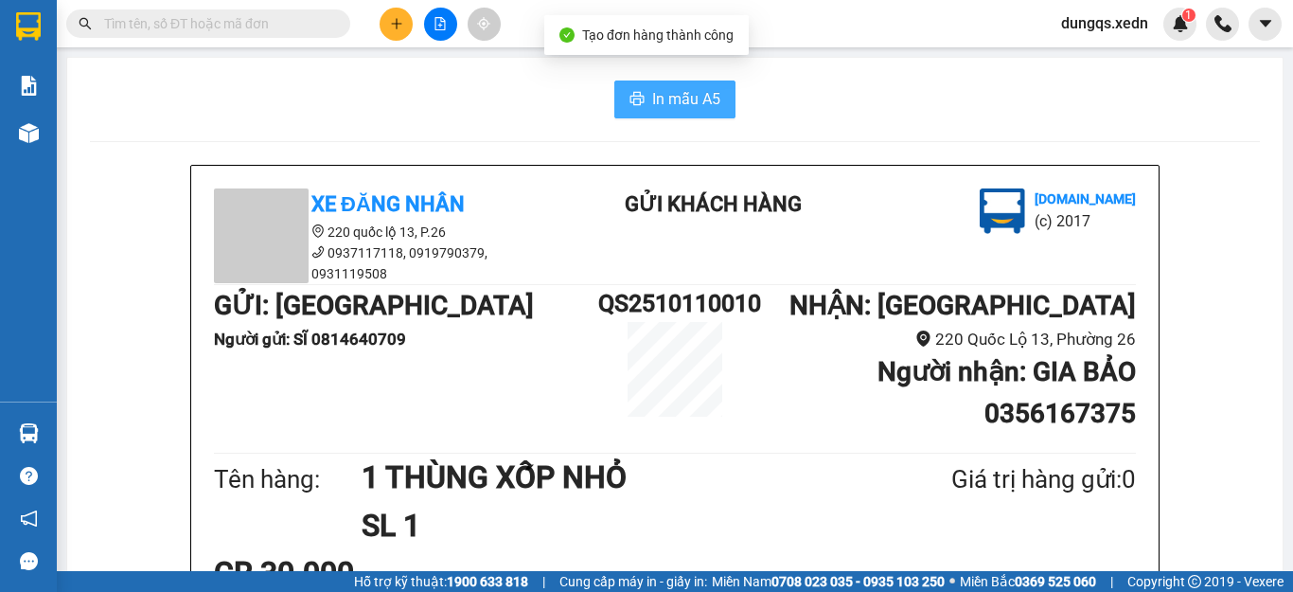
click at [683, 100] on span "In mẫu A5" at bounding box center [686, 99] width 68 height 24
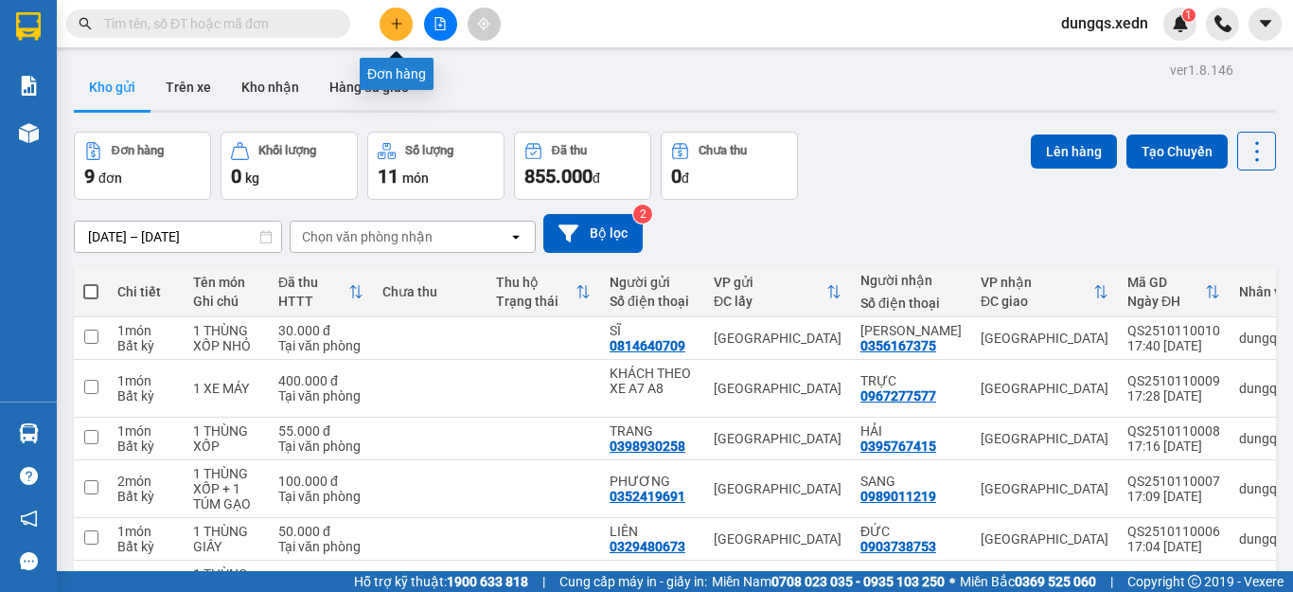
click at [395, 27] on icon "plus" at bounding box center [396, 23] width 13 height 13
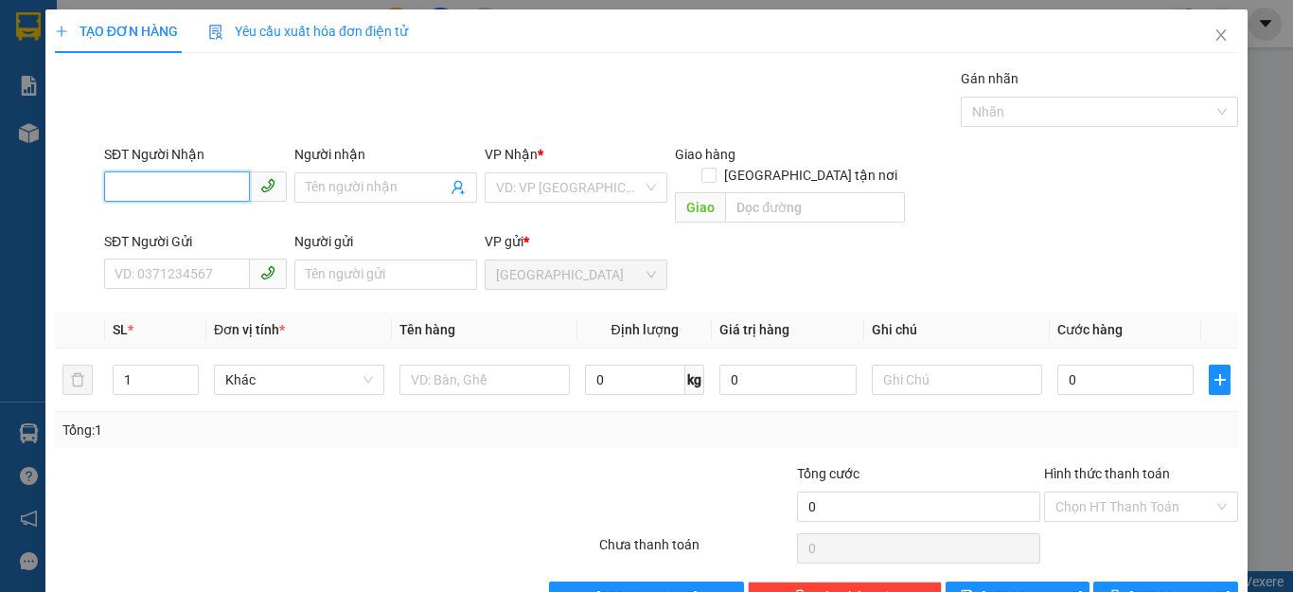
click at [115, 182] on input "SĐT Người Nhận" at bounding box center [177, 186] width 146 height 30
paste input "0838397024"
type input "0838397024"
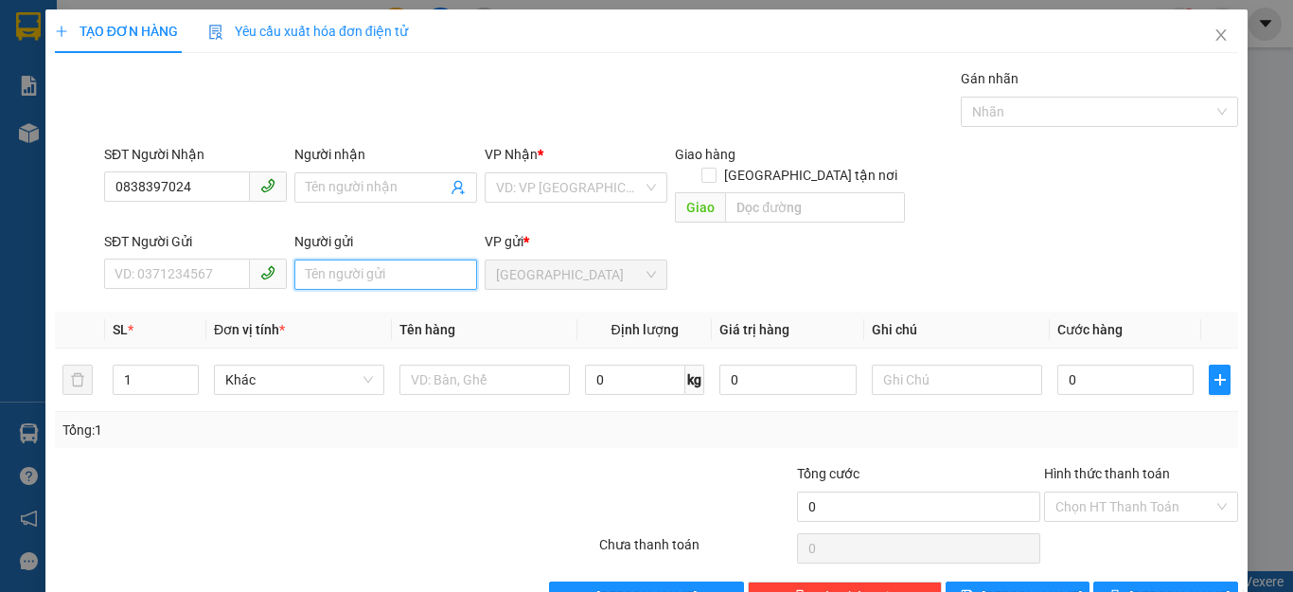
click at [297, 259] on input "Người gửi" at bounding box center [385, 274] width 183 height 30
click at [1027, 581] on button "[PERSON_NAME]" at bounding box center [1018, 596] width 145 height 30
click at [451, 274] on input "XE MÁY KHÁCH THEO XE" at bounding box center [385, 274] width 183 height 30
type input "XE MÁY KHÁCH THEO XE 3A 6A"
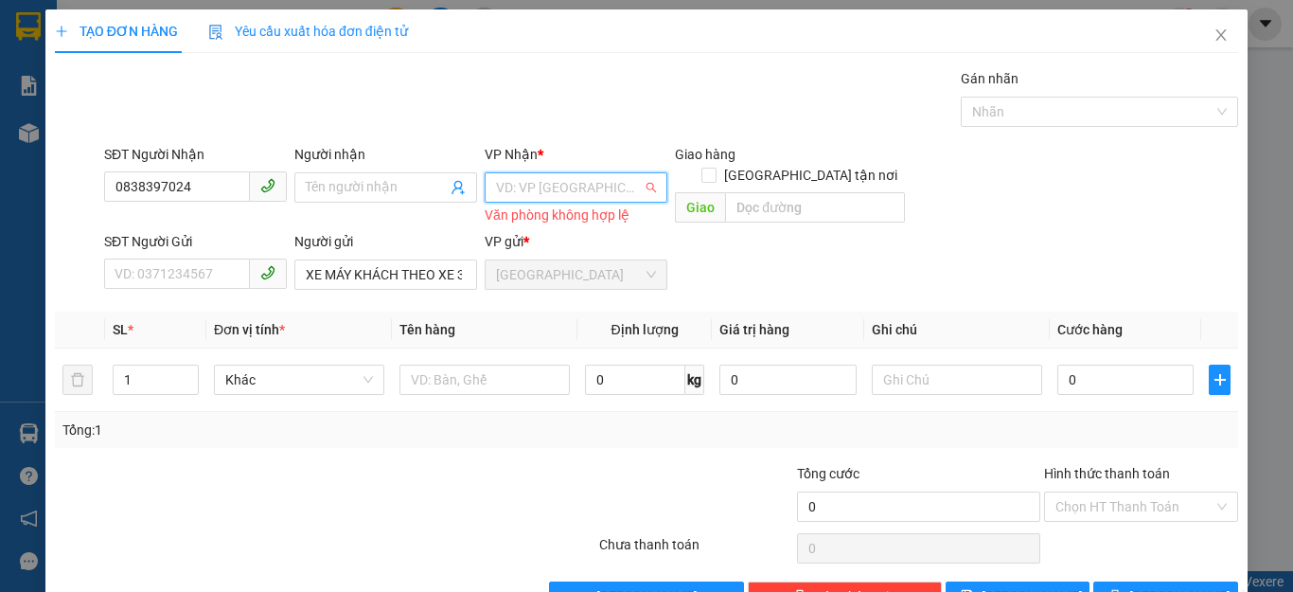
click at [597, 184] on input "search" at bounding box center [569, 187] width 147 height 28
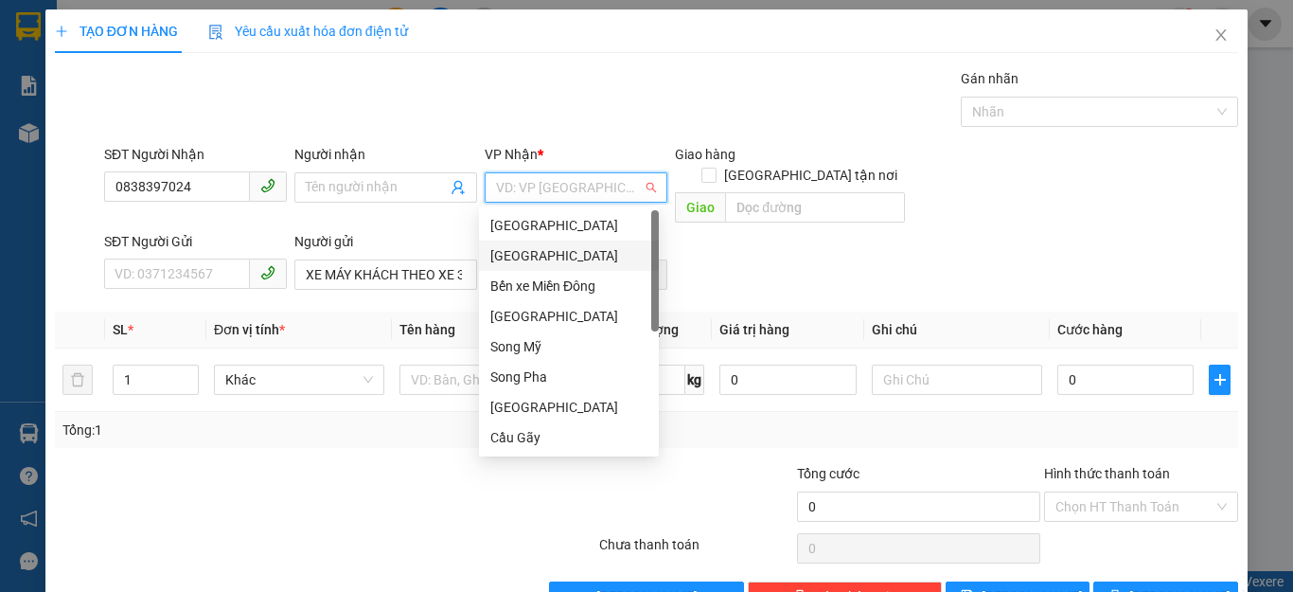
click at [539, 257] on div "[GEOGRAPHIC_DATA]" at bounding box center [568, 255] width 157 height 21
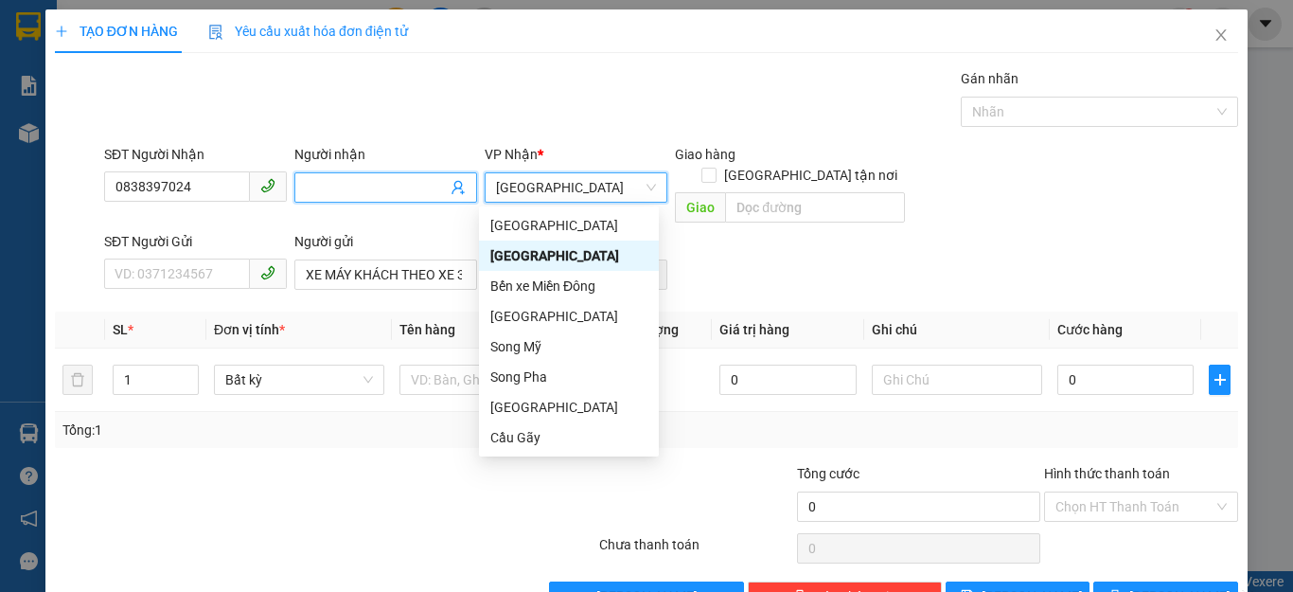
click at [307, 185] on input "Người nhận" at bounding box center [376, 187] width 141 height 21
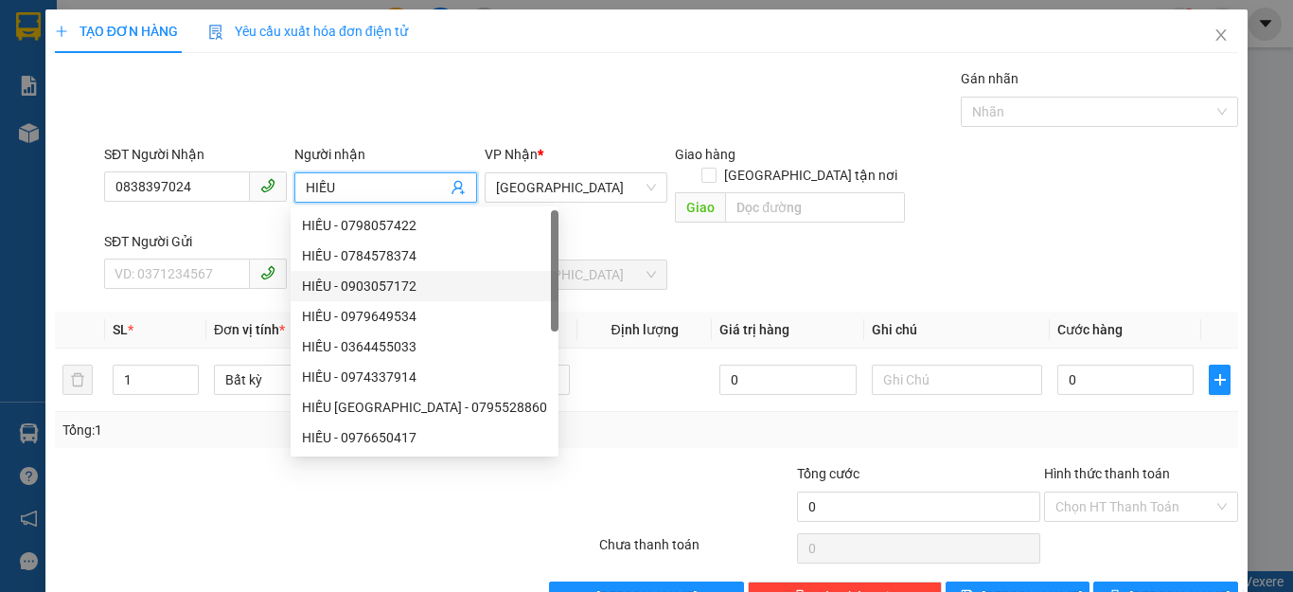
type input "HIẾU"
click at [549, 419] on div "Tổng: 1" at bounding box center [646, 429] width 1168 height 21
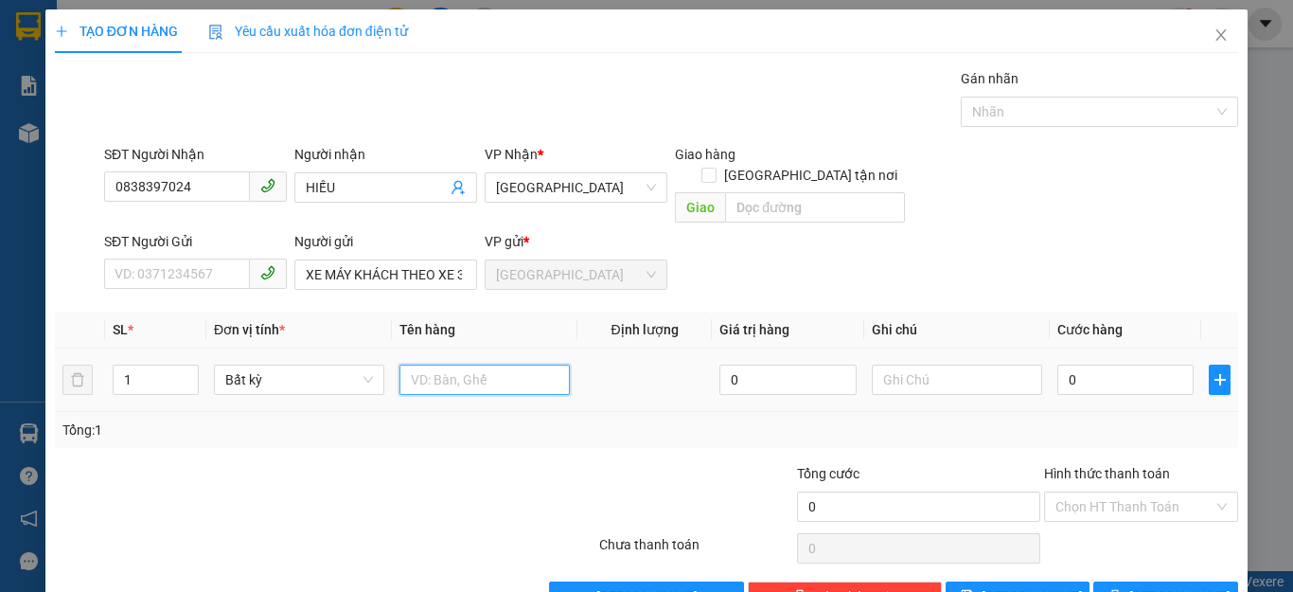
drag, startPoint x: 408, startPoint y: 363, endPoint x: 405, endPoint y: 354, distance: 9.9
click at [408, 364] on input "text" at bounding box center [484, 379] width 170 height 30
type input "1 XE MÁY KHÁCH ĐI"
click at [1080, 364] on input "0" at bounding box center [1125, 379] width 136 height 30
type input "4"
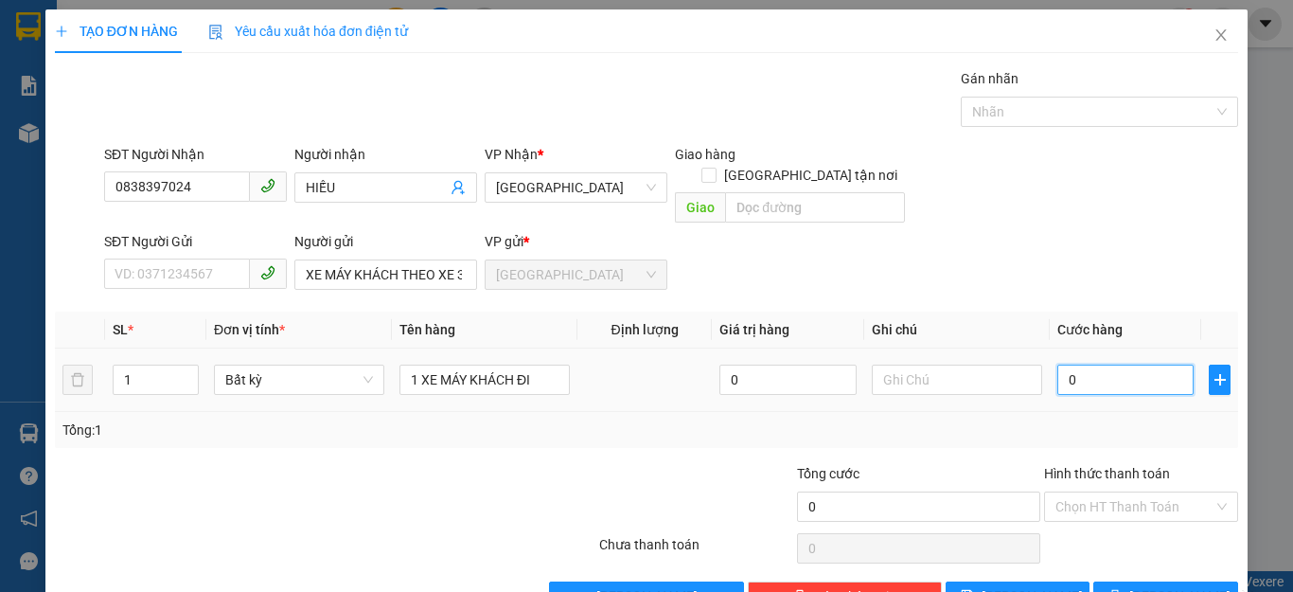
type input "4"
type input "40"
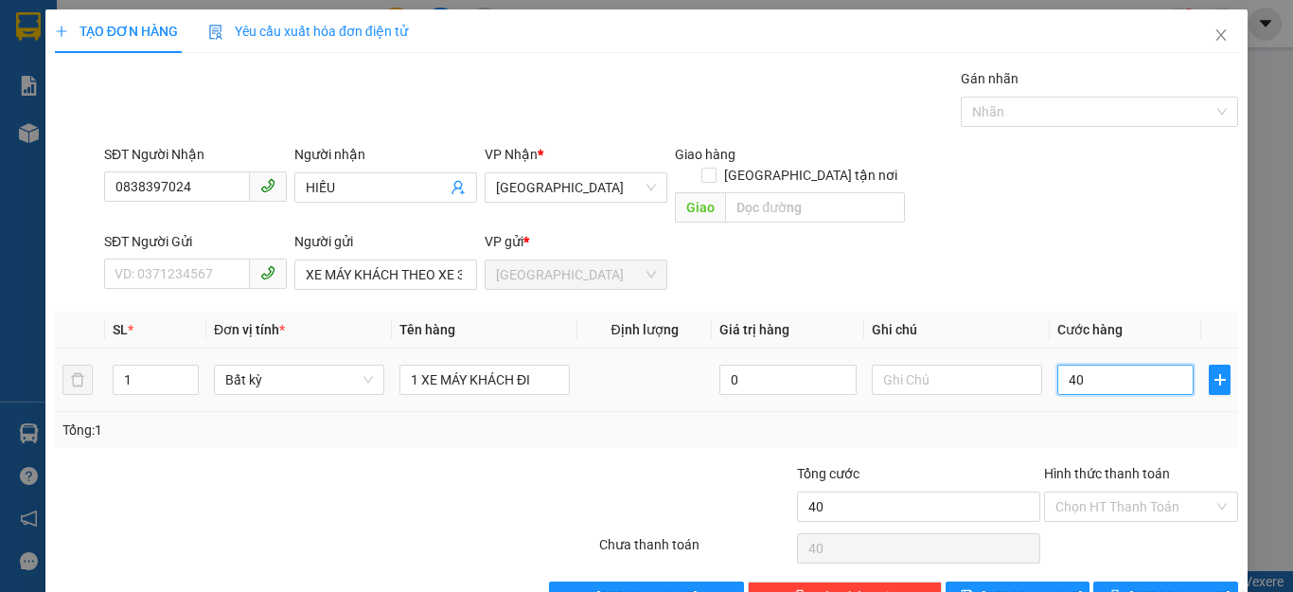
type input "400"
click at [1086, 412] on div "Tổng: 1" at bounding box center [646, 430] width 1183 height 36
type input "400.000"
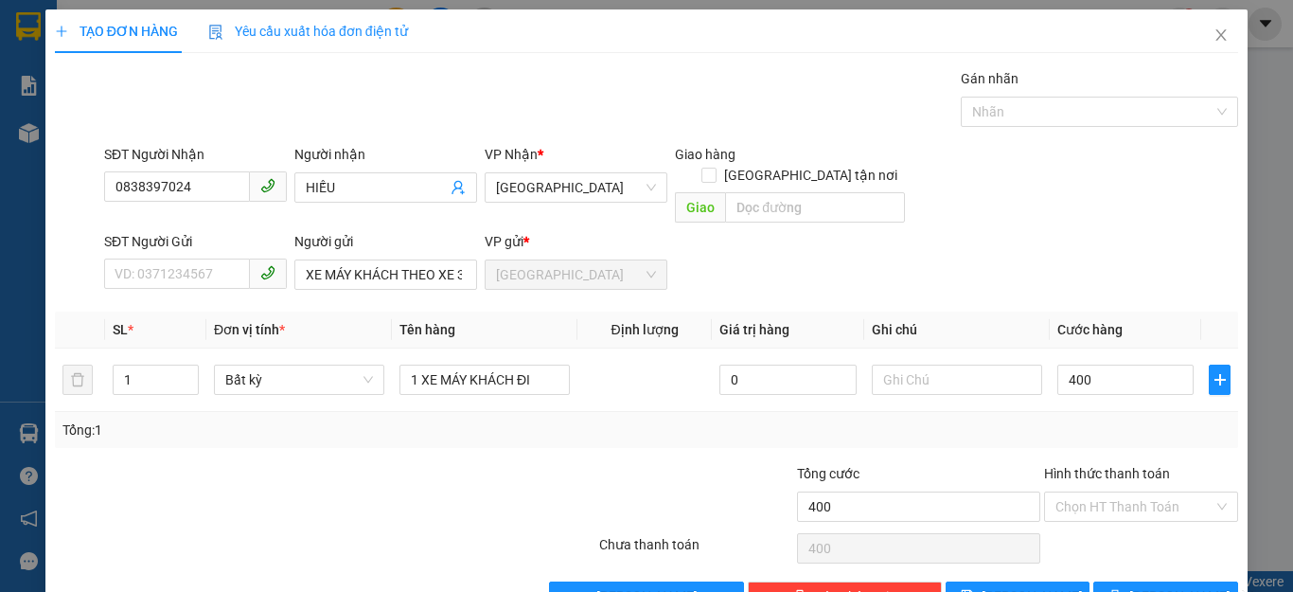
type input "400.000"
click at [1140, 492] on input "Hình thức thanh toán" at bounding box center [1134, 506] width 158 height 28
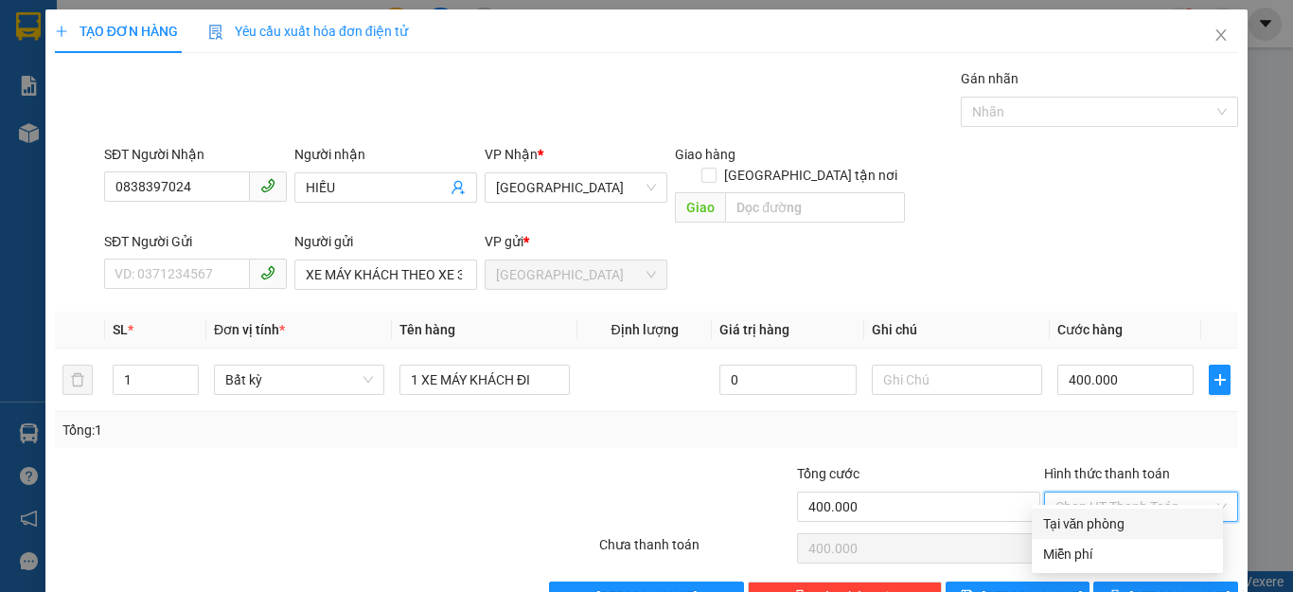
click at [1103, 519] on div "Tại văn phòng" at bounding box center [1127, 523] width 168 height 21
type input "0"
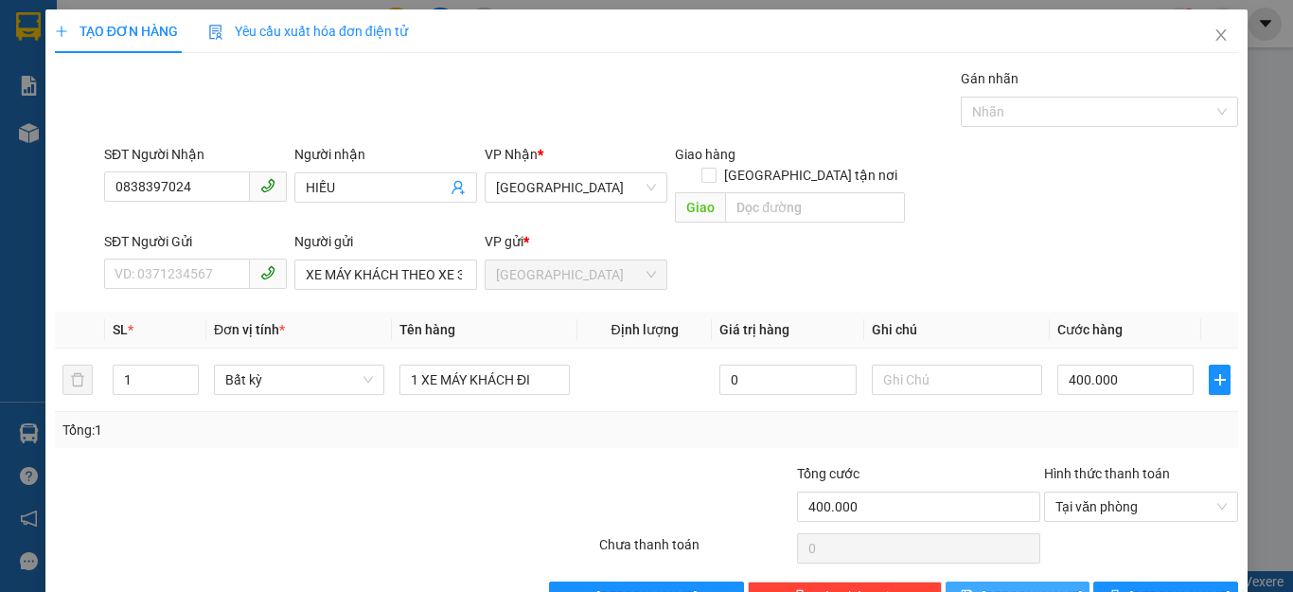
click at [1035, 581] on button "[PERSON_NAME]" at bounding box center [1018, 596] width 145 height 30
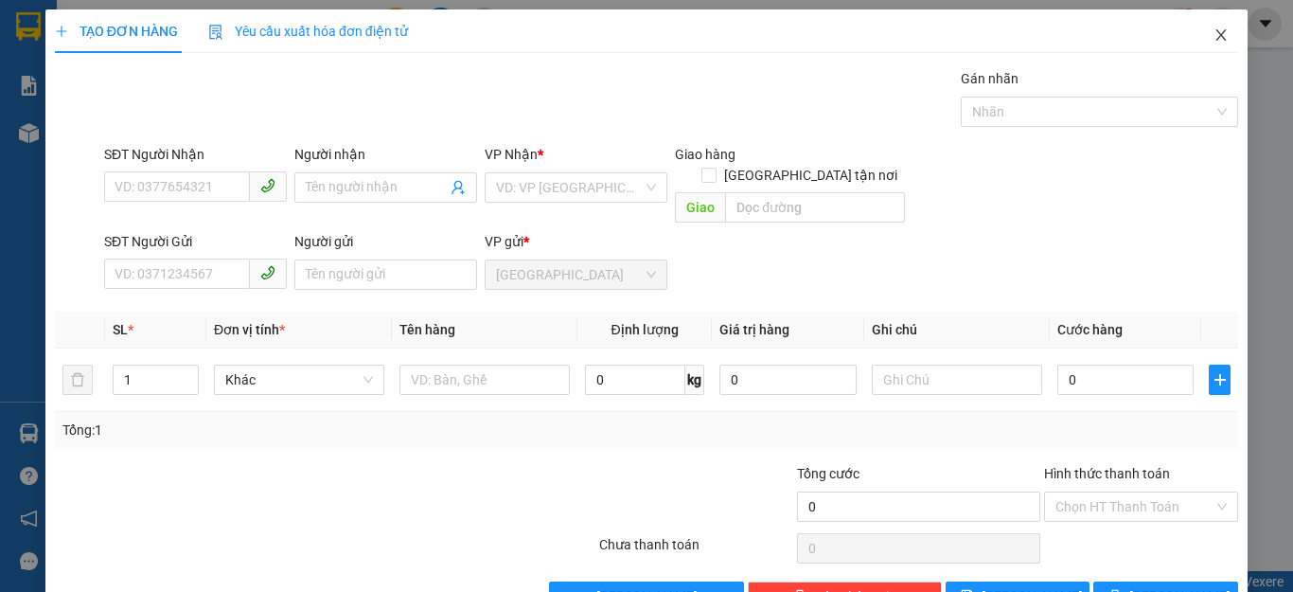
click at [1213, 36] on icon "close" at bounding box center [1220, 34] width 15 height 15
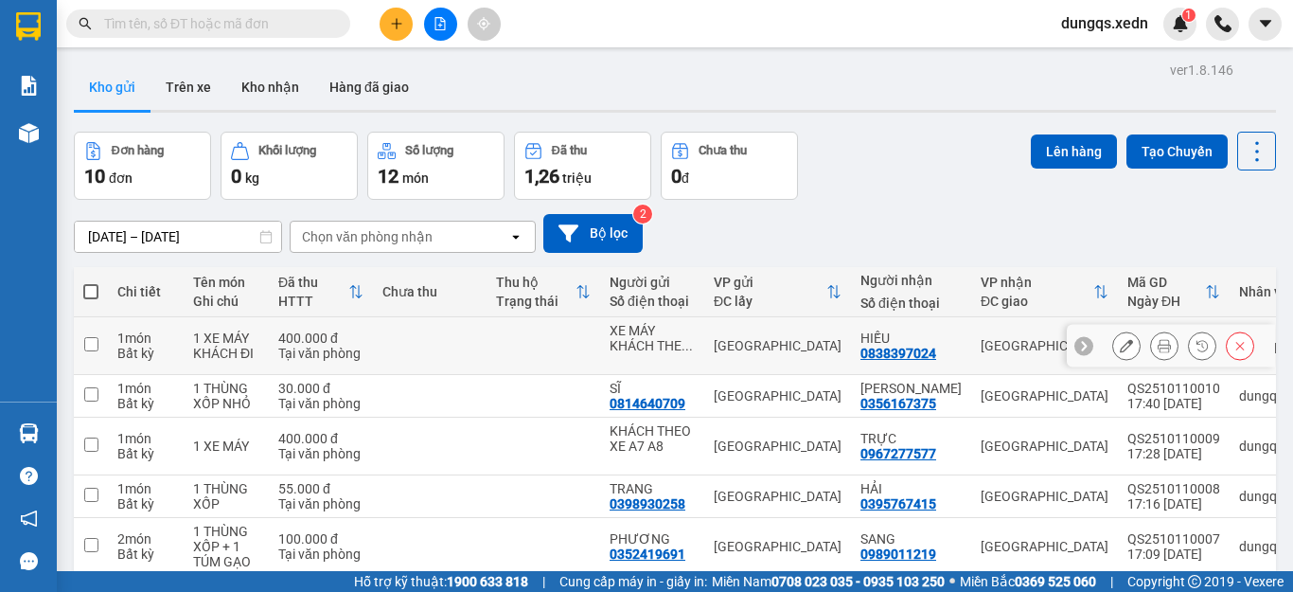
click at [89, 342] on input "checkbox" at bounding box center [91, 344] width 14 height 14
checkbox input "true"
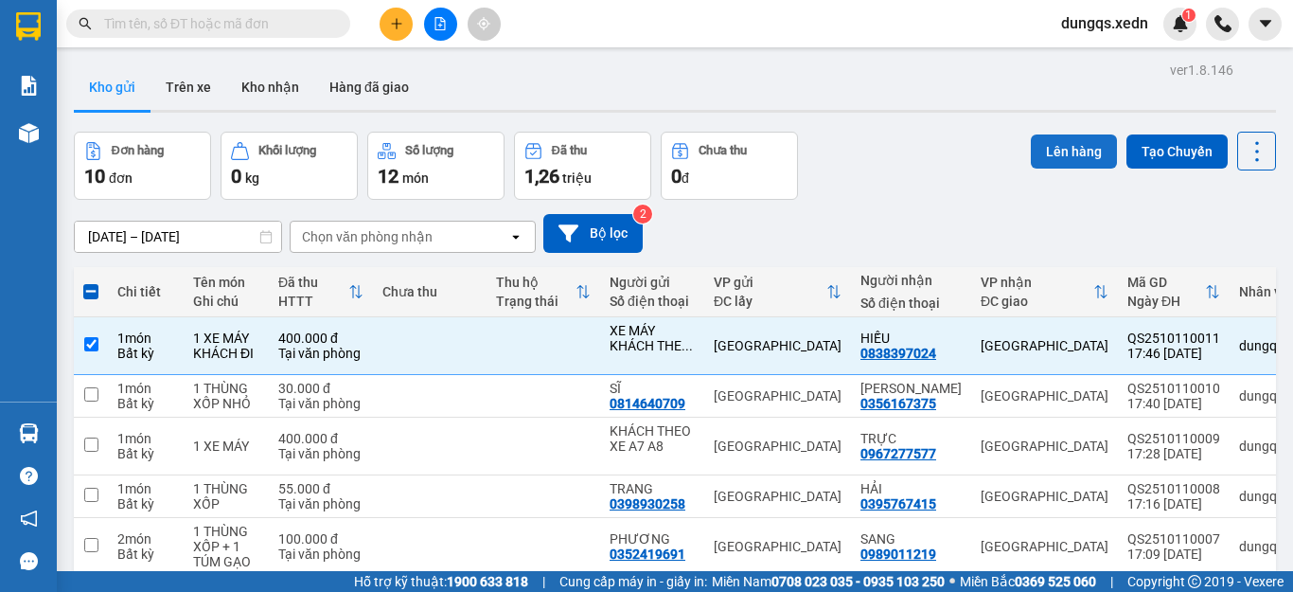
click at [1052, 156] on button "Lên hàng" at bounding box center [1074, 151] width 86 height 34
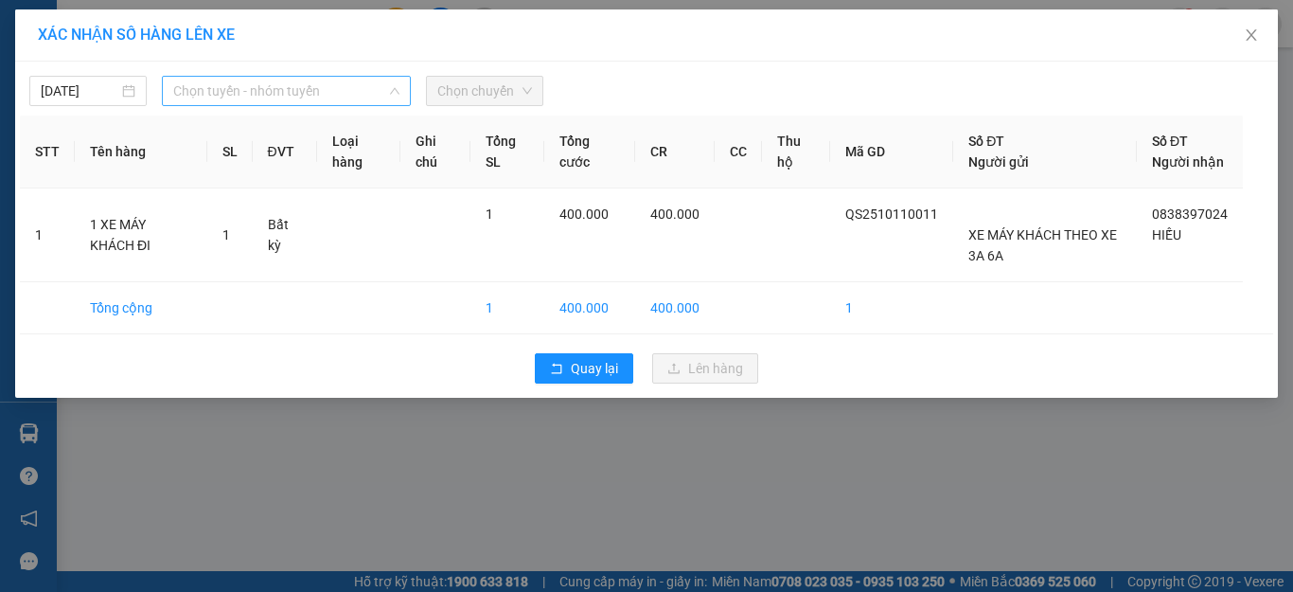
click at [288, 83] on span "Chọn tuyến - nhóm tuyến" at bounding box center [286, 91] width 226 height 28
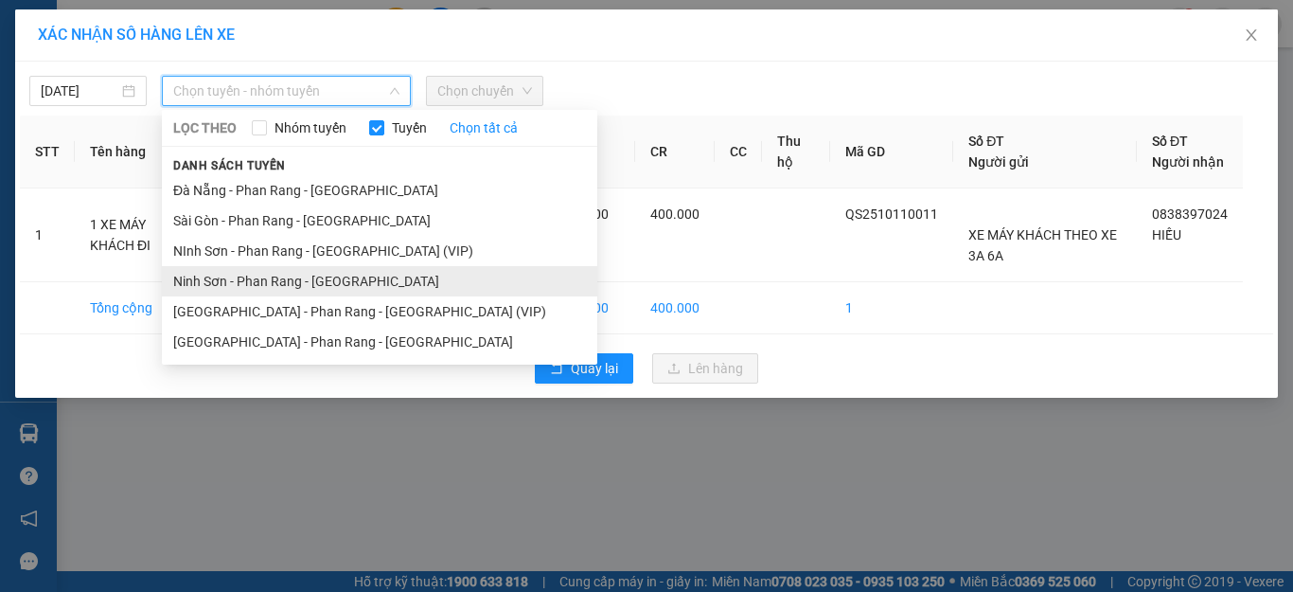
click at [268, 281] on li "Ninh Sơn - Phan Rang - [GEOGRAPHIC_DATA]" at bounding box center [379, 281] width 435 height 30
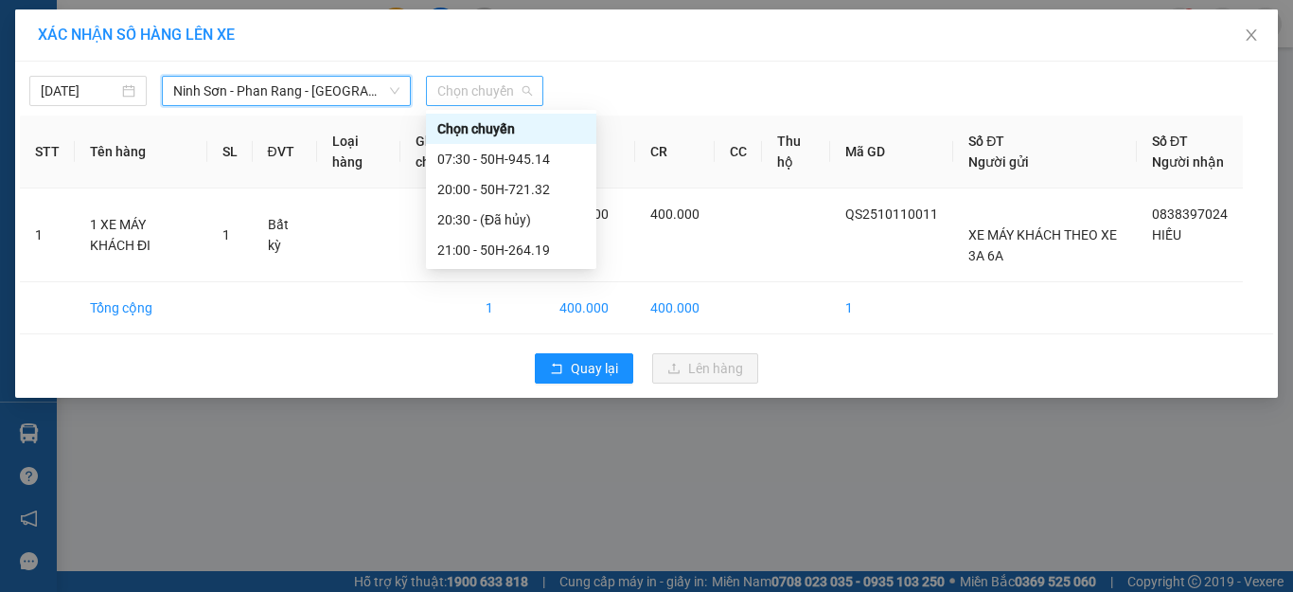
click at [455, 90] on span "Chọn chuyến" at bounding box center [484, 91] width 95 height 28
click at [54, 92] on input "[DATE]" at bounding box center [80, 90] width 78 height 21
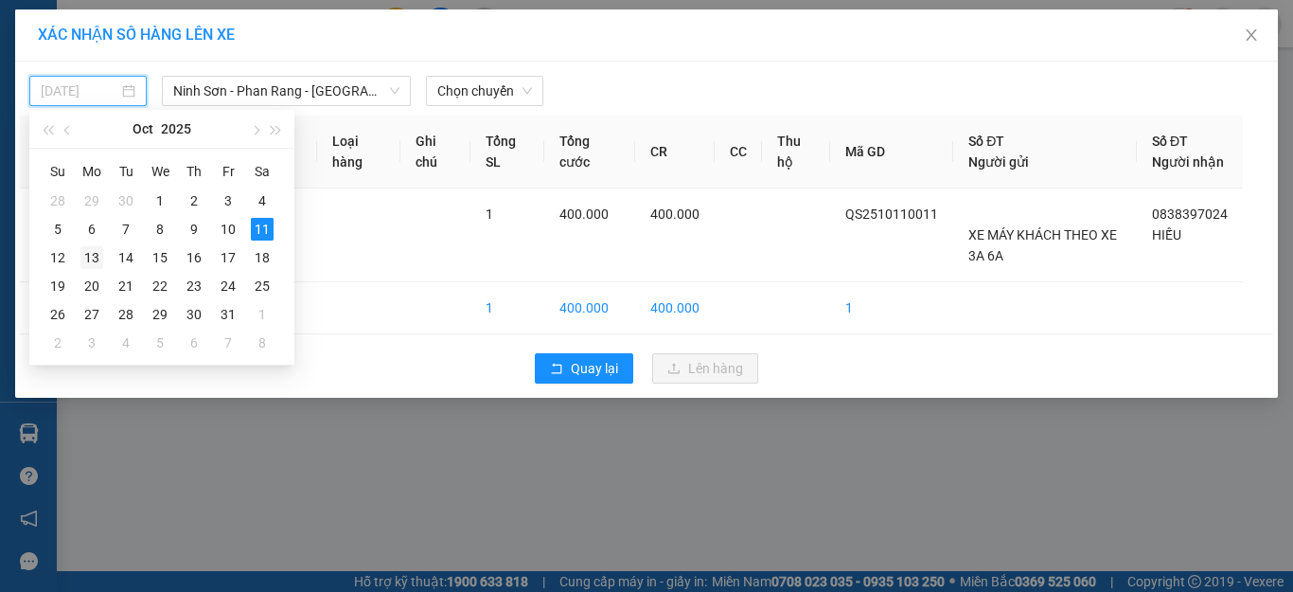
click at [92, 261] on div "13" at bounding box center [91, 257] width 23 height 23
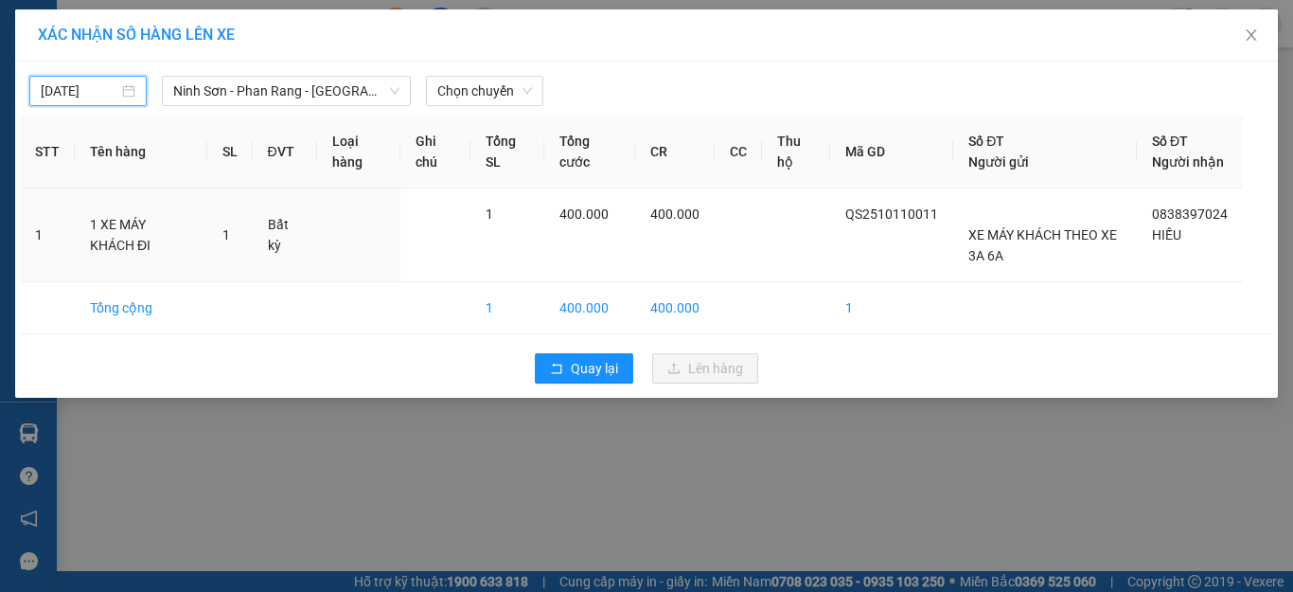
type input "[DATE]"
click at [469, 91] on span "Chọn chuyến" at bounding box center [484, 91] width 95 height 28
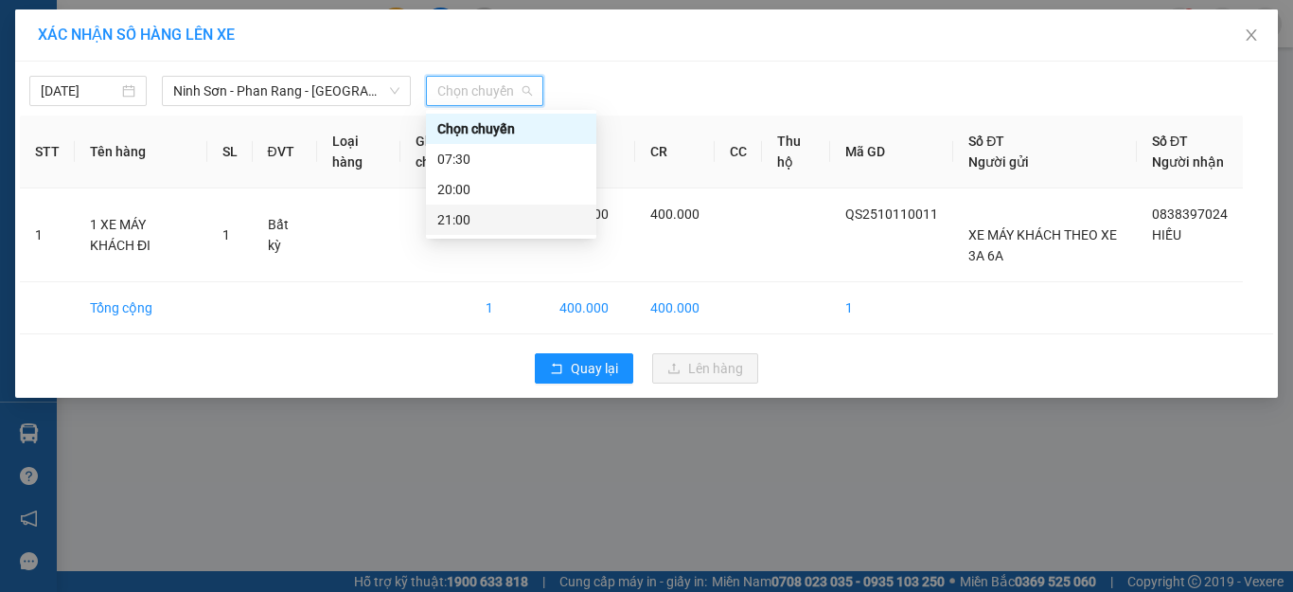
click at [466, 219] on div "21:00" at bounding box center [511, 219] width 148 height 21
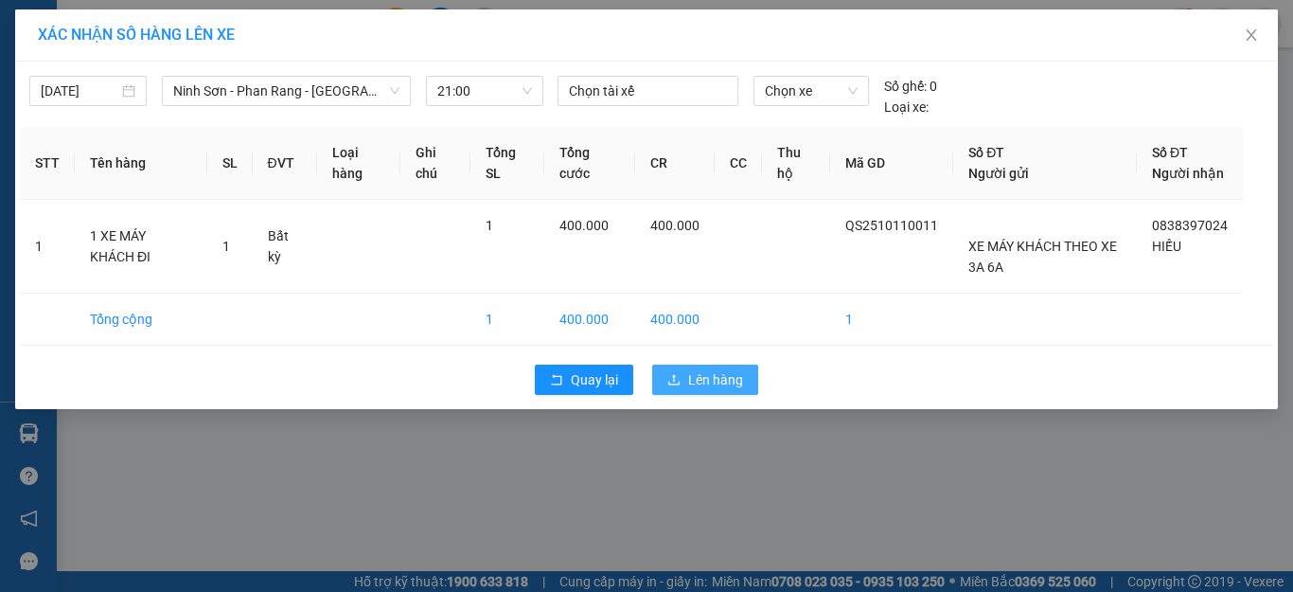
click at [687, 395] on button "Lên hàng" at bounding box center [705, 379] width 106 height 30
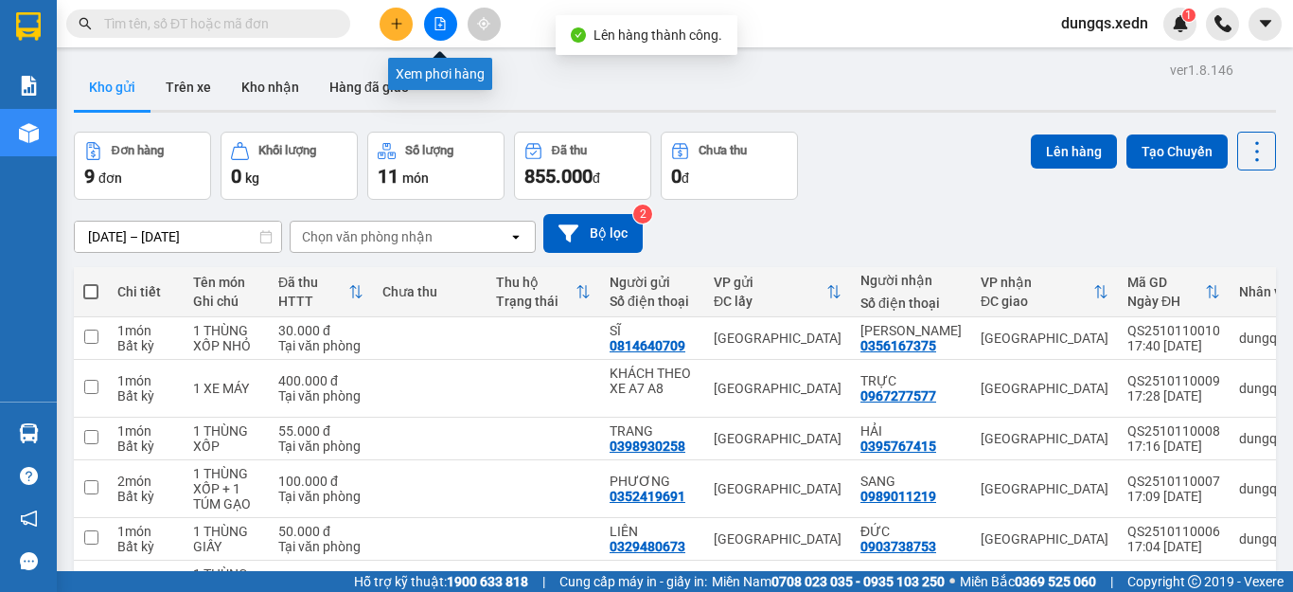
click at [443, 24] on icon "file-add" at bounding box center [440, 23] width 13 height 13
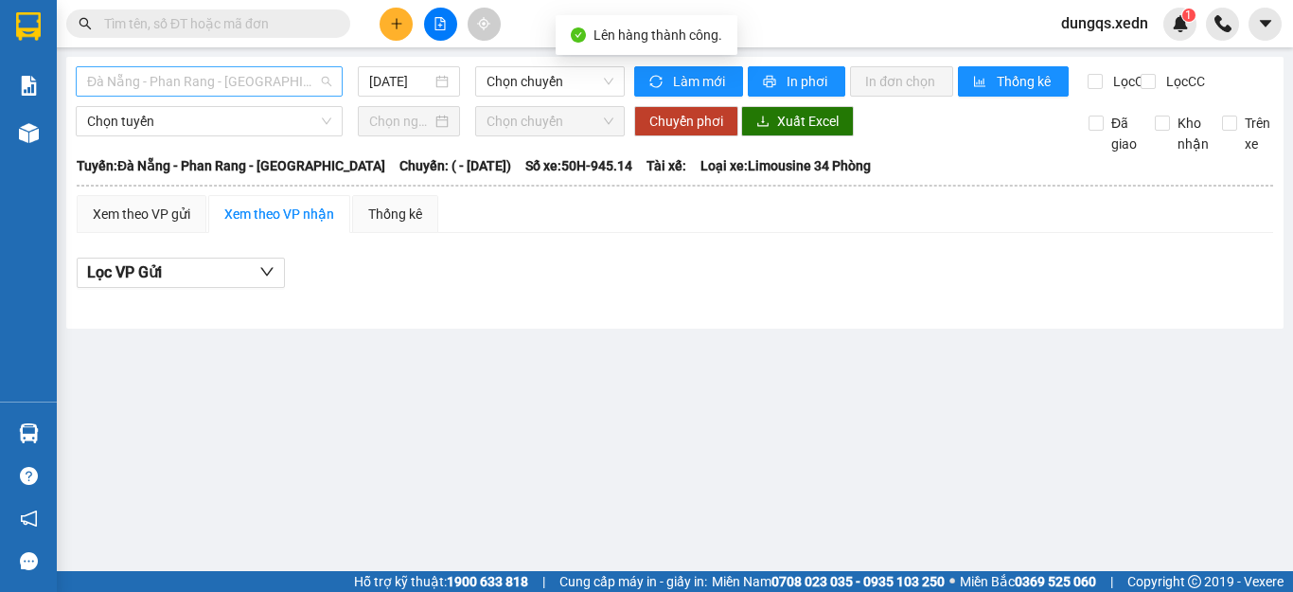
click at [254, 75] on span "Đà Nẵng - Phan Rang - [GEOGRAPHIC_DATA]" at bounding box center [209, 81] width 244 height 28
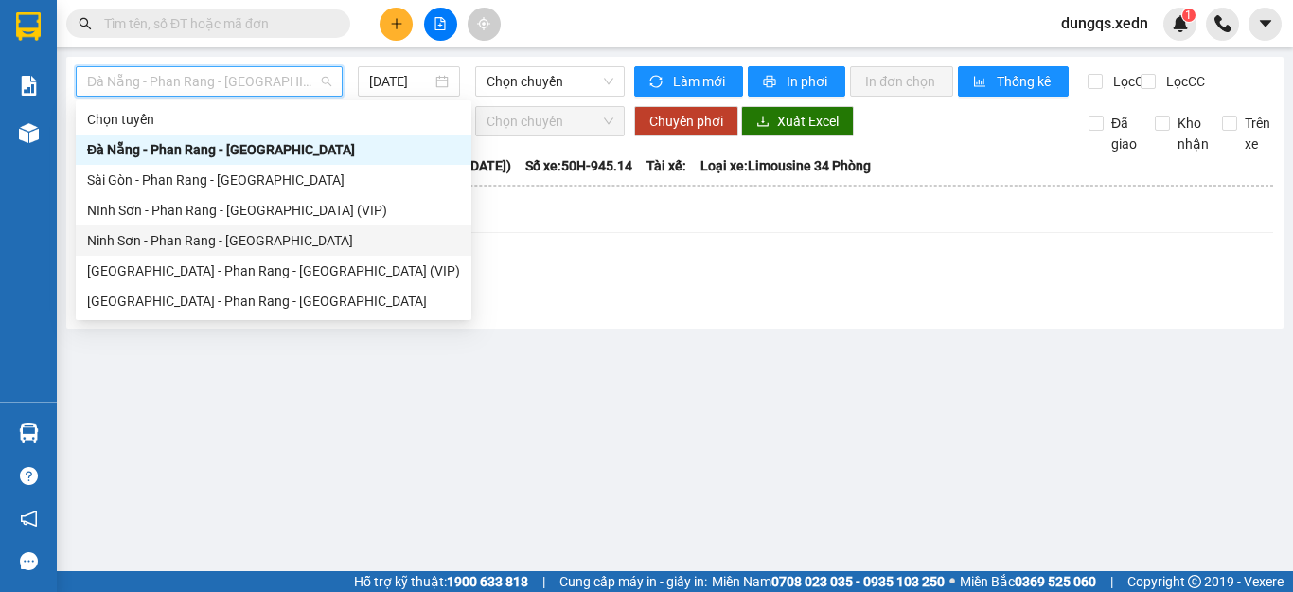
click at [202, 238] on div "Ninh Sơn - Phan Rang - [GEOGRAPHIC_DATA]" at bounding box center [273, 240] width 373 height 21
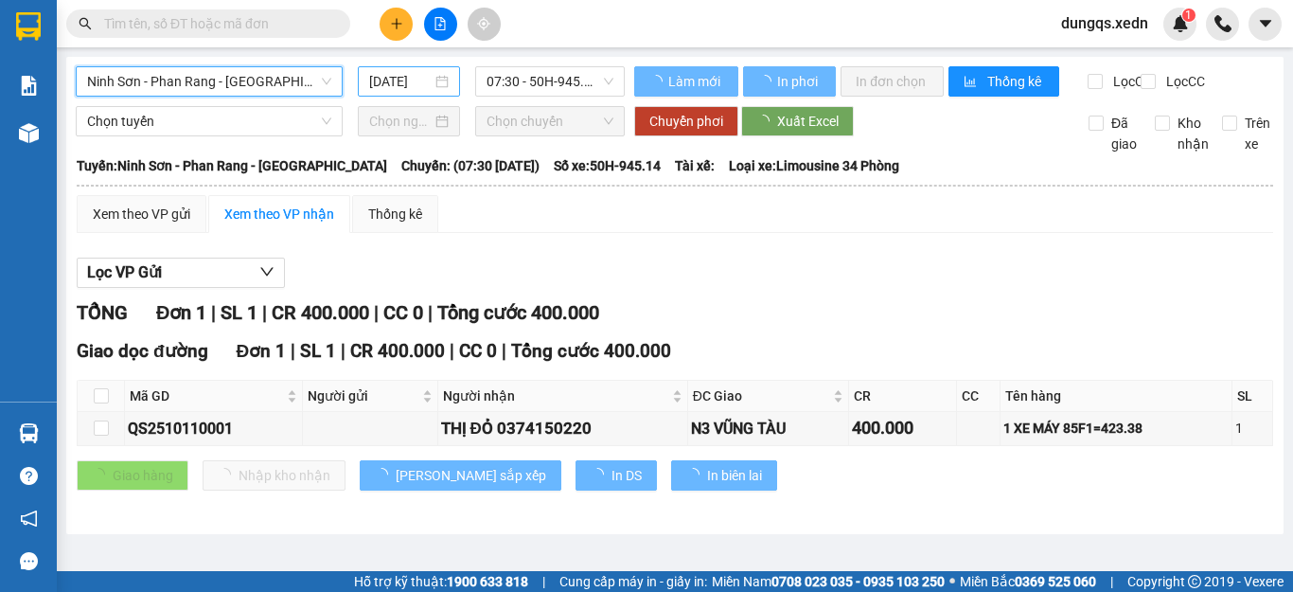
click at [382, 78] on input "[DATE]" at bounding box center [400, 81] width 62 height 21
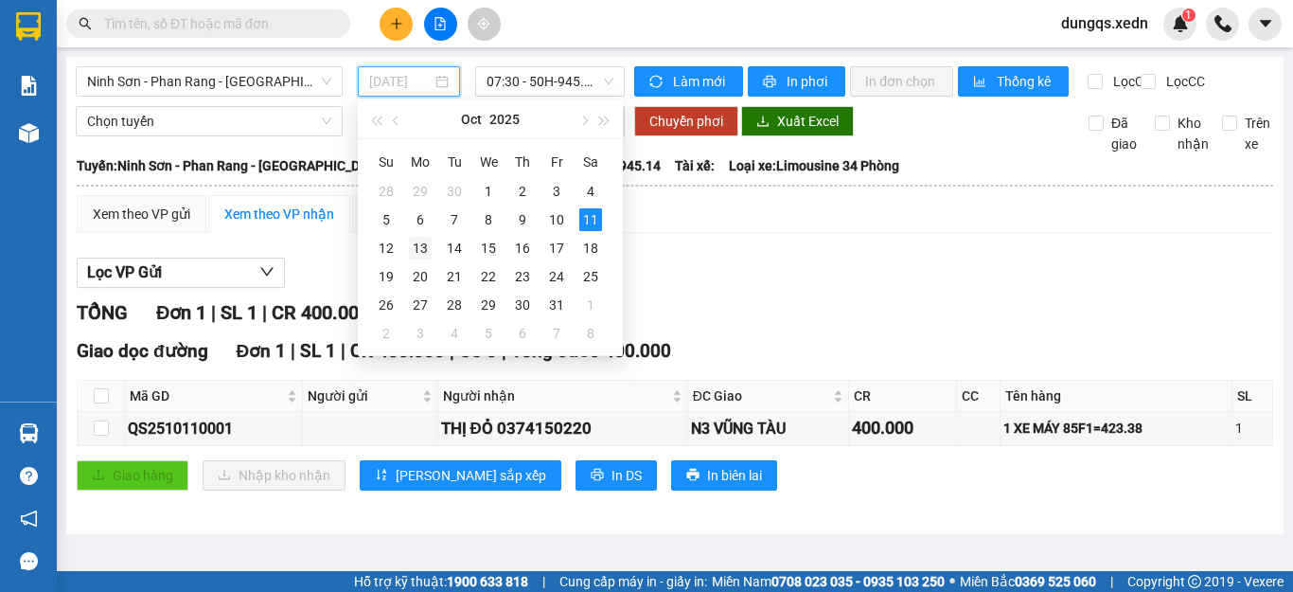
click at [420, 247] on div "13" at bounding box center [420, 248] width 23 height 23
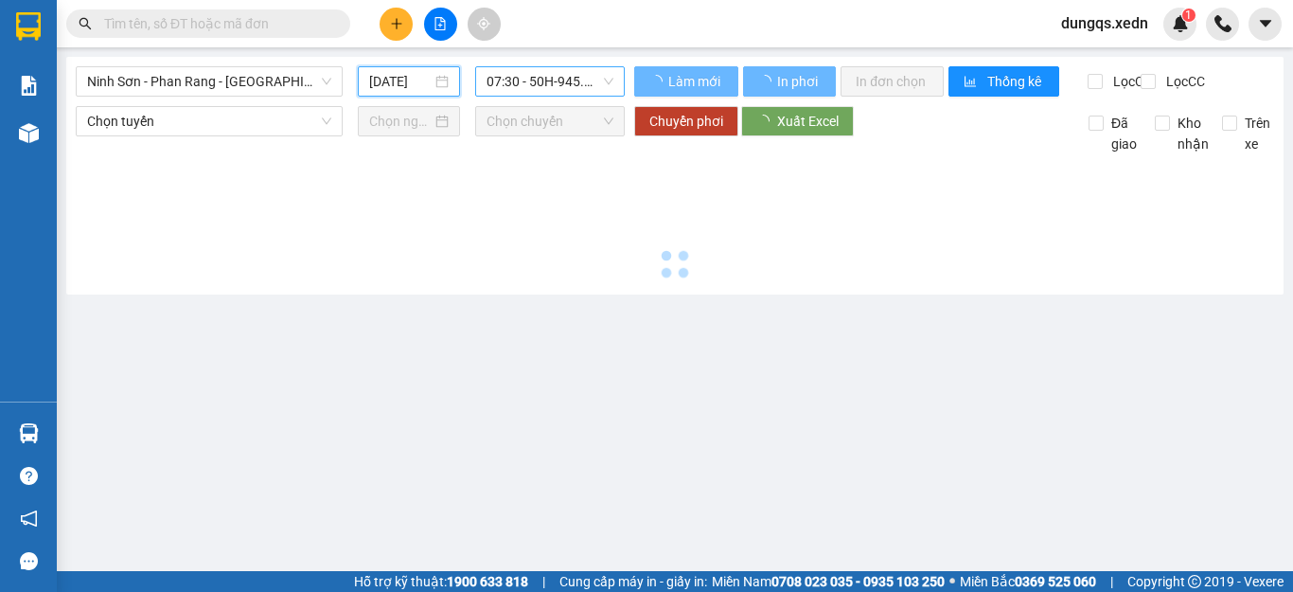
type input "[DATE]"
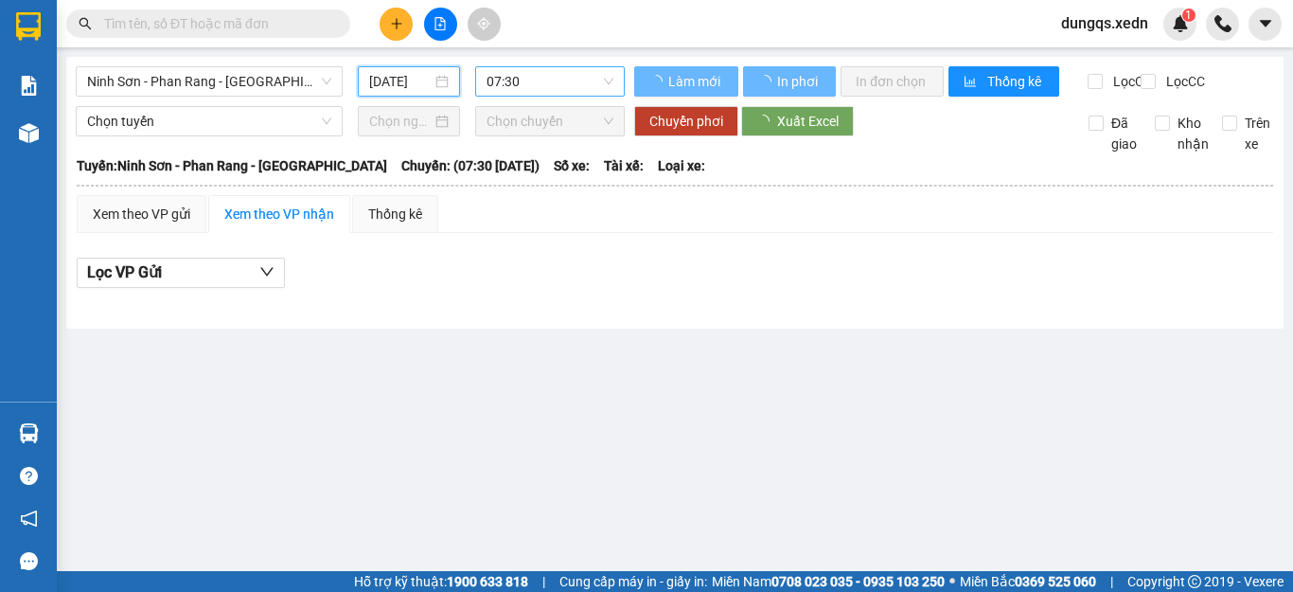
click at [534, 85] on span "07:30" at bounding box center [550, 81] width 127 height 28
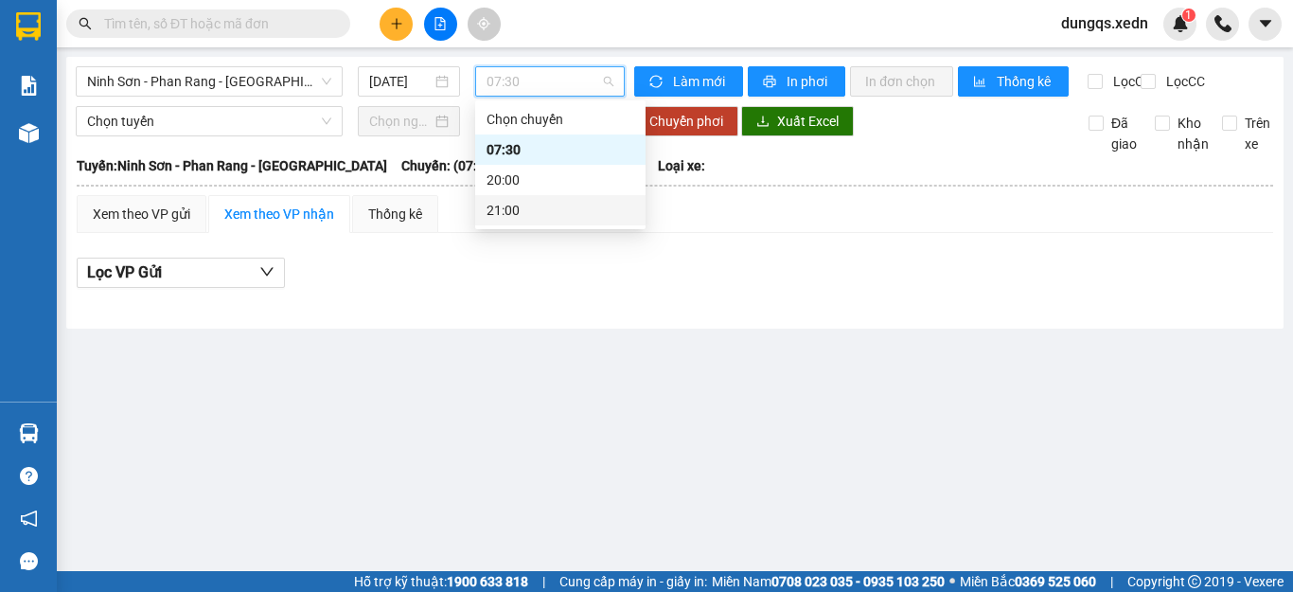
click at [528, 208] on div "21:00" at bounding box center [561, 210] width 148 height 21
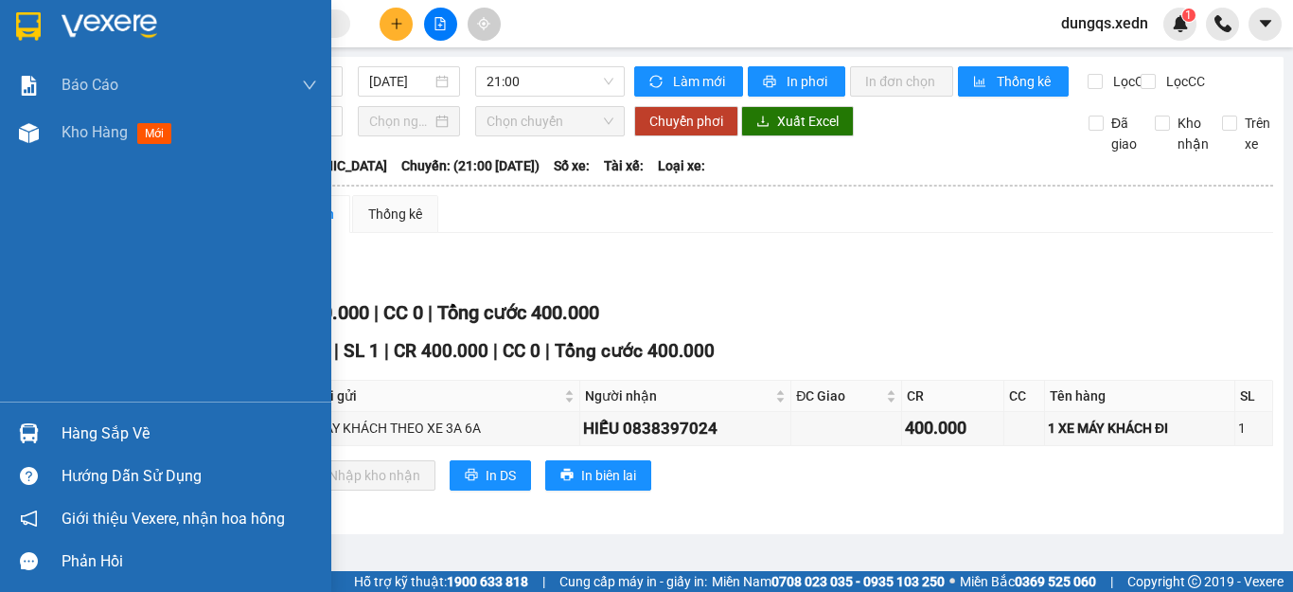
click at [25, 27] on img at bounding box center [28, 26] width 25 height 28
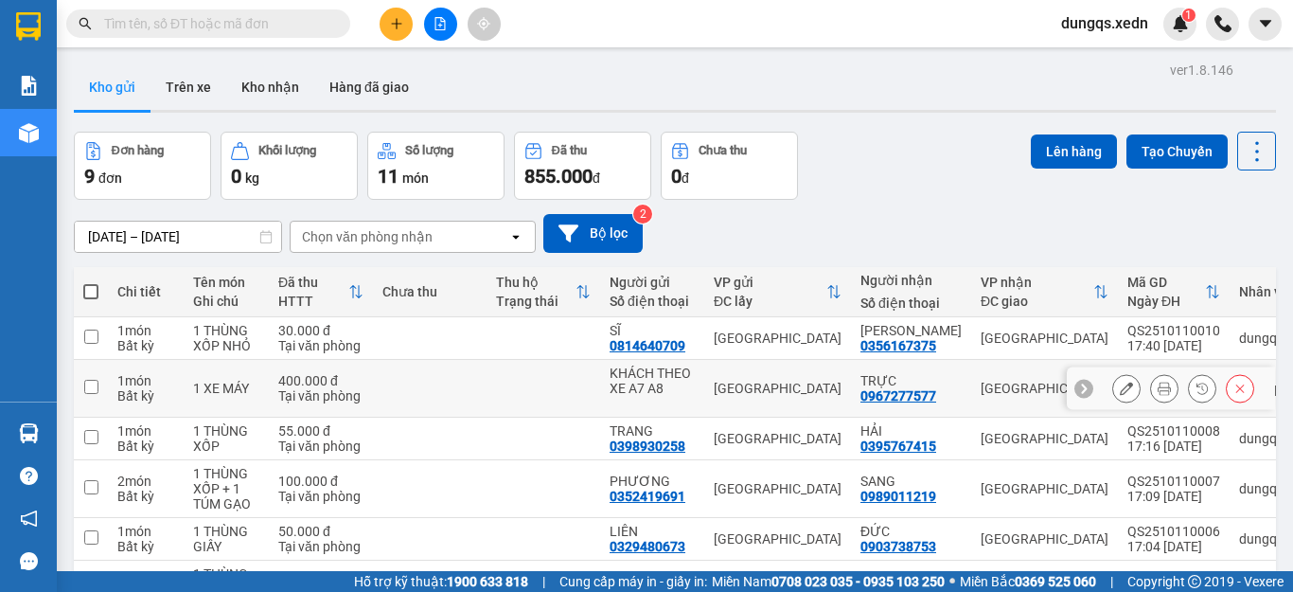
click at [91, 387] on input "checkbox" at bounding box center [91, 387] width 14 height 14
checkbox input "true"
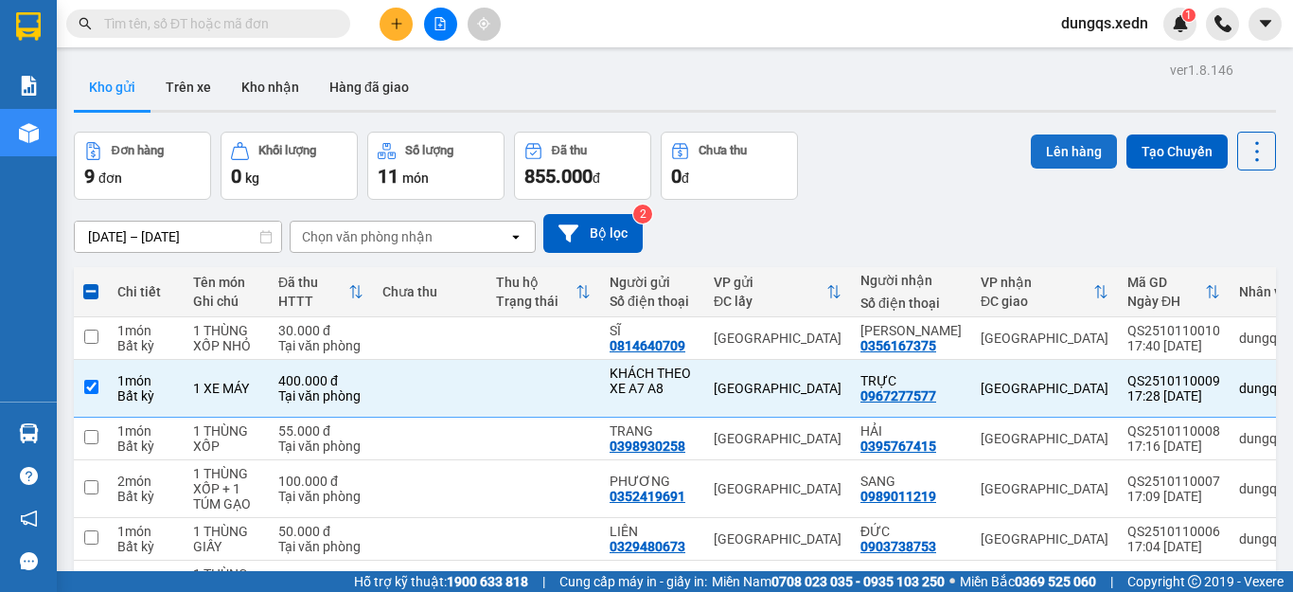
click at [1045, 151] on button "Lên hàng" at bounding box center [1074, 151] width 86 height 34
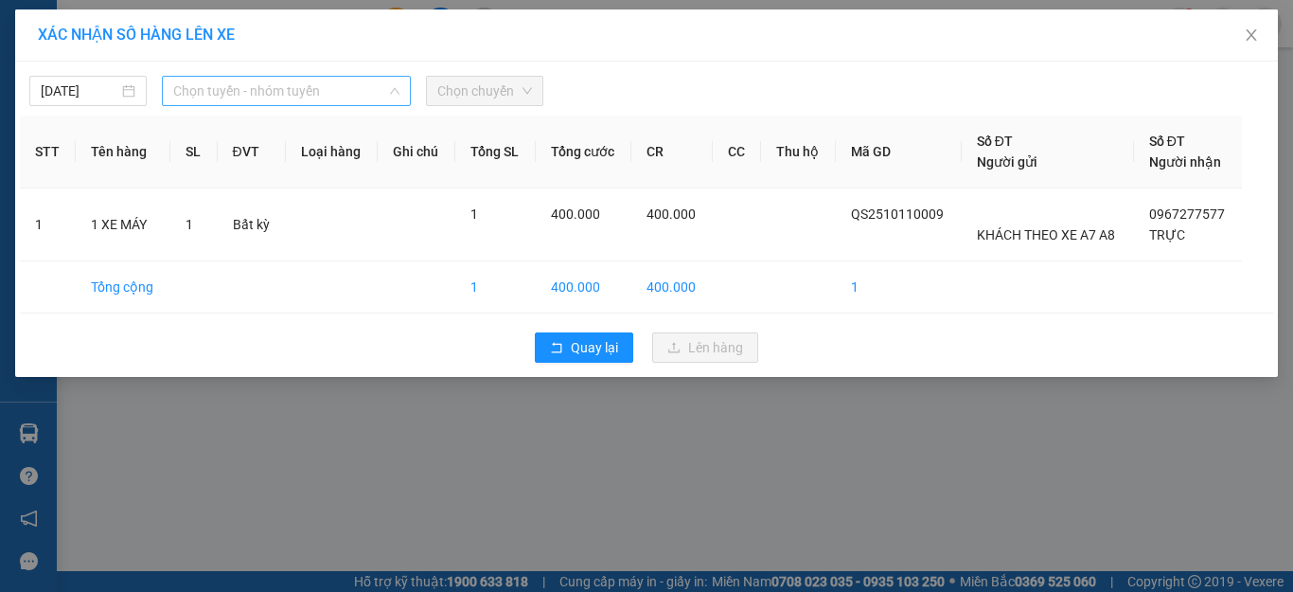
click at [286, 90] on span "Chọn tuyến - nhóm tuyến" at bounding box center [286, 91] width 226 height 28
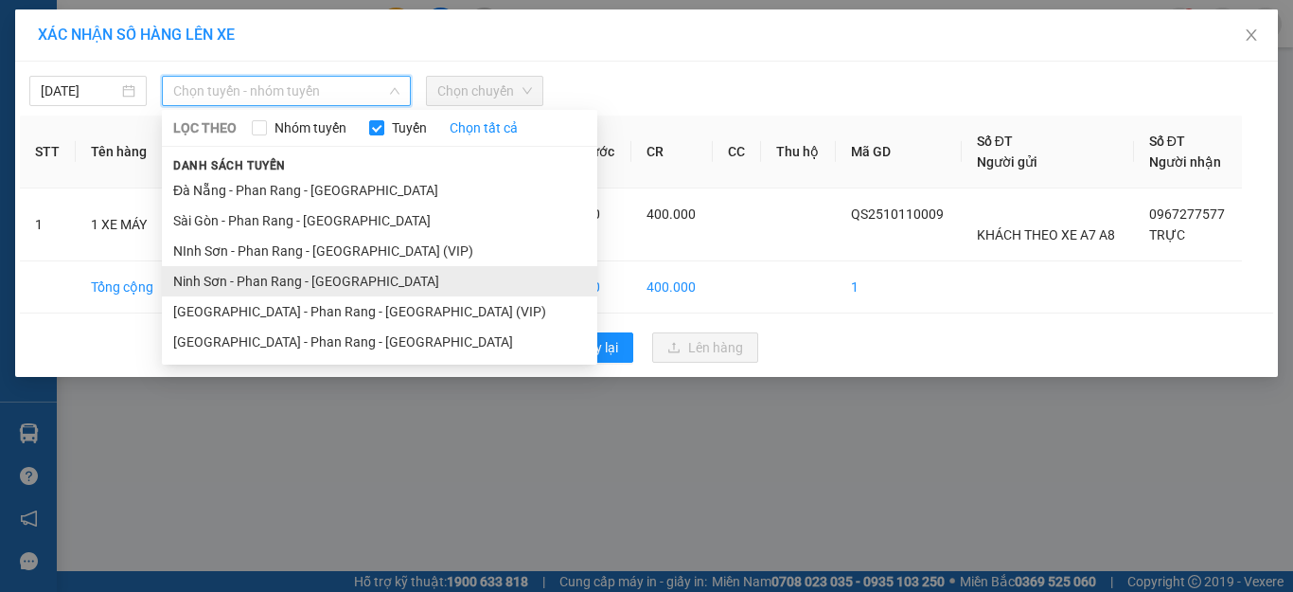
click at [266, 281] on li "Ninh Sơn - Phan Rang - [GEOGRAPHIC_DATA]" at bounding box center [379, 281] width 435 height 30
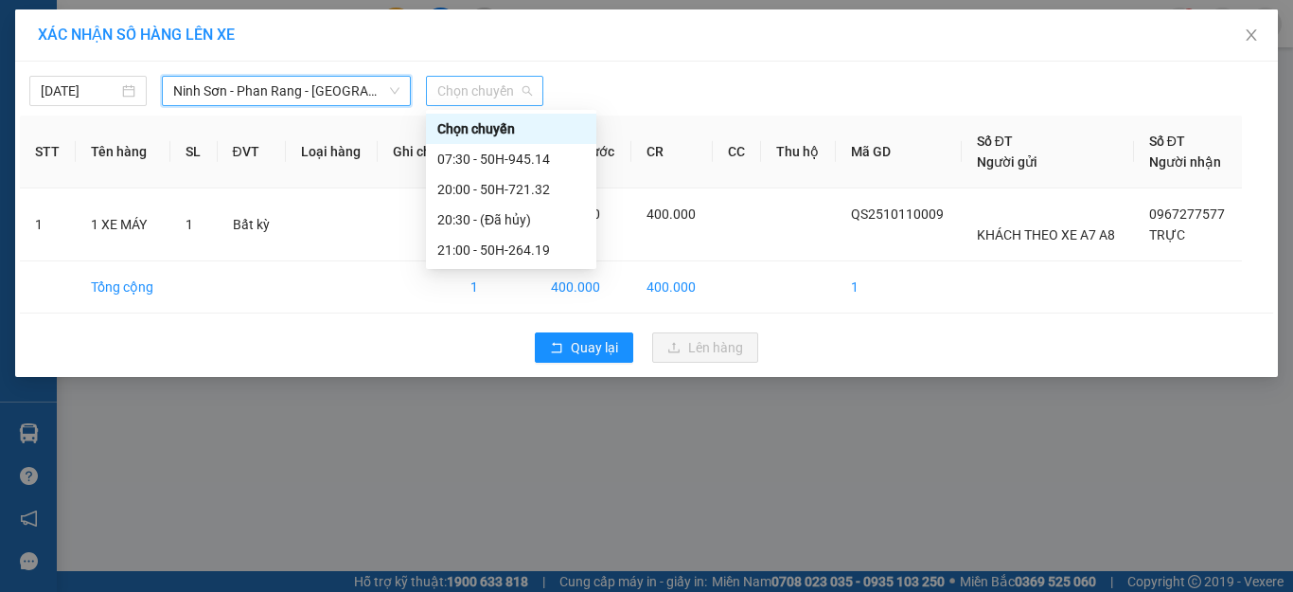
click at [455, 91] on span "Chọn chuyến" at bounding box center [484, 91] width 95 height 28
click at [508, 186] on div "20:00 - 50H-721.32" at bounding box center [511, 189] width 148 height 21
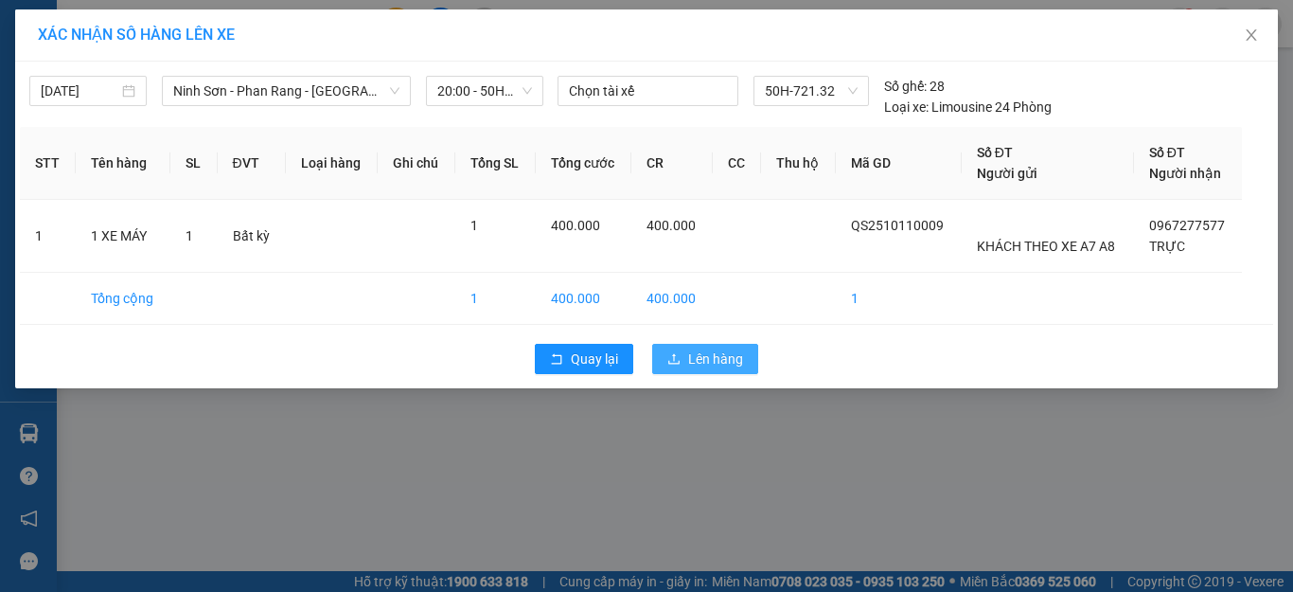
click at [682, 354] on button "Lên hàng" at bounding box center [705, 359] width 106 height 30
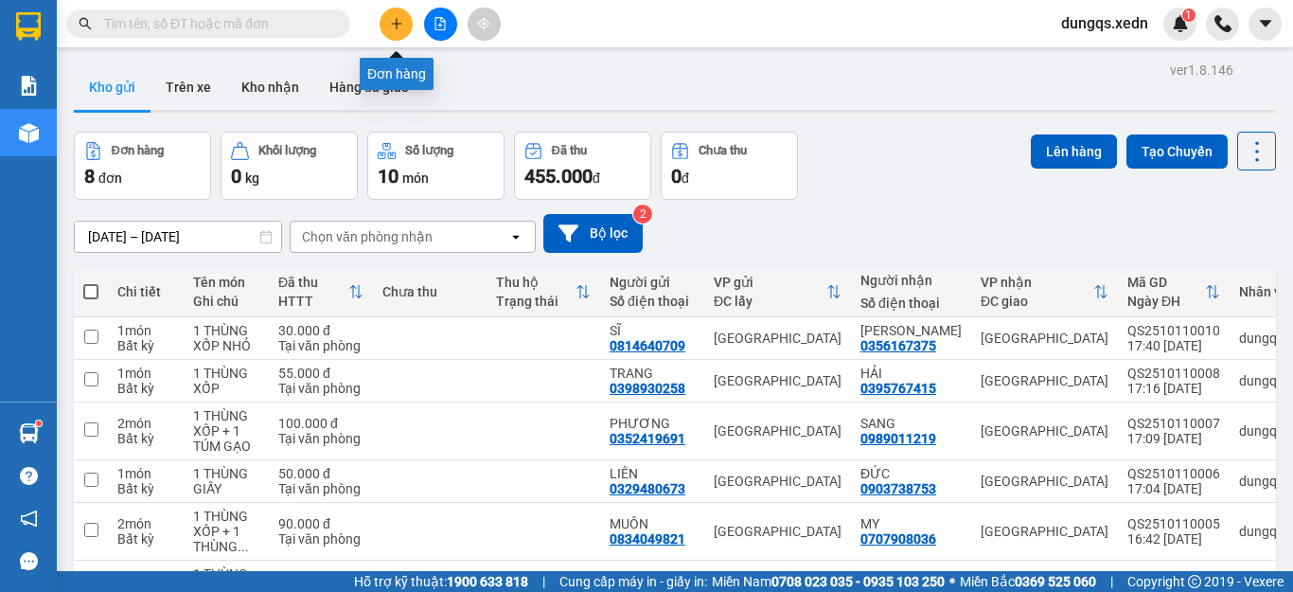
click at [392, 23] on icon "plus" at bounding box center [396, 23] width 13 height 13
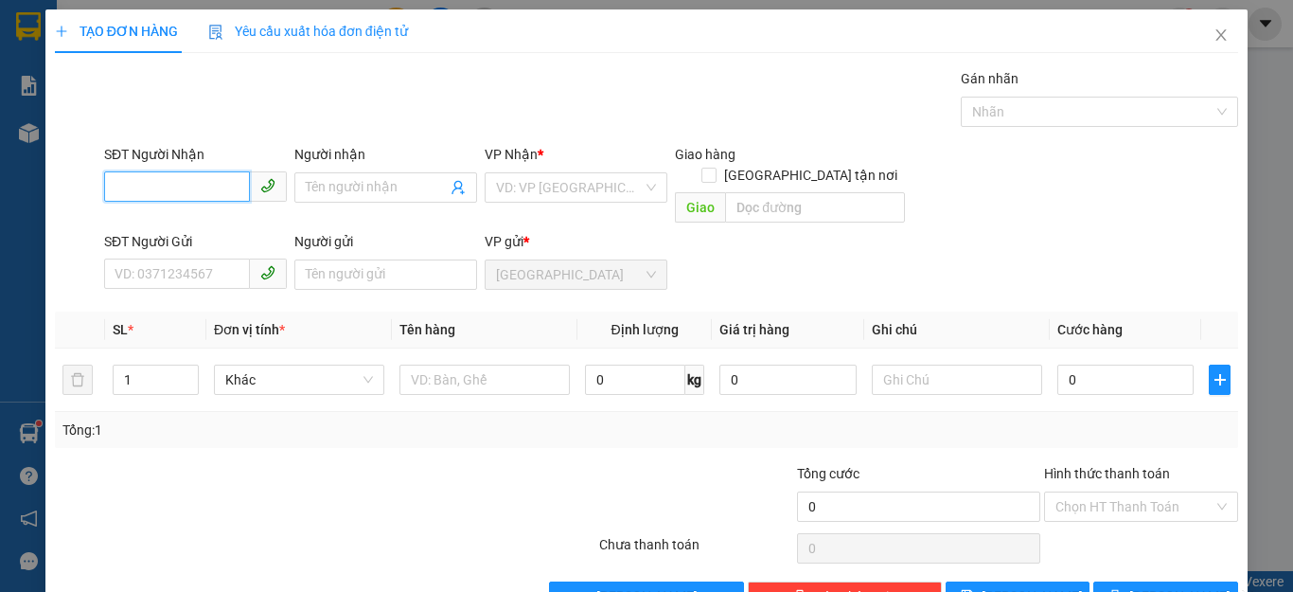
click at [112, 185] on input "SĐT Người Nhận" at bounding box center [177, 186] width 146 height 30
click at [156, 225] on div "0395100539 - [GEOGRAPHIC_DATA]" at bounding box center [221, 225] width 213 height 21
type input "0395100539"
type input "HÀ"
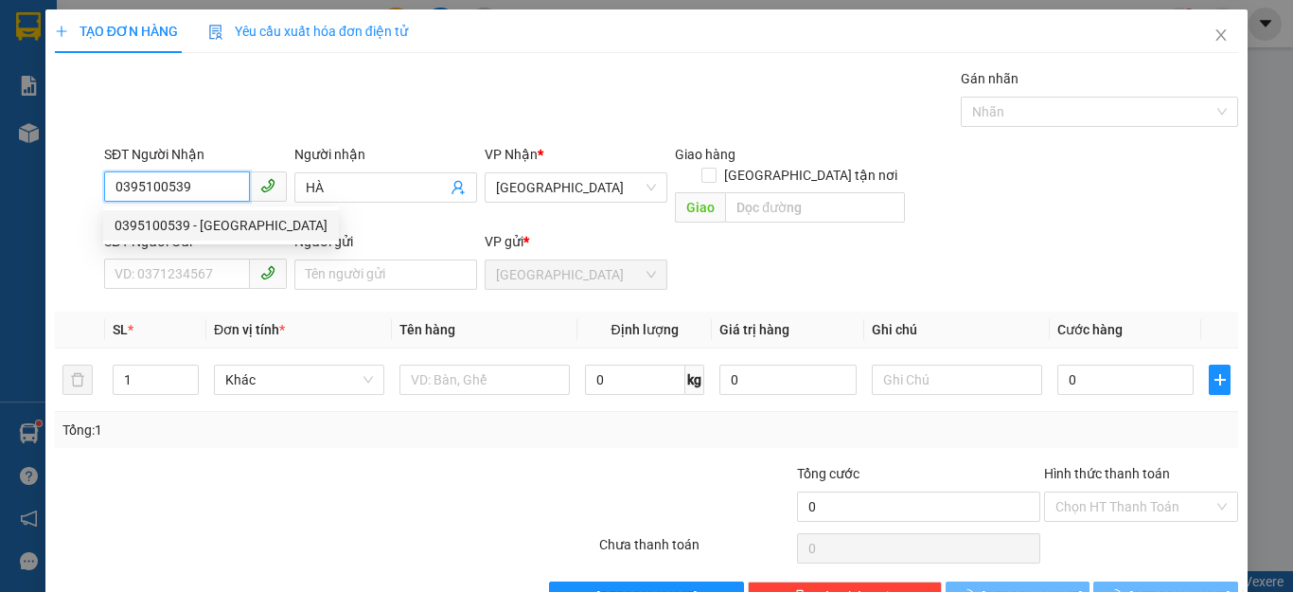
type input "50.000"
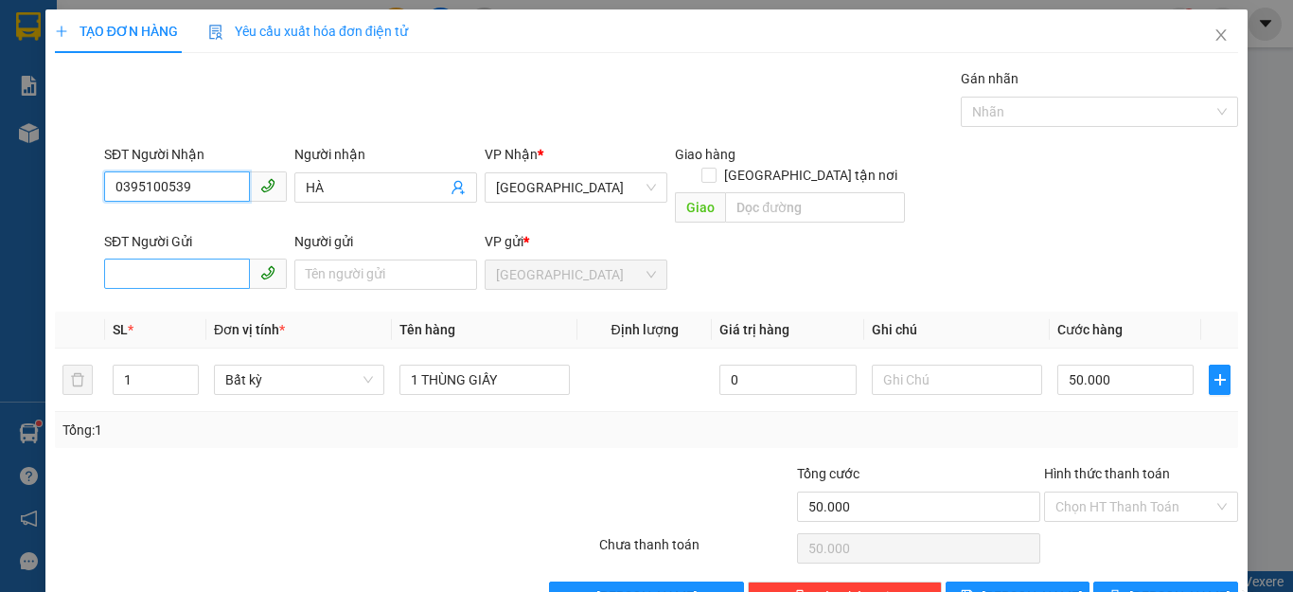
type input "0395100539"
click at [118, 258] on input "SĐT Người Gửi" at bounding box center [177, 273] width 146 height 30
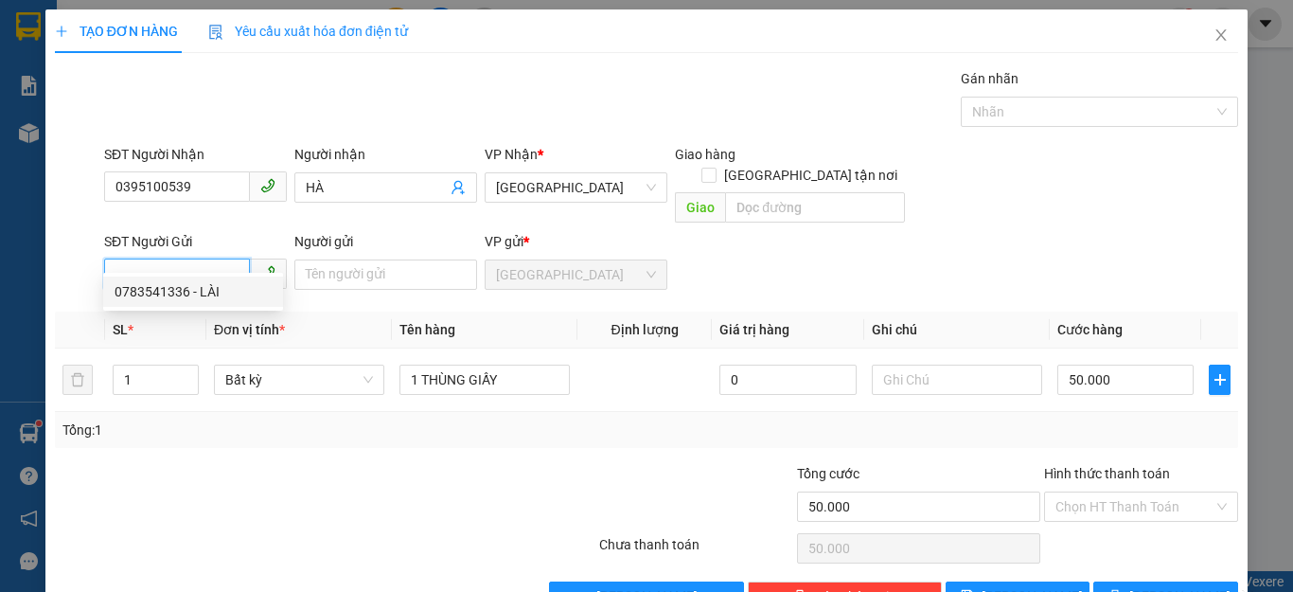
click at [154, 284] on div "0783541336 - LÀI" at bounding box center [193, 291] width 157 height 21
type input "0783541336"
type input "LÀI"
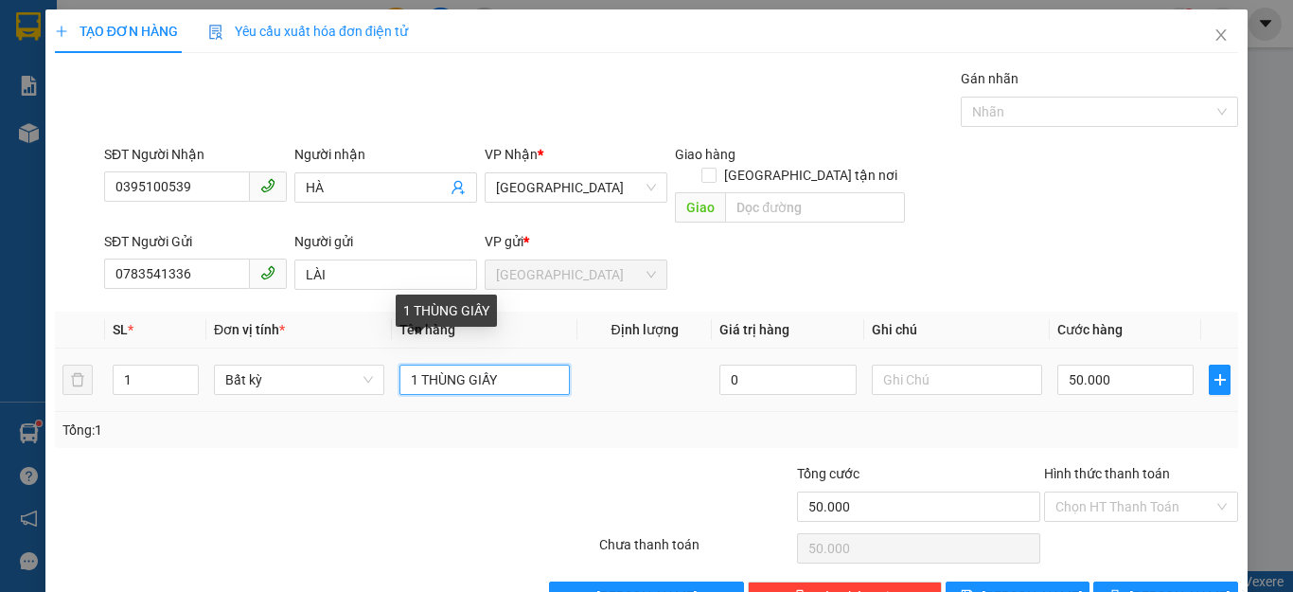
click at [501, 364] on input "1 THÙNG GIẤY" at bounding box center [484, 379] width 170 height 30
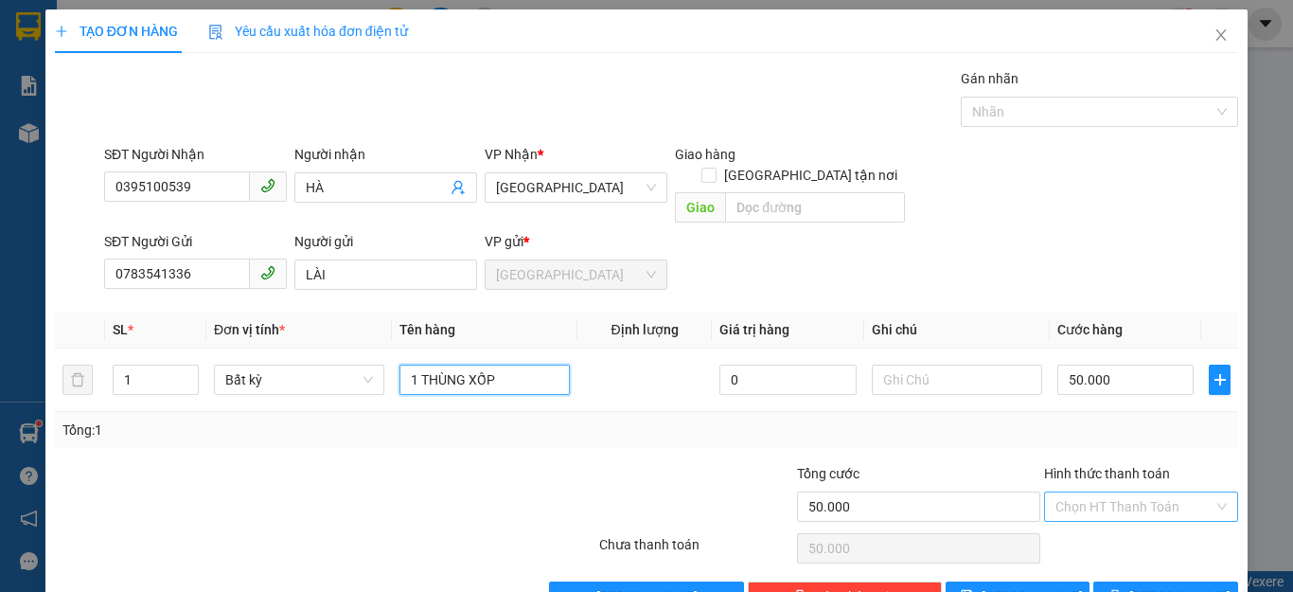
type input "1 THÙNG XỐP"
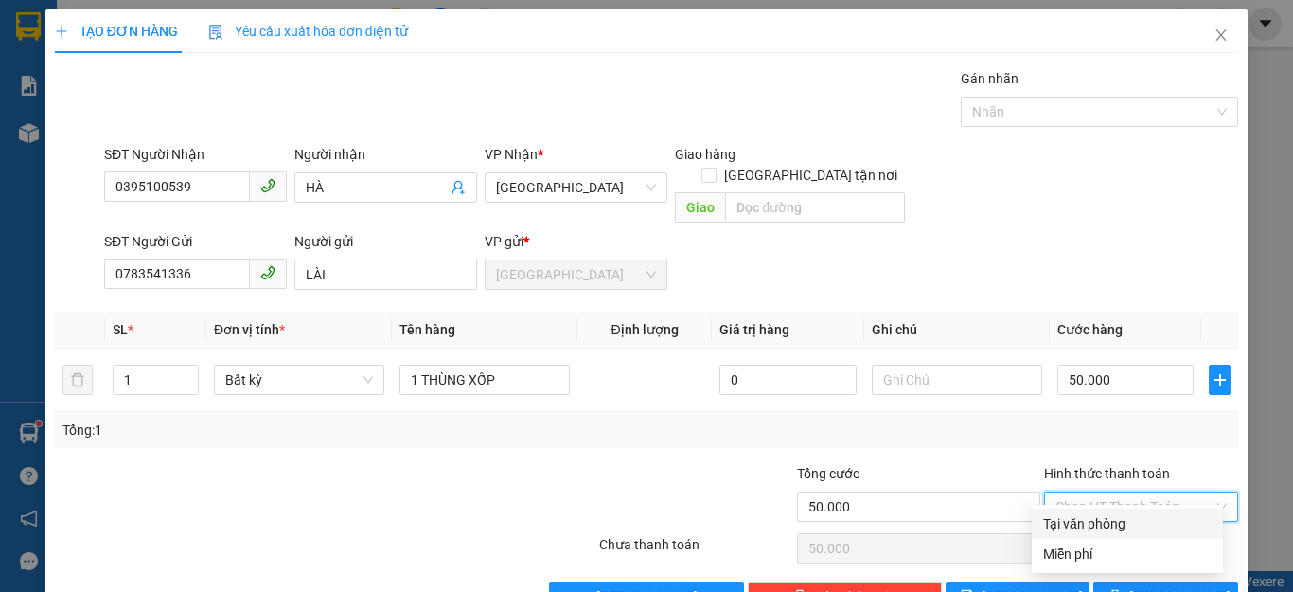
click at [1105, 492] on input "Hình thức thanh toán" at bounding box center [1134, 506] width 158 height 28
click at [1099, 522] on div "Tại văn phòng" at bounding box center [1127, 523] width 168 height 21
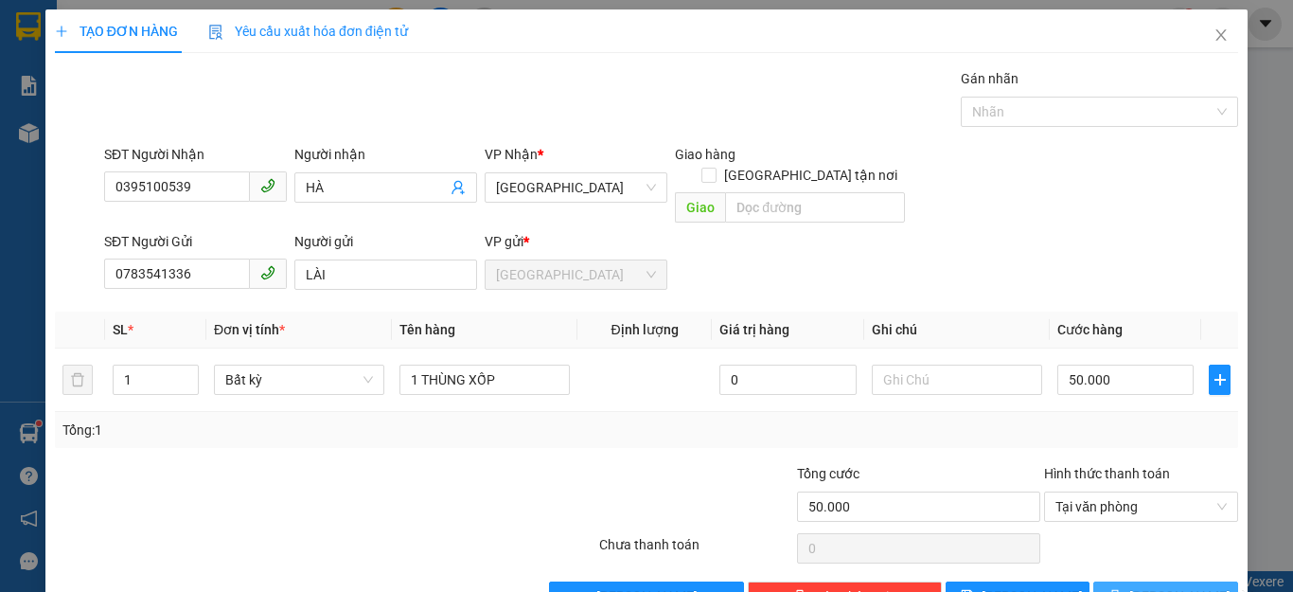
click at [1132, 581] on button "[PERSON_NAME] và In" at bounding box center [1165, 596] width 145 height 30
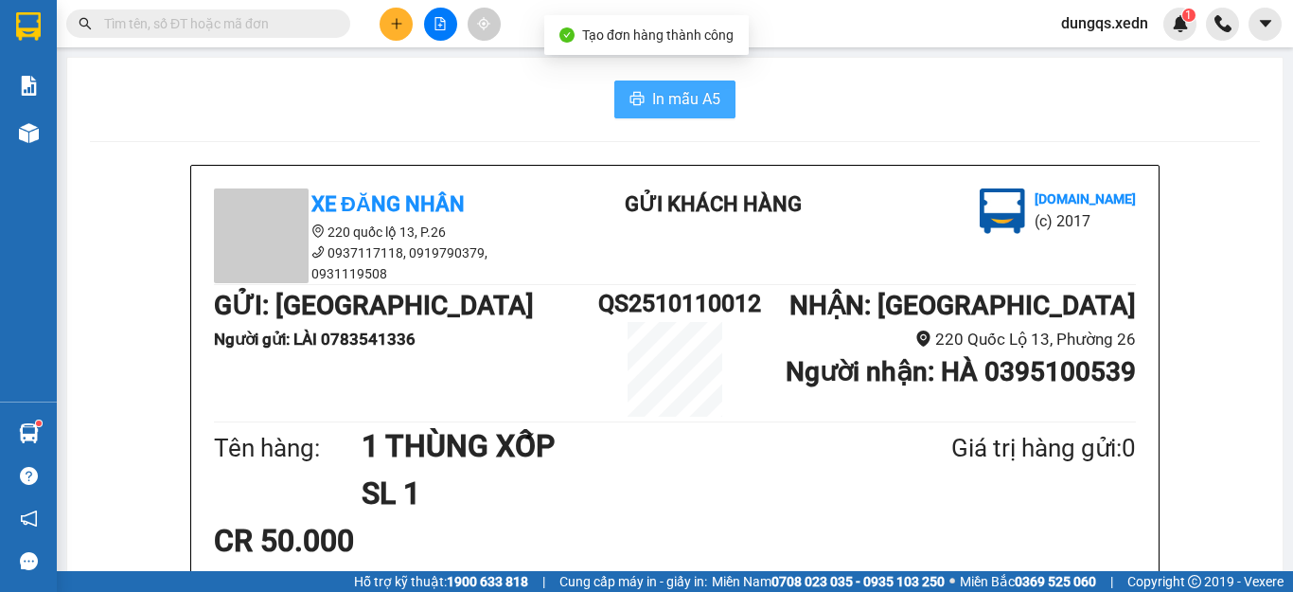
click at [673, 104] on span "In mẫu A5" at bounding box center [686, 99] width 68 height 24
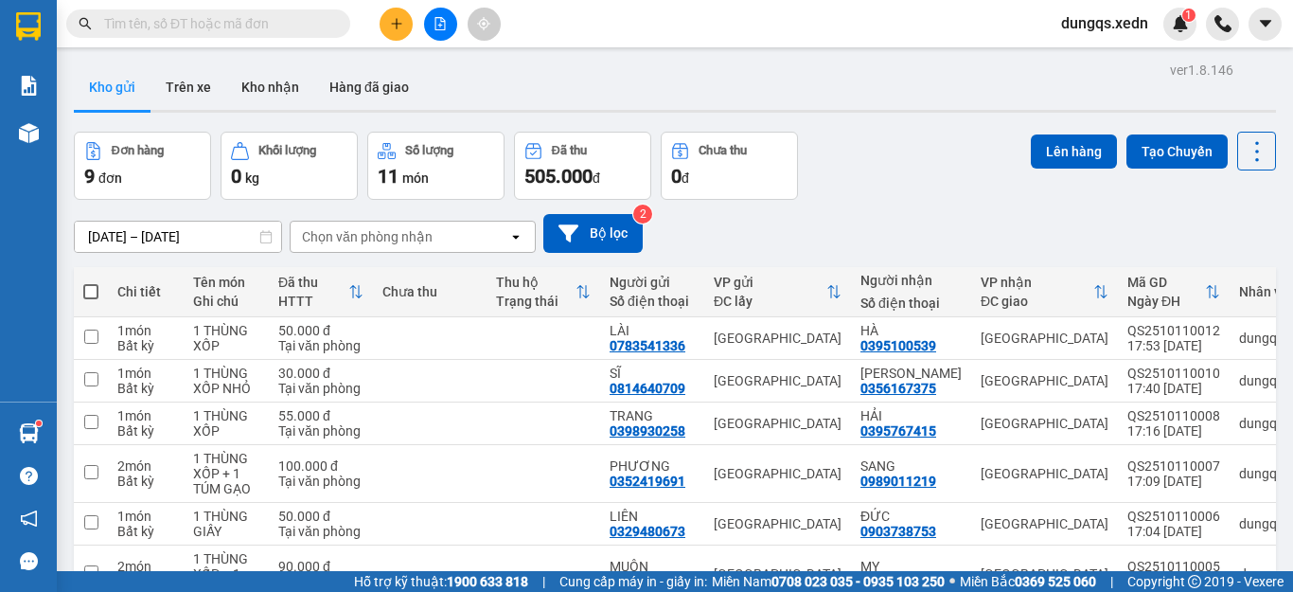
click at [396, 27] on icon "plus" at bounding box center [396, 23] width 13 height 13
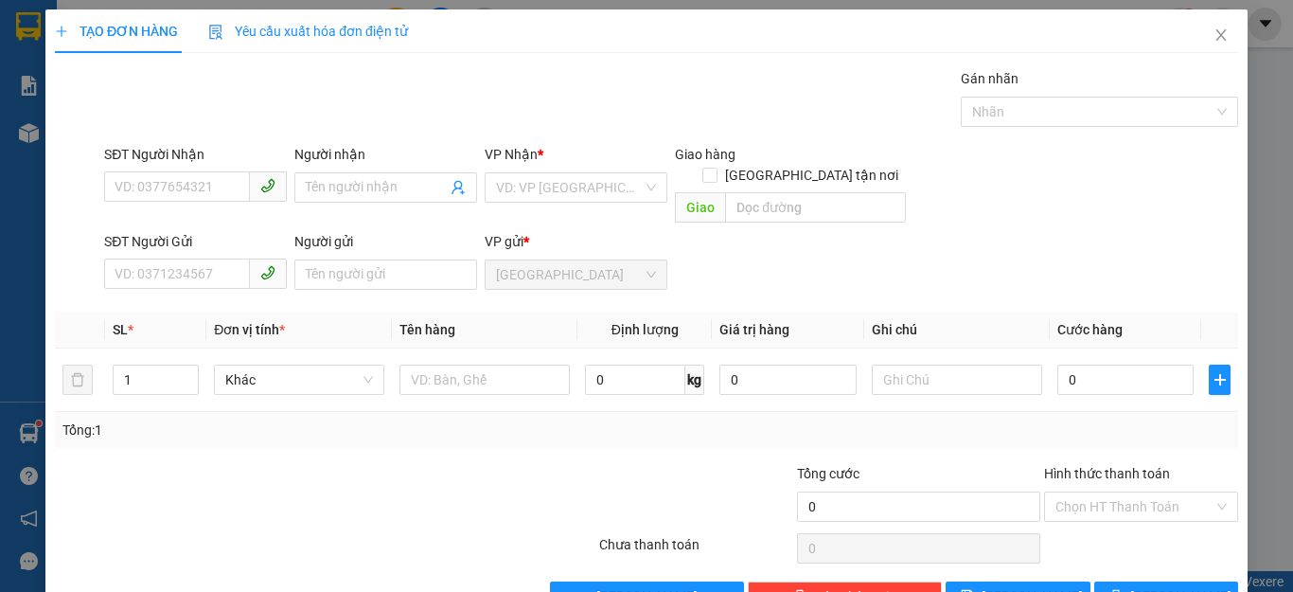
click at [114, 183] on div "TẠO ĐƠN HÀNG Yêu cầu xuất hóa đơn điện tử Transit Pickup Surcharge Ids Transit …" at bounding box center [646, 296] width 1293 height 592
click at [115, 189] on input "SĐT Người Nhận" at bounding box center [177, 186] width 146 height 30
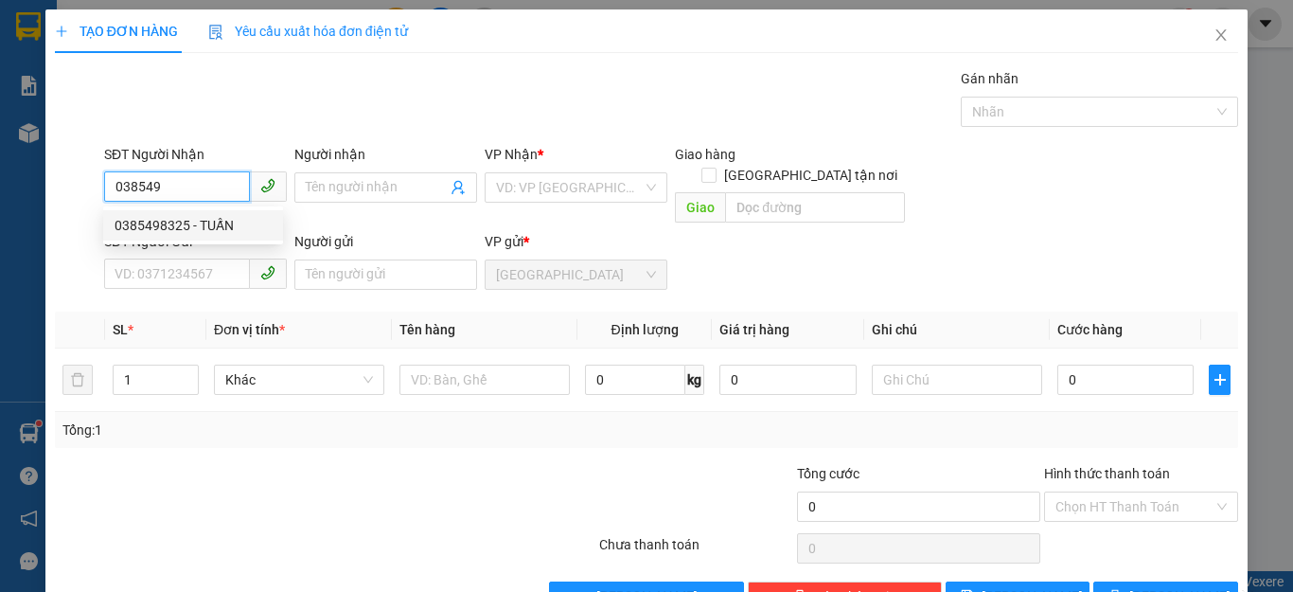
click at [163, 225] on div "0385498325 - TUẤN" at bounding box center [193, 225] width 157 height 21
type input "0385498325"
type input "TUẤN"
type input "75.000"
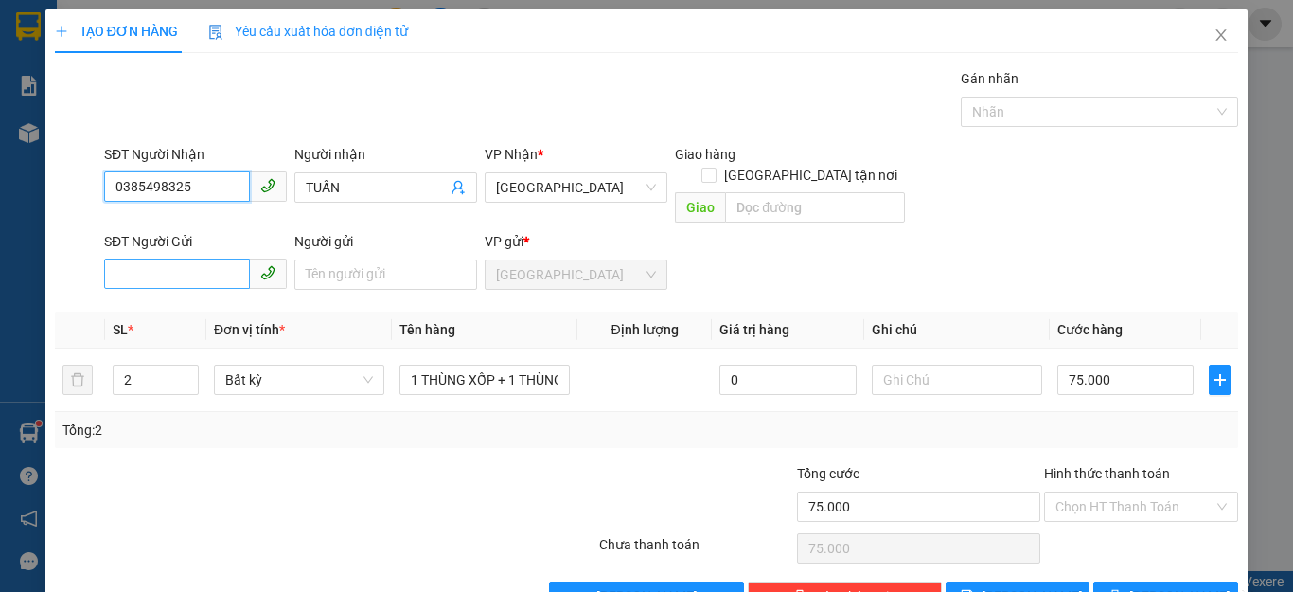
type input "0385498325"
click at [113, 259] on input "SĐT Người Gửi" at bounding box center [177, 273] width 146 height 30
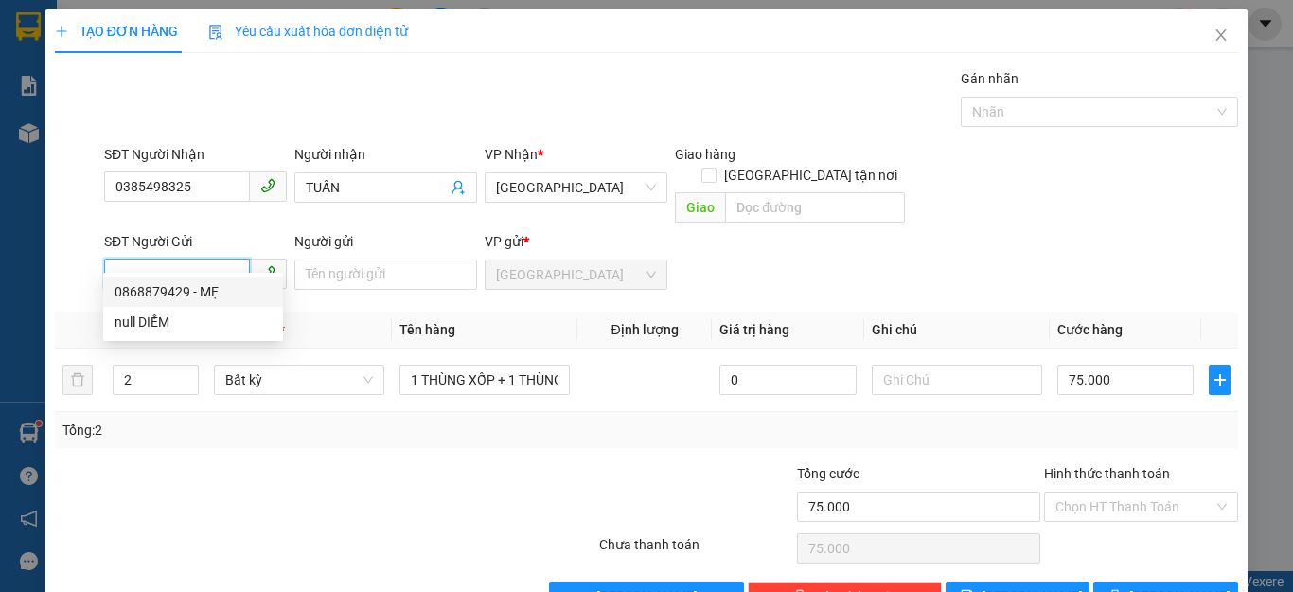
click at [177, 292] on div "0868879429 - MẸ" at bounding box center [193, 291] width 157 height 21
type input "0868879429"
type input "MẸ"
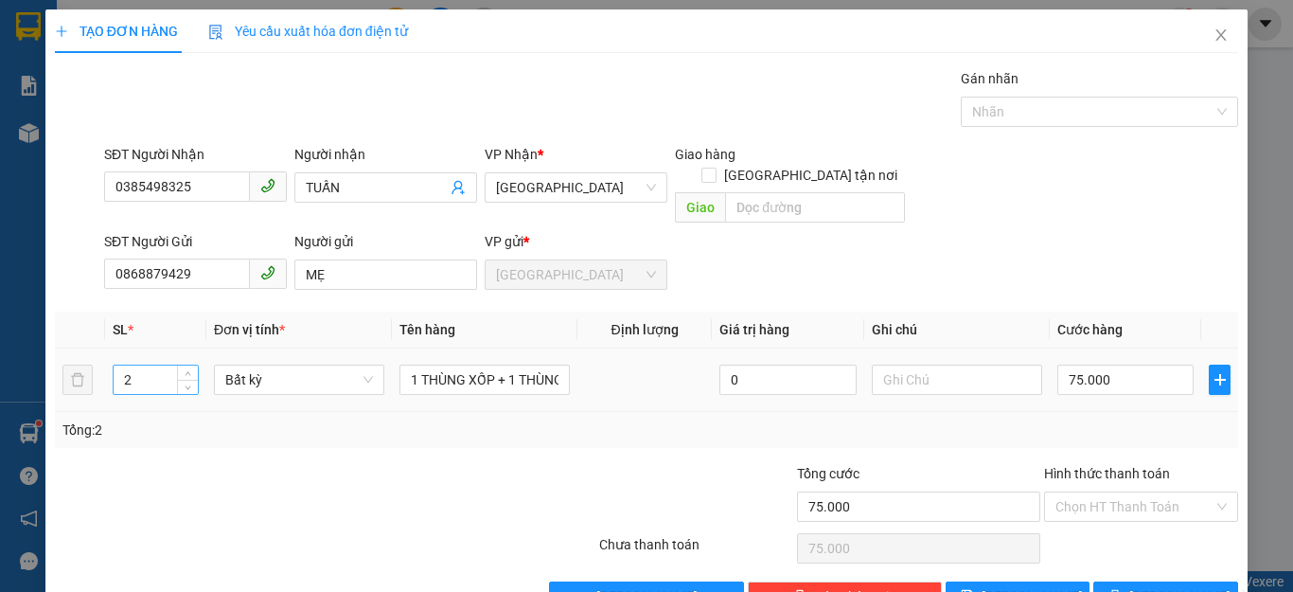
click at [139, 365] on input "2" at bounding box center [156, 379] width 84 height 28
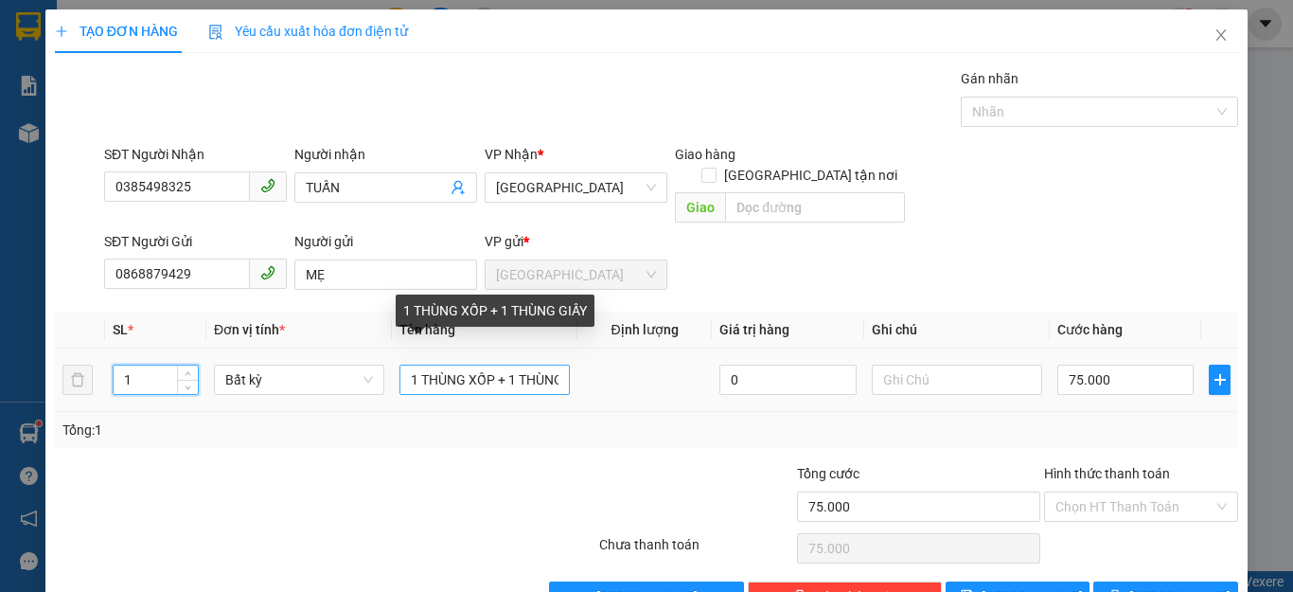
type input "1"
click at [559, 364] on input "1 THÙNG XỐP + 1 THÙNG GIẤY" at bounding box center [484, 379] width 170 height 30
type input "0"
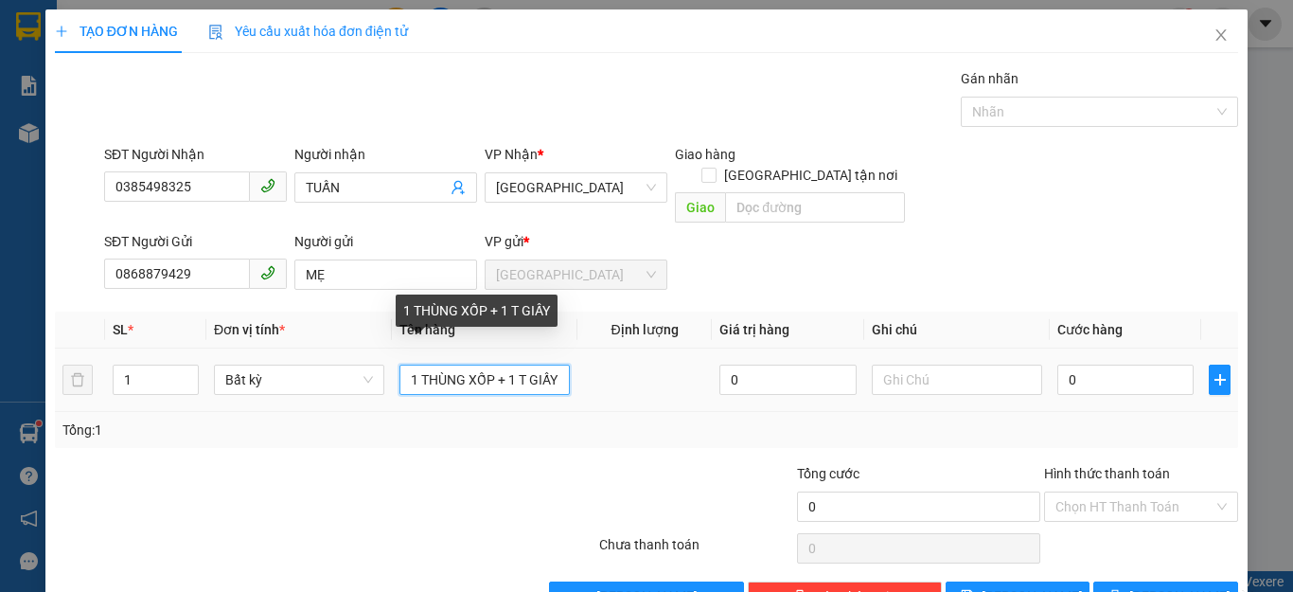
click at [555, 364] on input "1 THÙNG XỐP + 1 T GIẤY" at bounding box center [484, 379] width 170 height 30
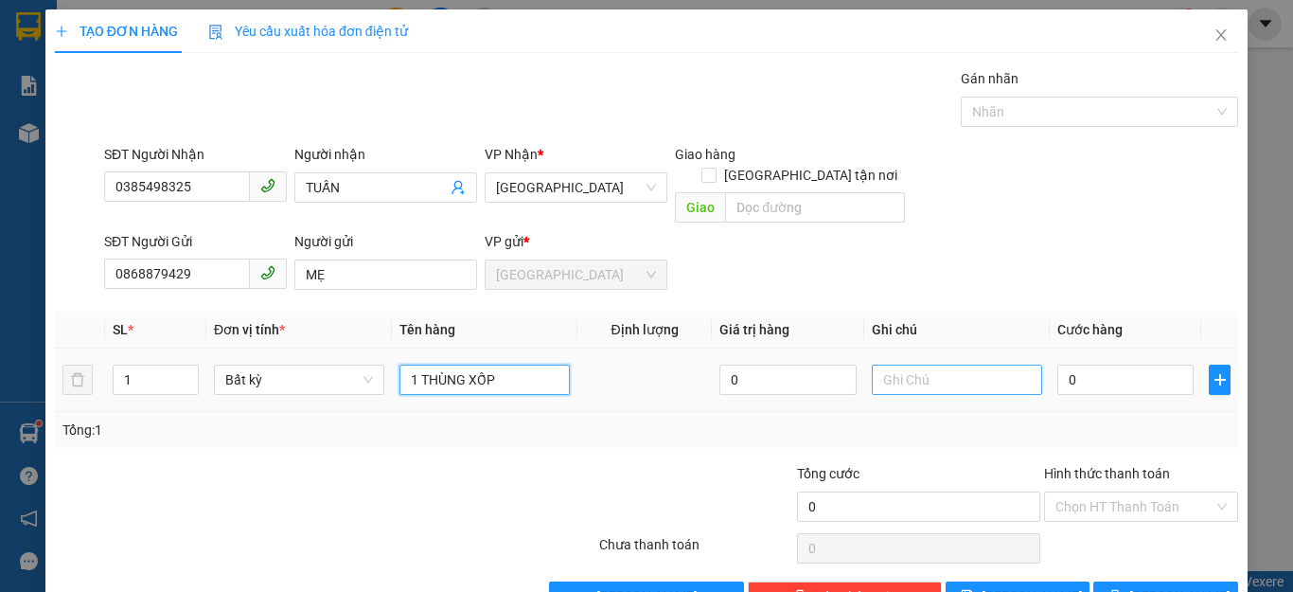
type input "1 THÙNG XỐP"
click at [882, 364] on input "text" at bounding box center [957, 379] width 170 height 30
type input "D"
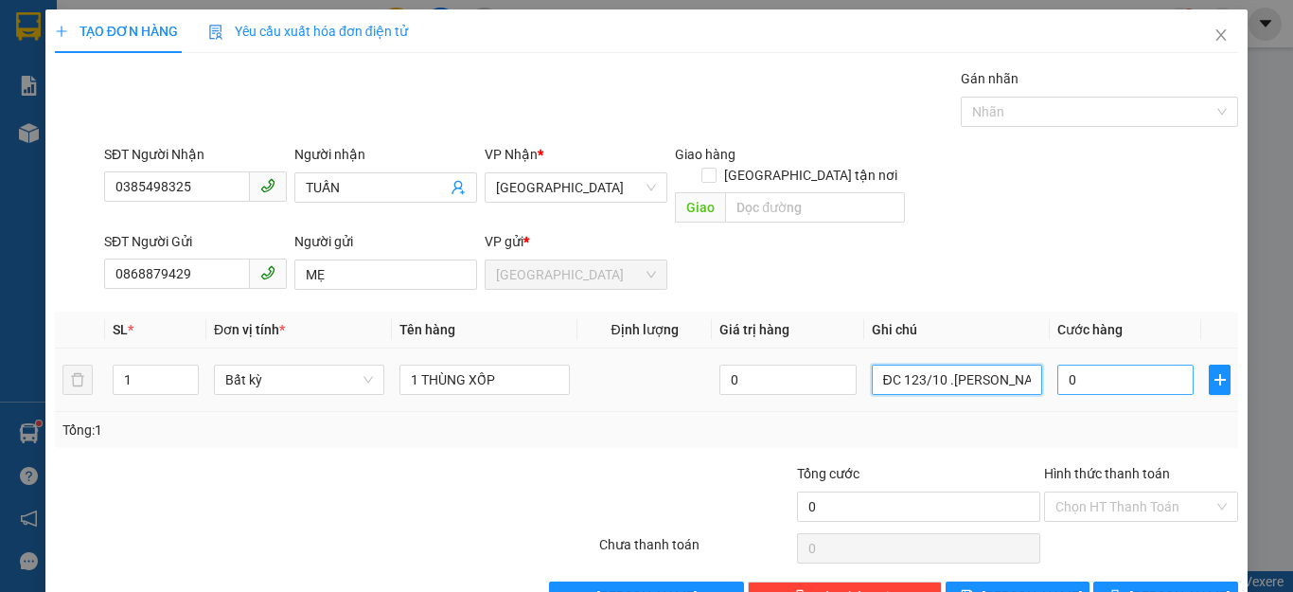
type input "ĐC 123/10 .[PERSON_NAME] .[GEOGRAPHIC_DATA]"
click at [1111, 364] on input "0" at bounding box center [1125, 379] width 136 height 30
type input "4"
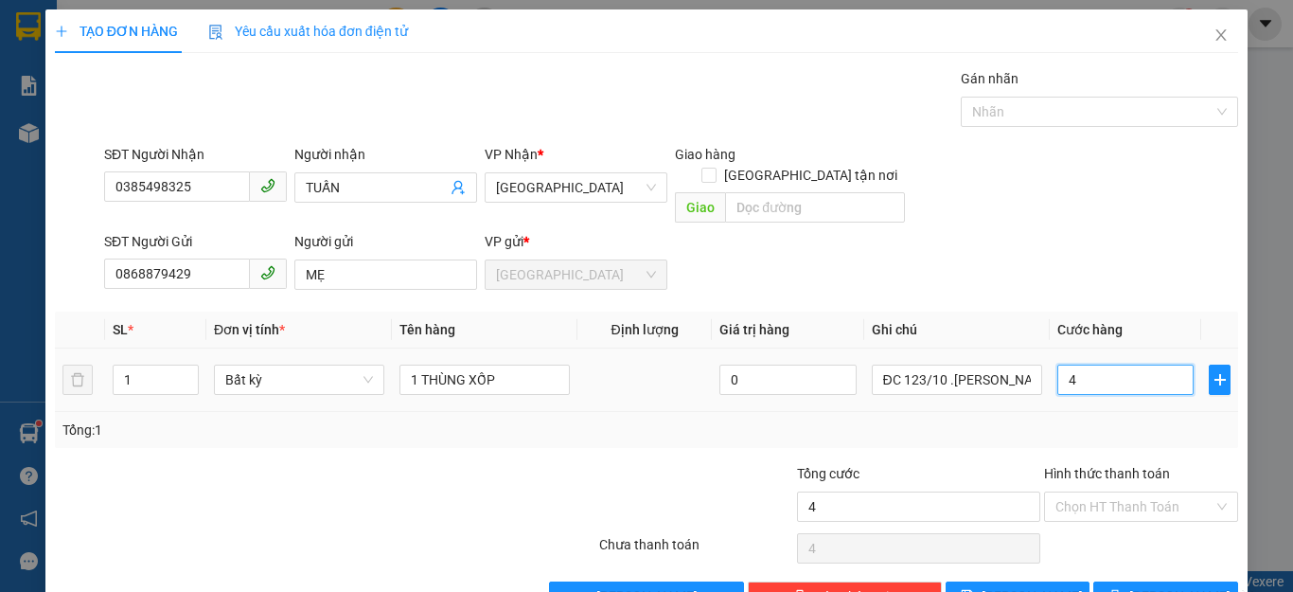
type input "40"
type input "40.000"
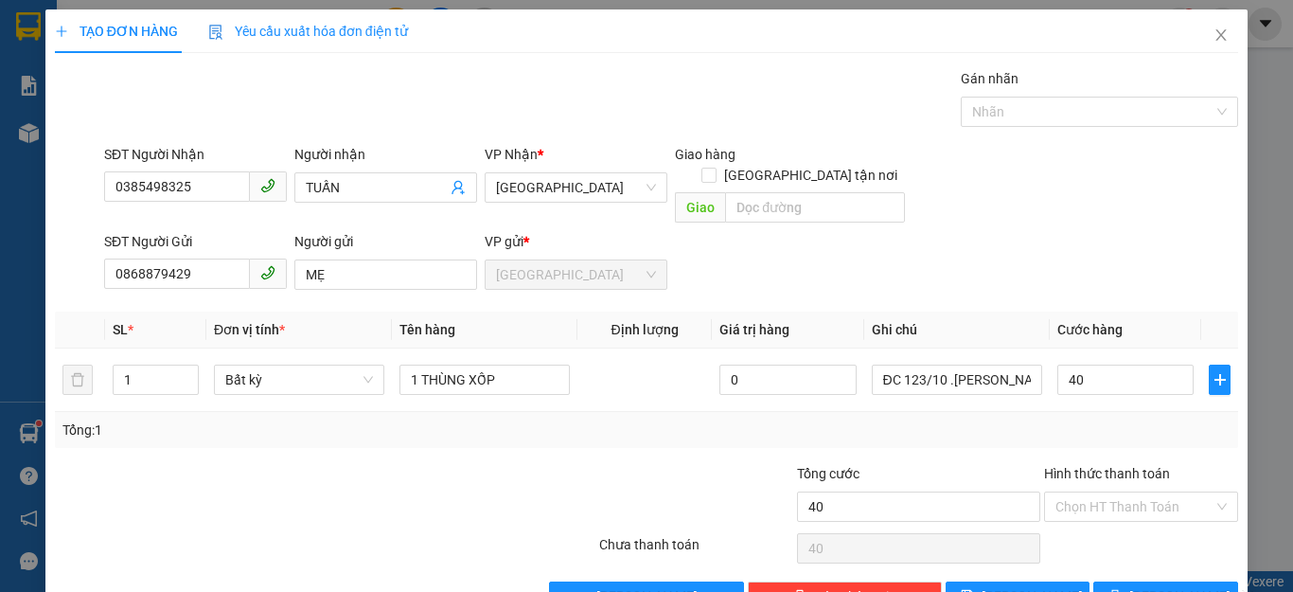
type input "40.000"
click at [1160, 419] on div "Tổng: 1" at bounding box center [646, 429] width 1168 height 21
click at [1163, 492] on input "Hình thức thanh toán" at bounding box center [1134, 506] width 158 height 28
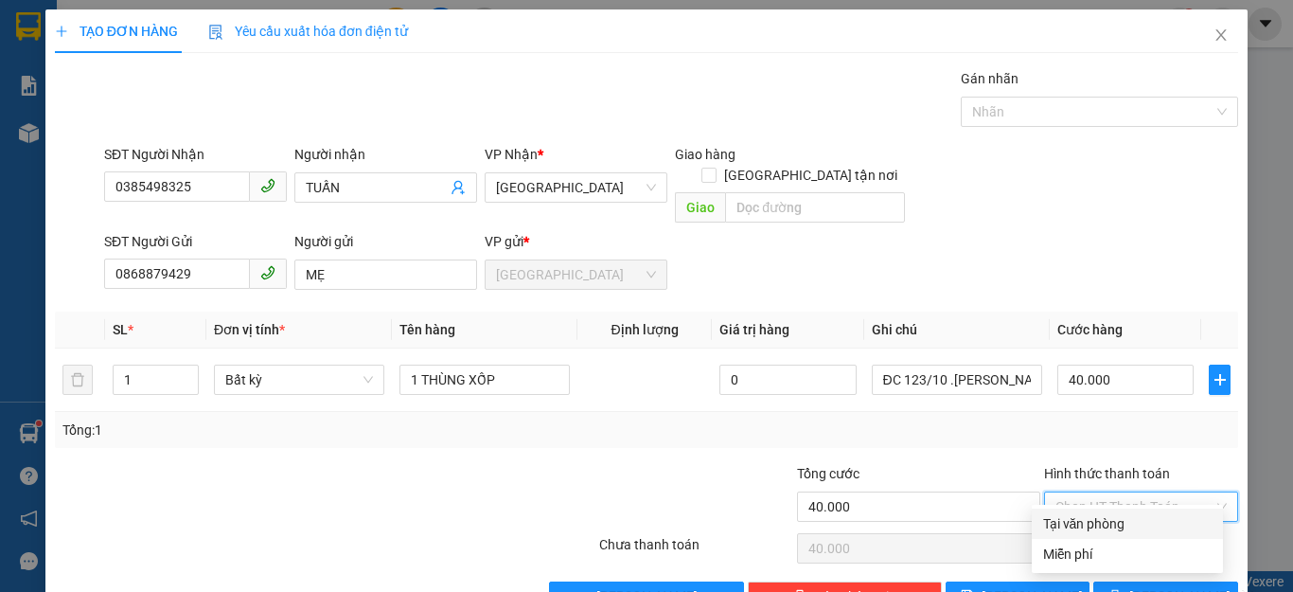
click at [1091, 529] on div "Tại văn phòng" at bounding box center [1127, 523] width 168 height 21
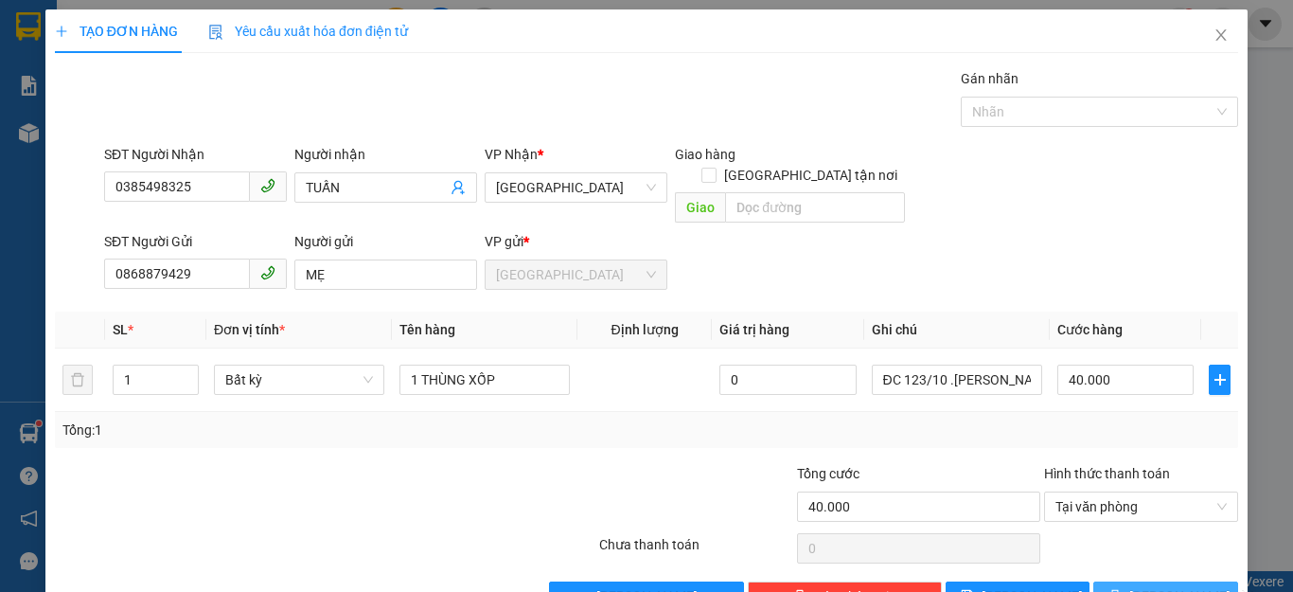
click at [1122, 589] on icon "printer" at bounding box center [1114, 595] width 13 height 13
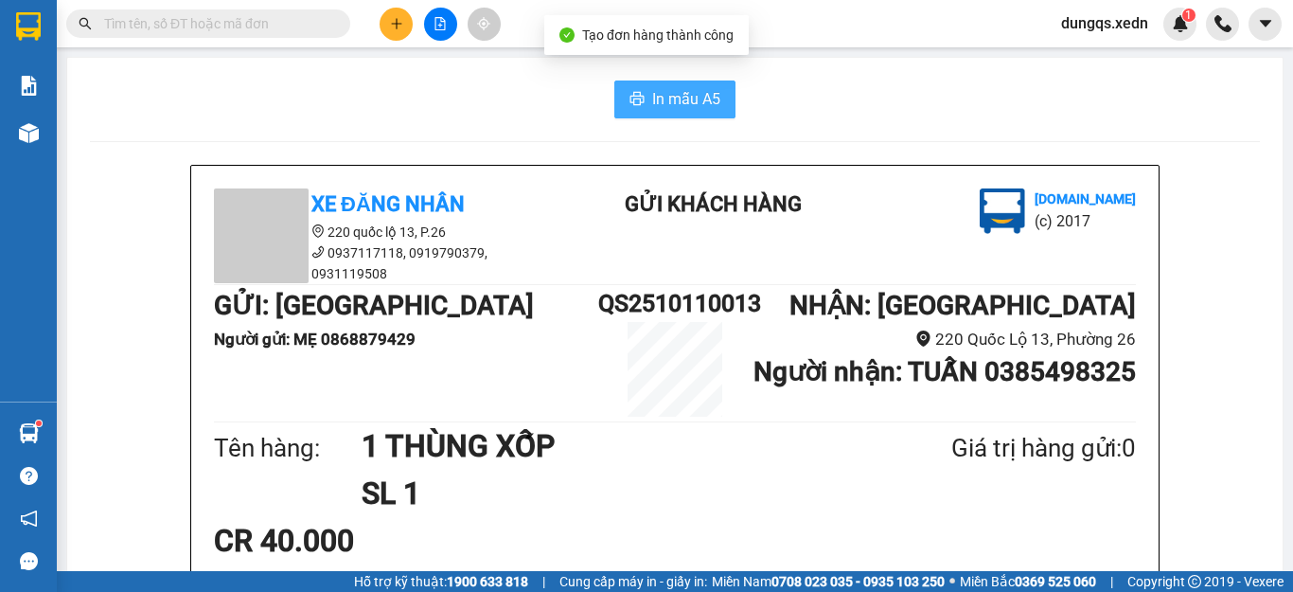
click at [675, 102] on span "In mẫu A5" at bounding box center [686, 99] width 68 height 24
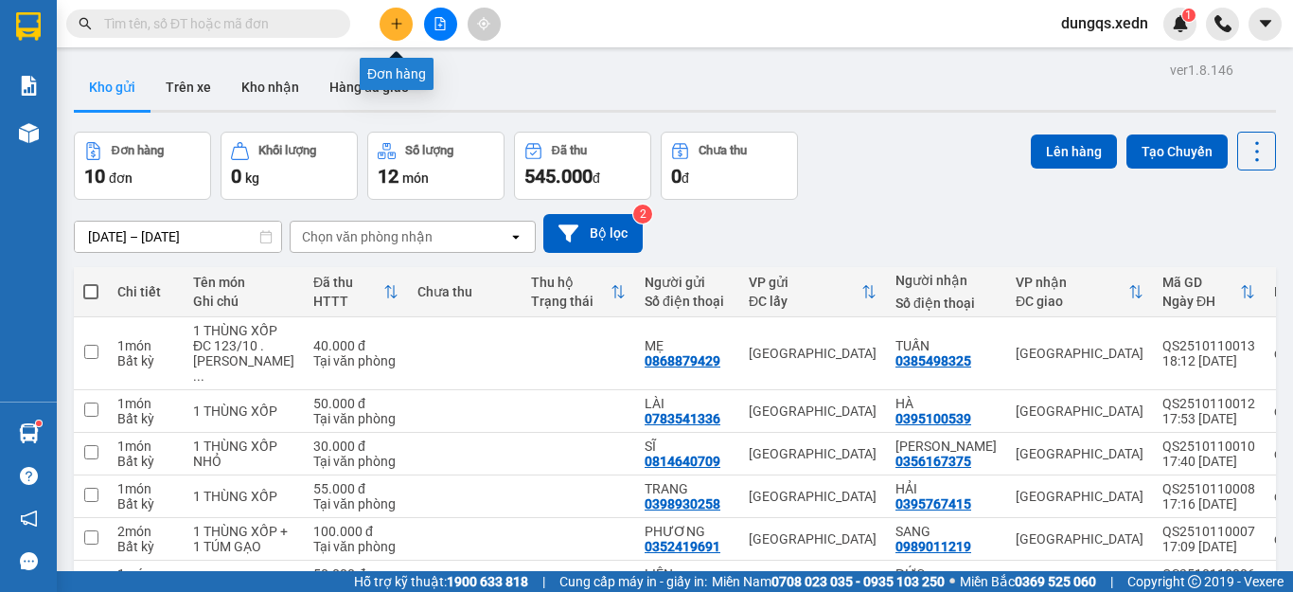
click at [403, 14] on button at bounding box center [396, 24] width 33 height 33
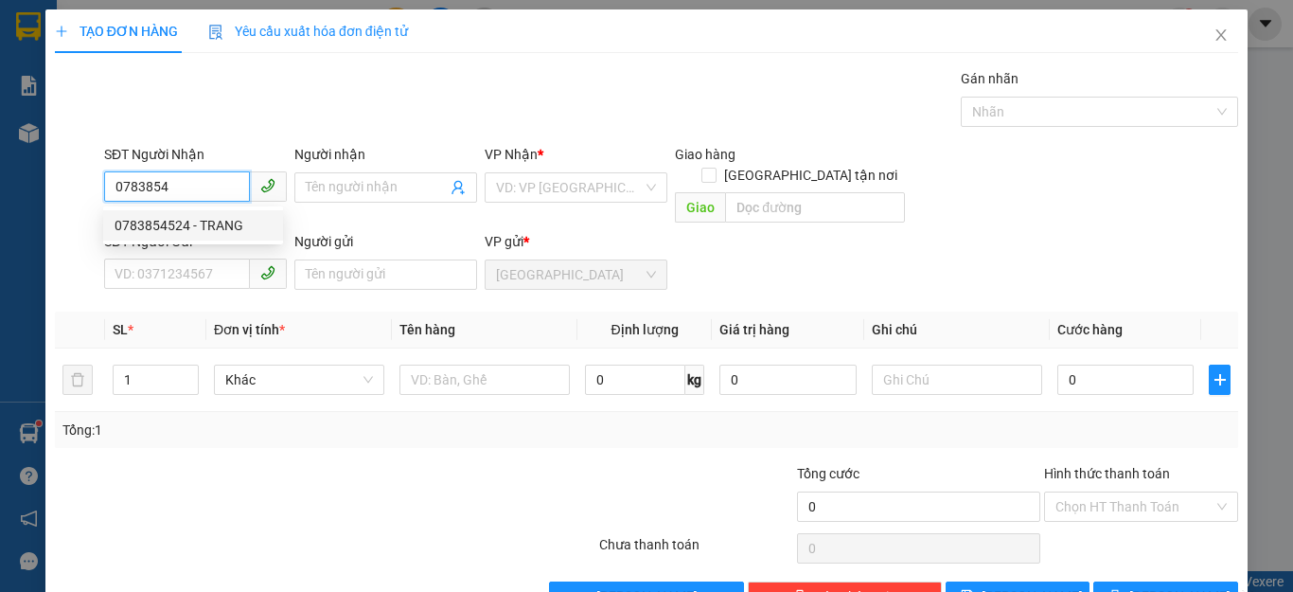
click at [160, 226] on div "0783854524 - TRANG" at bounding box center [193, 225] width 157 height 21
type input "0783854524"
type input "TRANG"
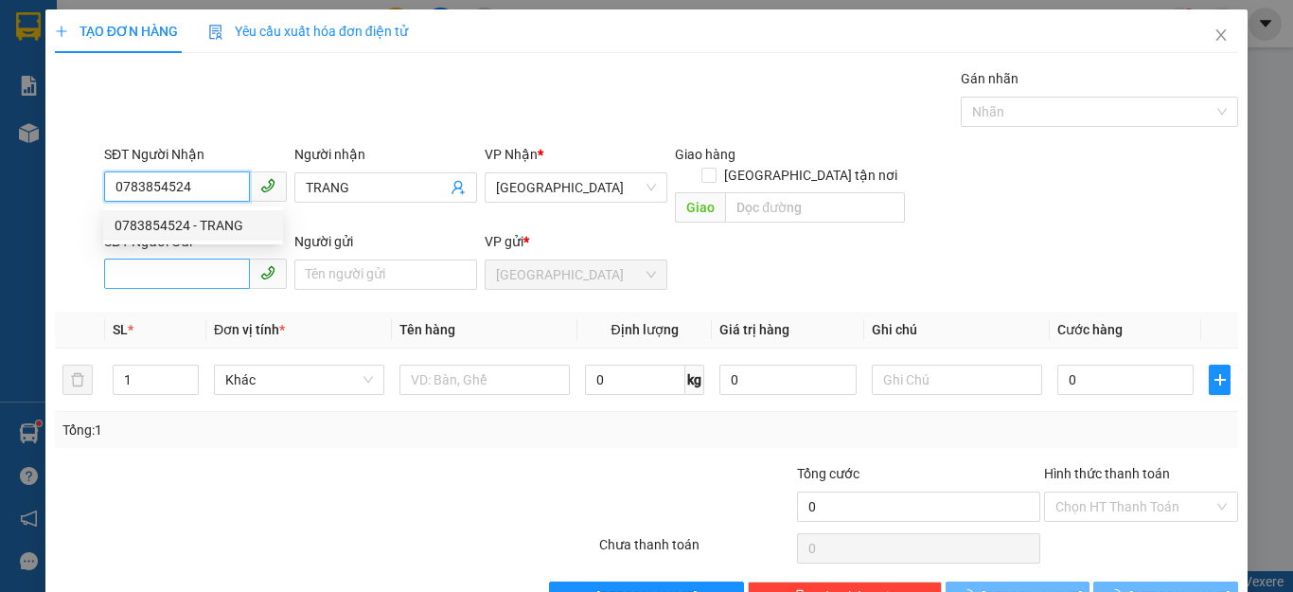
type input "40.000"
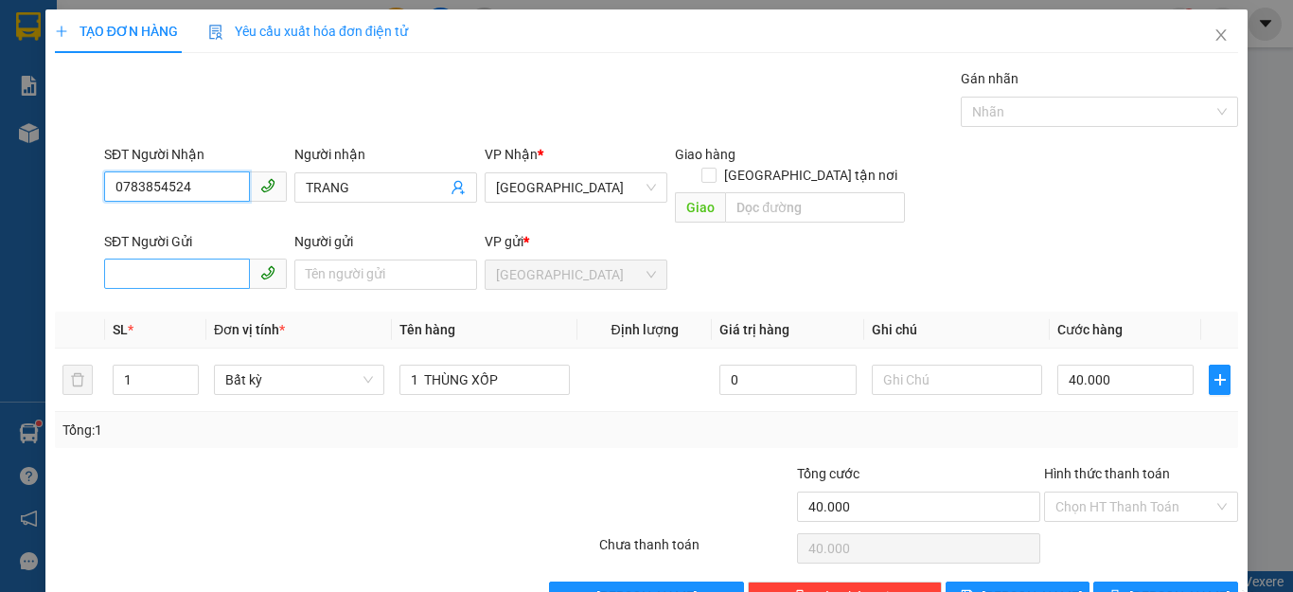
type input "0783854524"
click at [115, 258] on input "SĐT Người Gửi" at bounding box center [177, 273] width 146 height 30
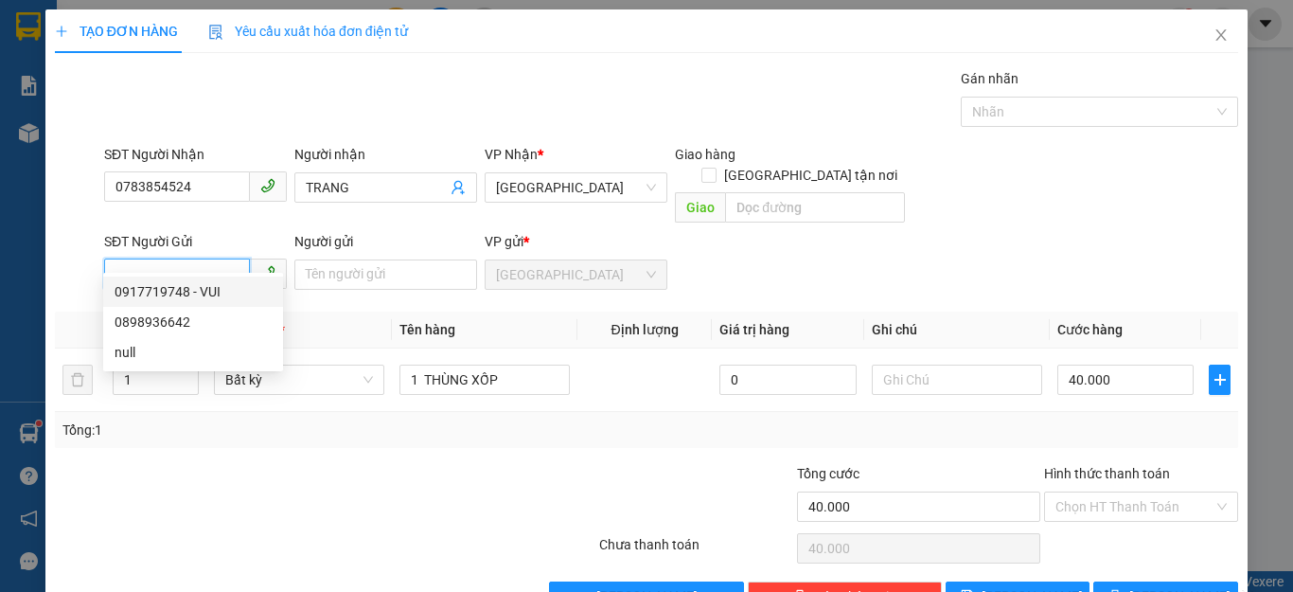
click at [149, 287] on div "0917719748 - VUI" at bounding box center [193, 291] width 157 height 21
type input "0917719748"
type input "VUI"
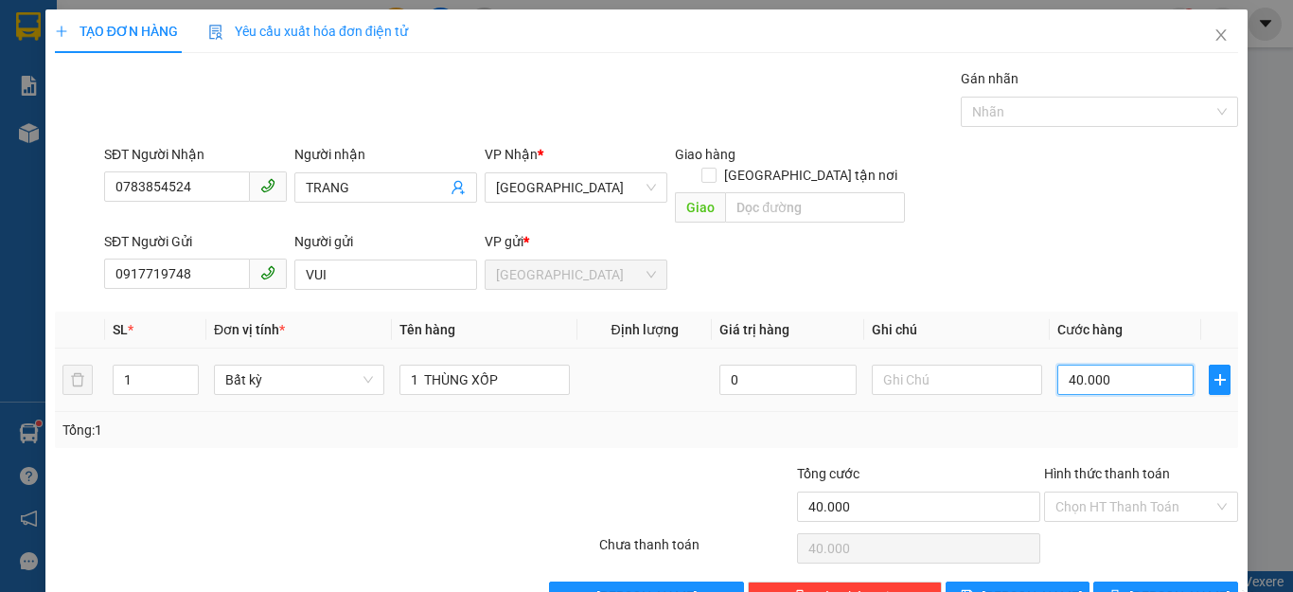
click at [1105, 364] on input "40.000" at bounding box center [1125, 379] width 136 height 30
type input "0"
type input "5"
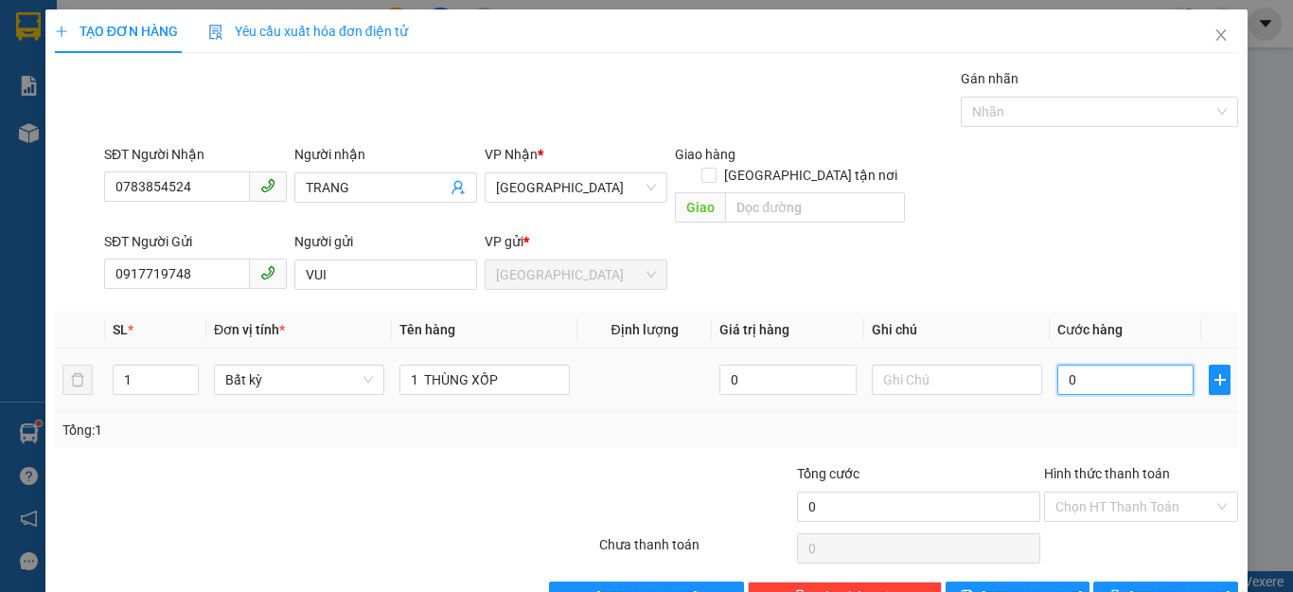
type input "5"
type input "05"
type input "50"
click at [1133, 419] on div "Tổng: 1" at bounding box center [646, 429] width 1168 height 21
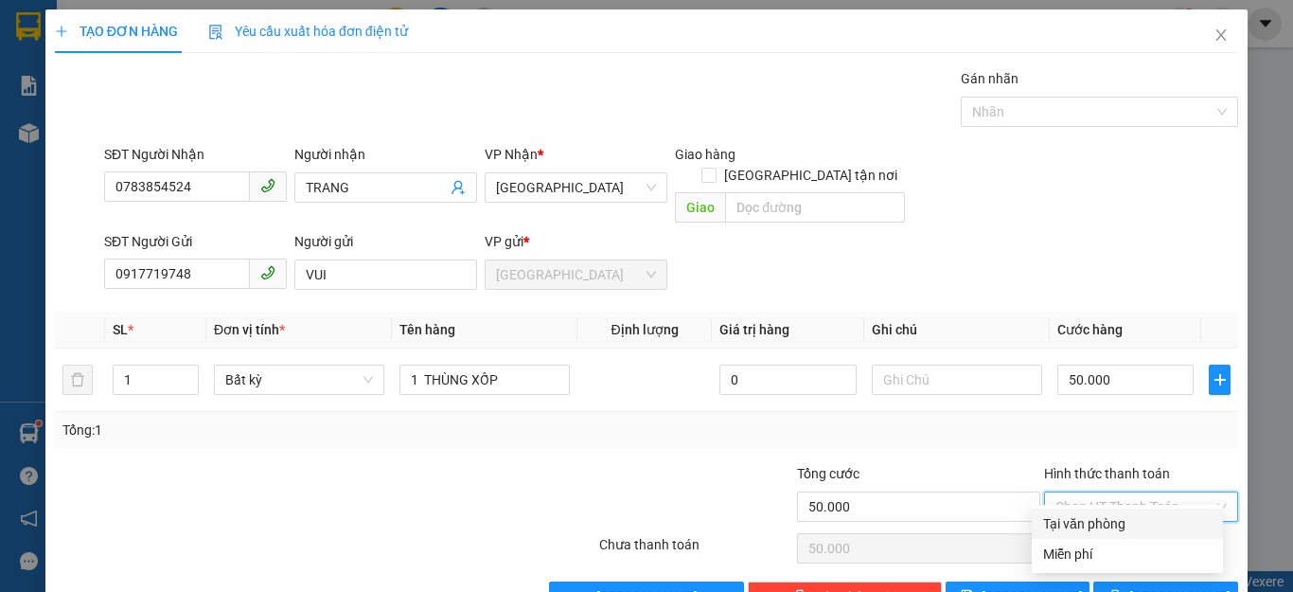
click at [1113, 492] on input "Hình thức thanh toán" at bounding box center [1134, 506] width 158 height 28
click at [1099, 527] on div "Tại văn phòng" at bounding box center [1127, 523] width 168 height 21
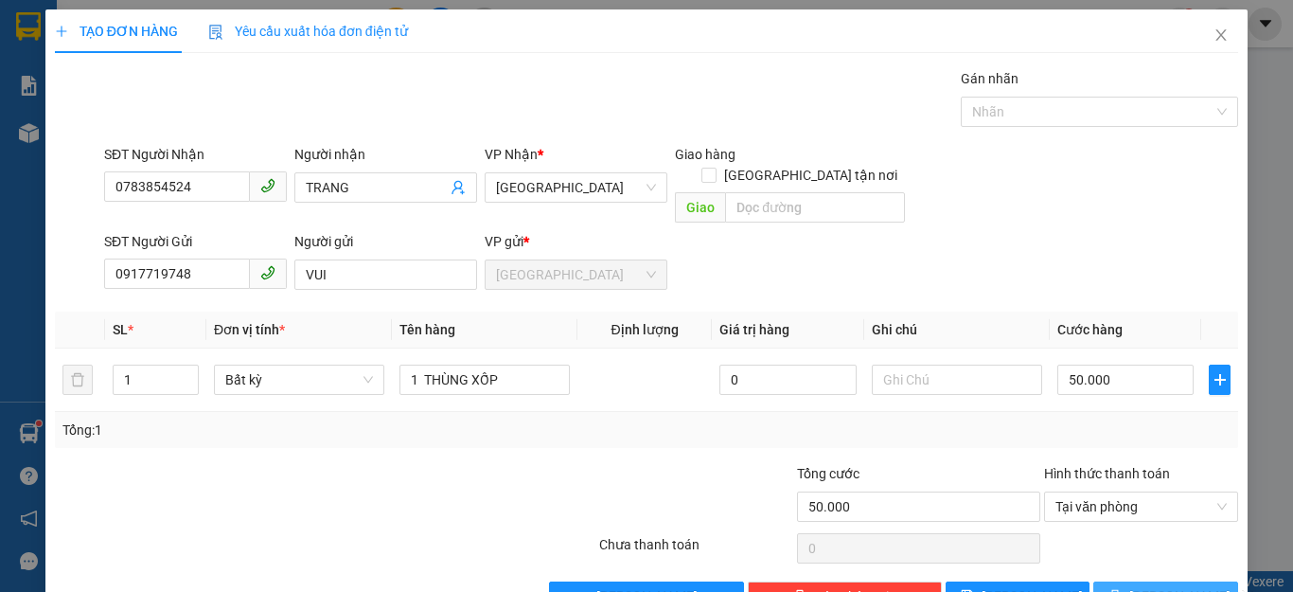
click at [1122, 590] on icon "printer" at bounding box center [1115, 596] width 12 height 12
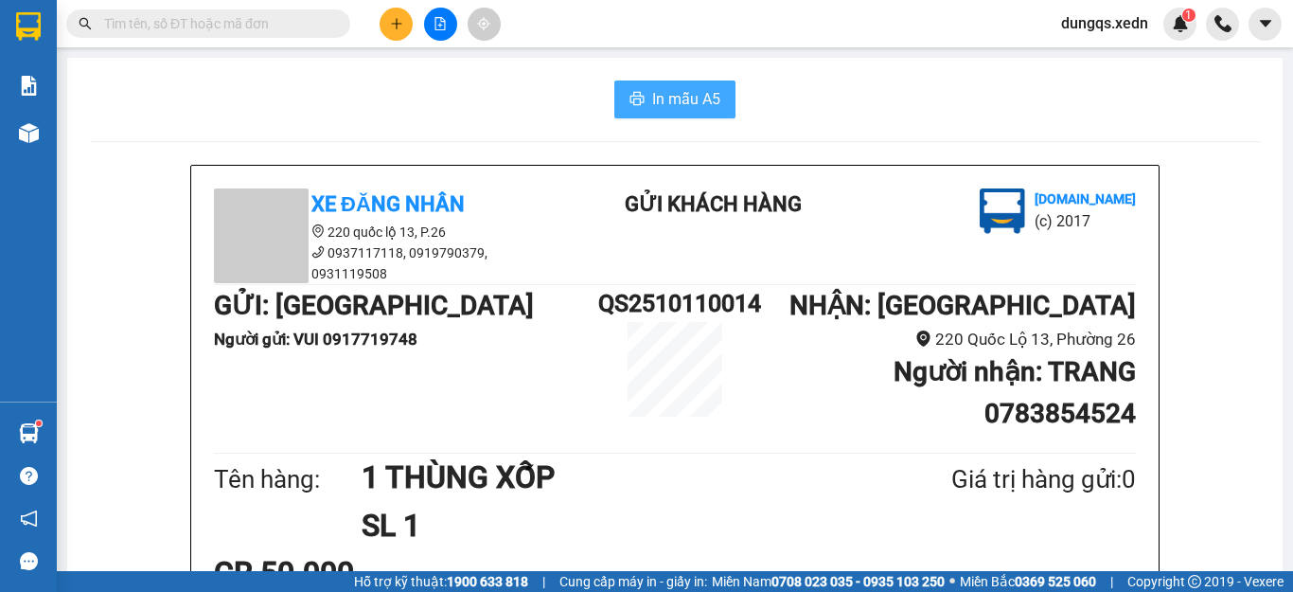
click at [661, 97] on span "In mẫu A5" at bounding box center [686, 99] width 68 height 24
